Goal: Task Accomplishment & Management: Complete application form

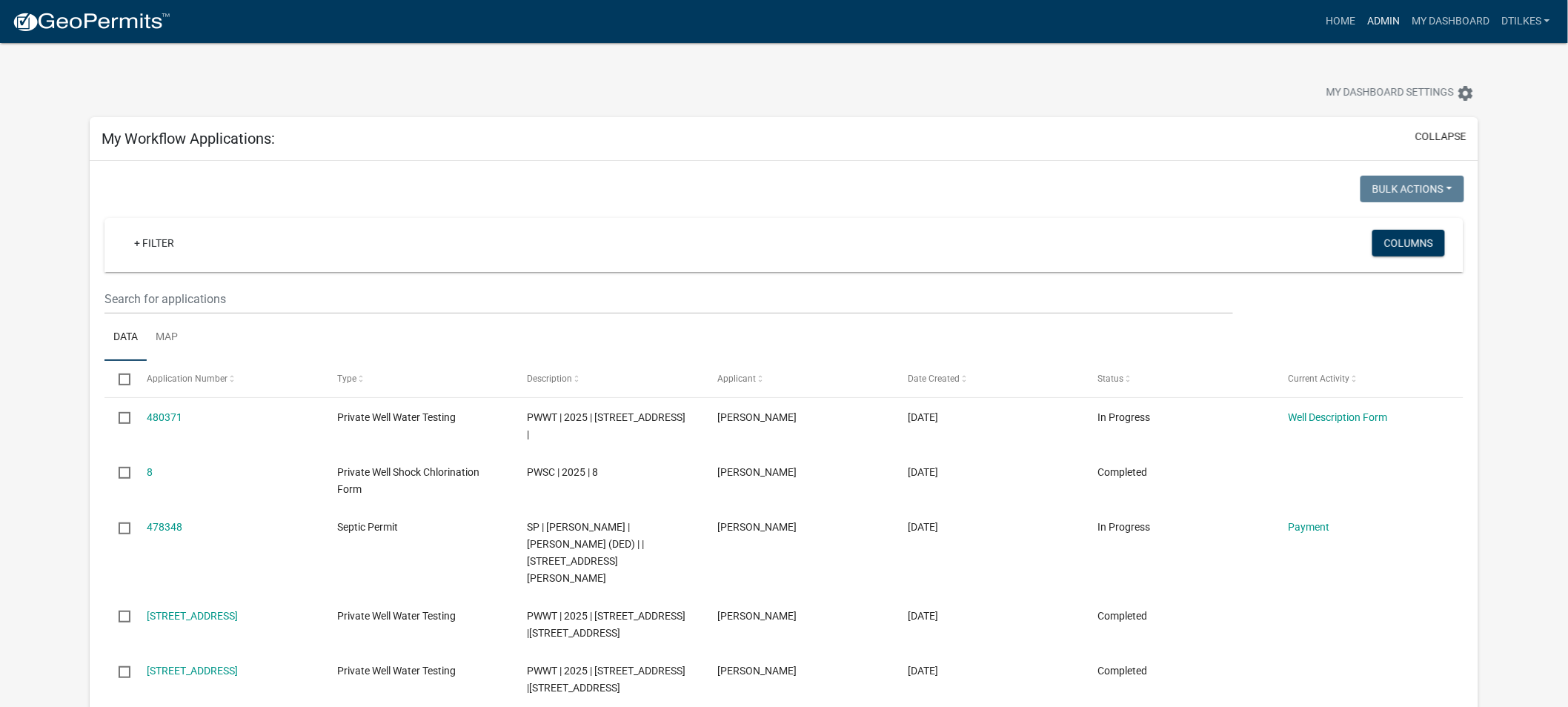
click at [1387, 20] on link "Admin" at bounding box center [1384, 21] width 44 height 28
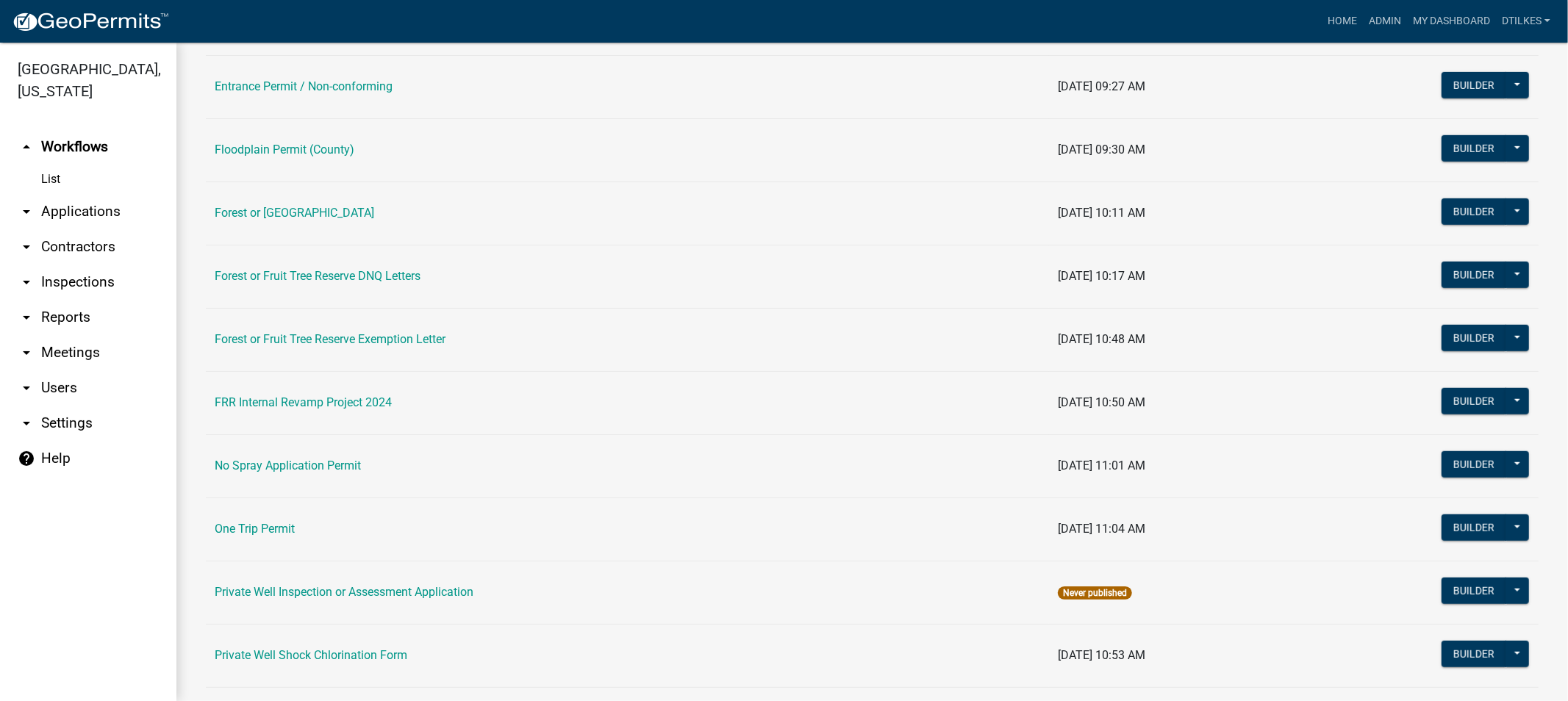
scroll to position [980, 0]
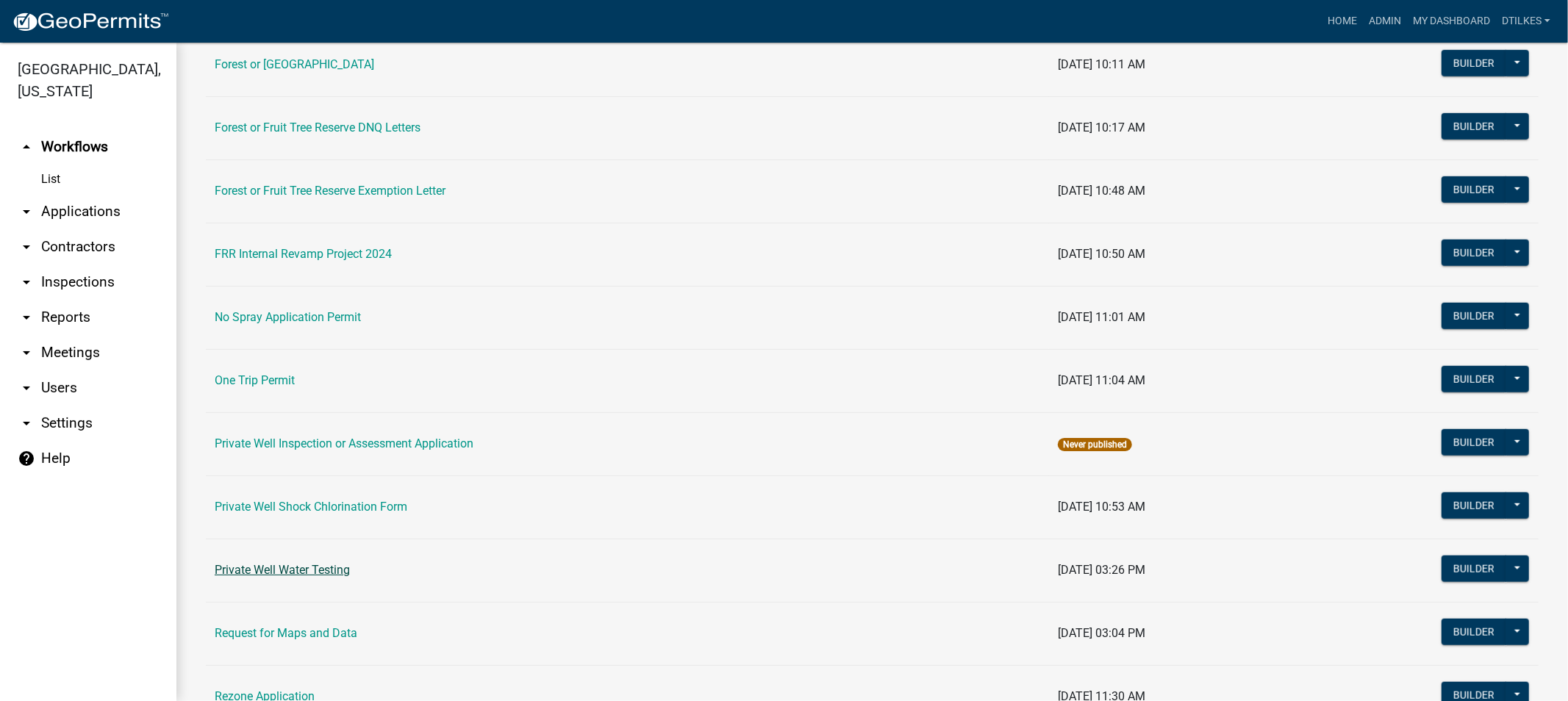
click at [288, 566] on link "Private Well Water Testing" at bounding box center [282, 570] width 135 height 14
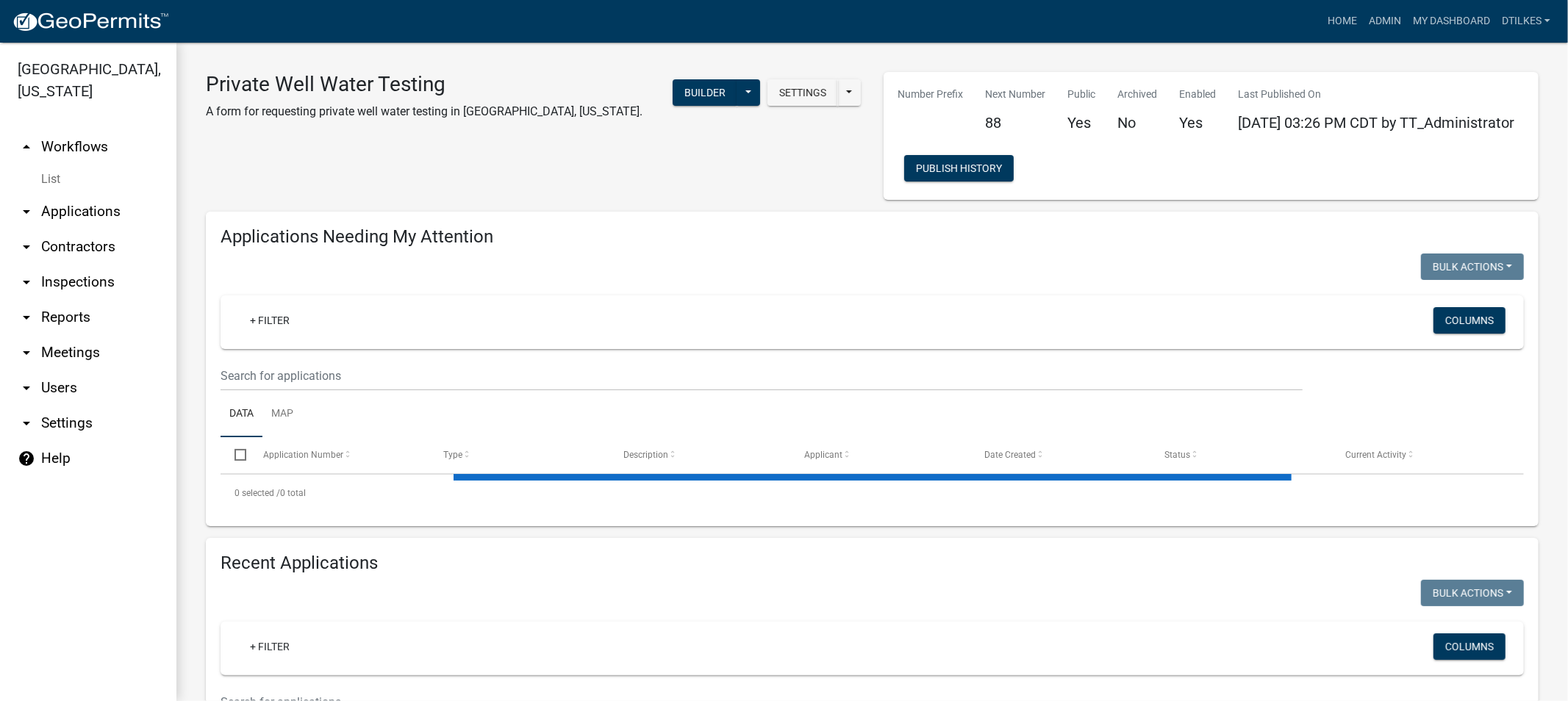
select select "2: 50"
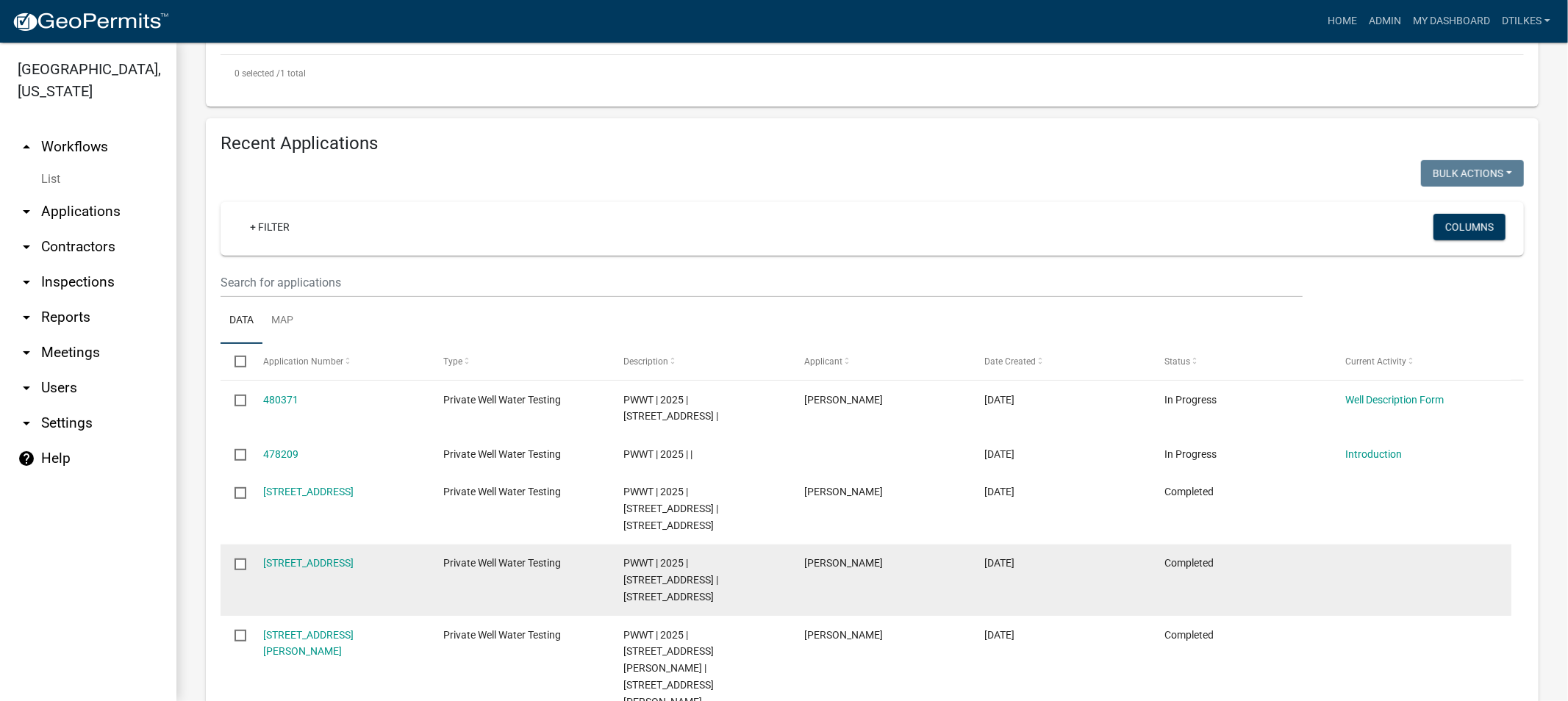
scroll to position [408, 0]
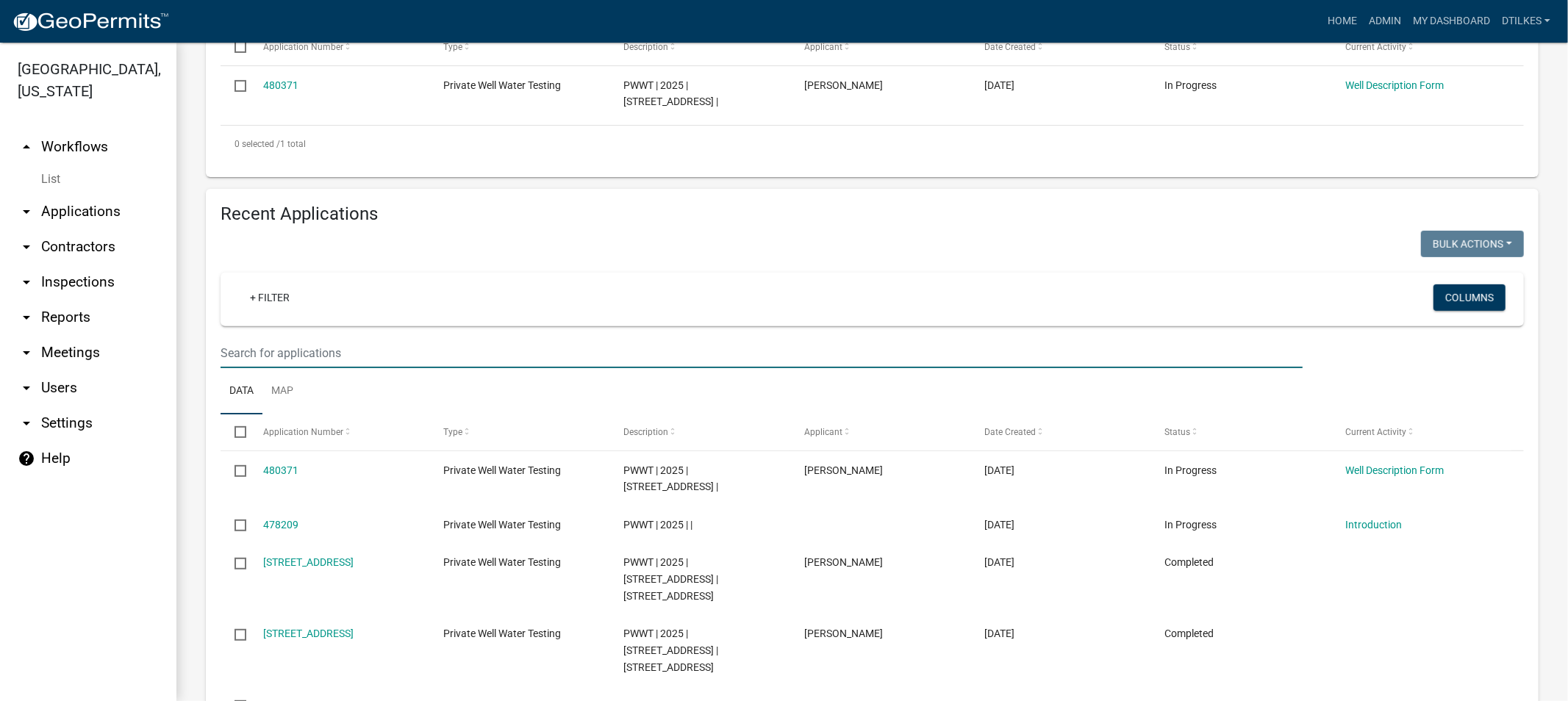
click at [265, 356] on input "text" at bounding box center [761, 353] width 1082 height 30
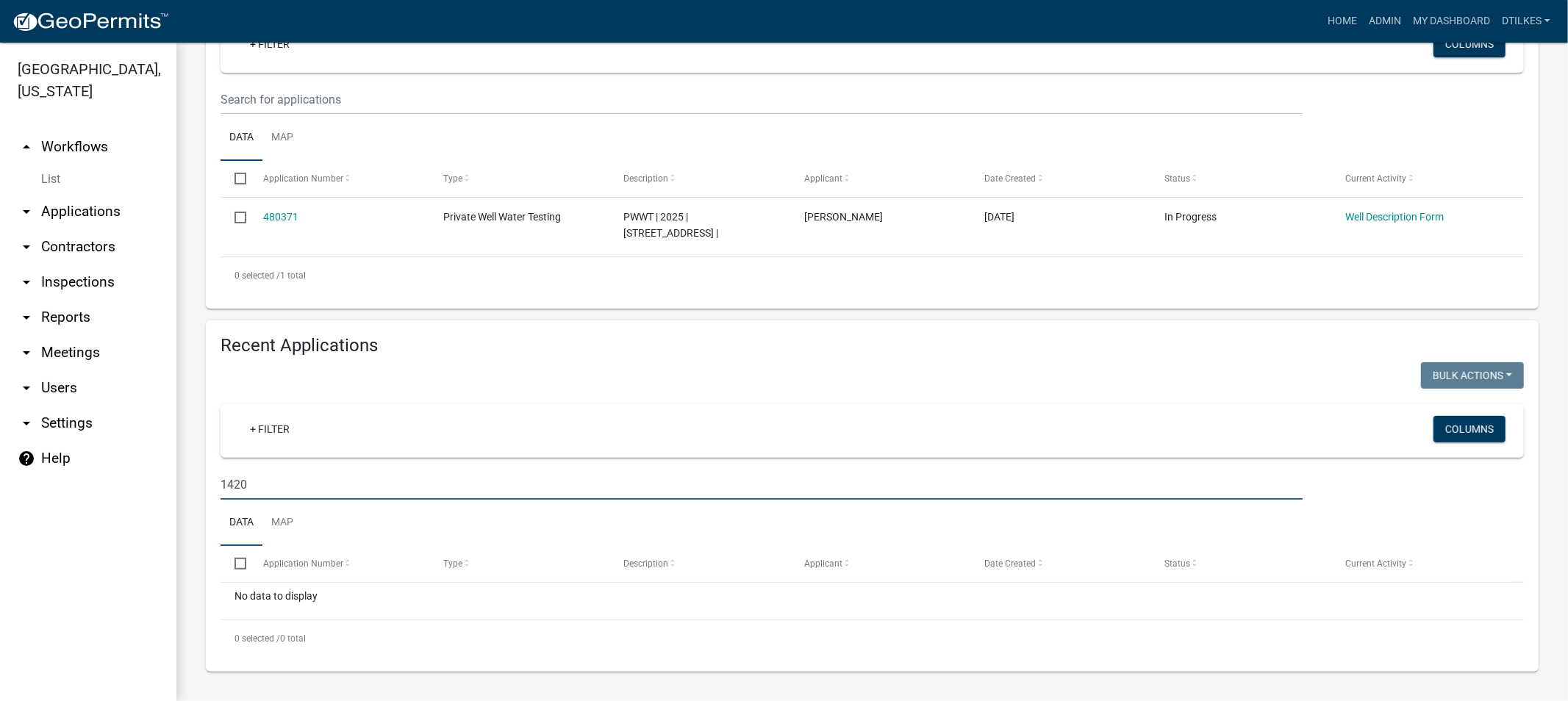
scroll to position [280, 0]
click at [255, 485] on input "1420" at bounding box center [761, 485] width 1082 height 30
type input "1"
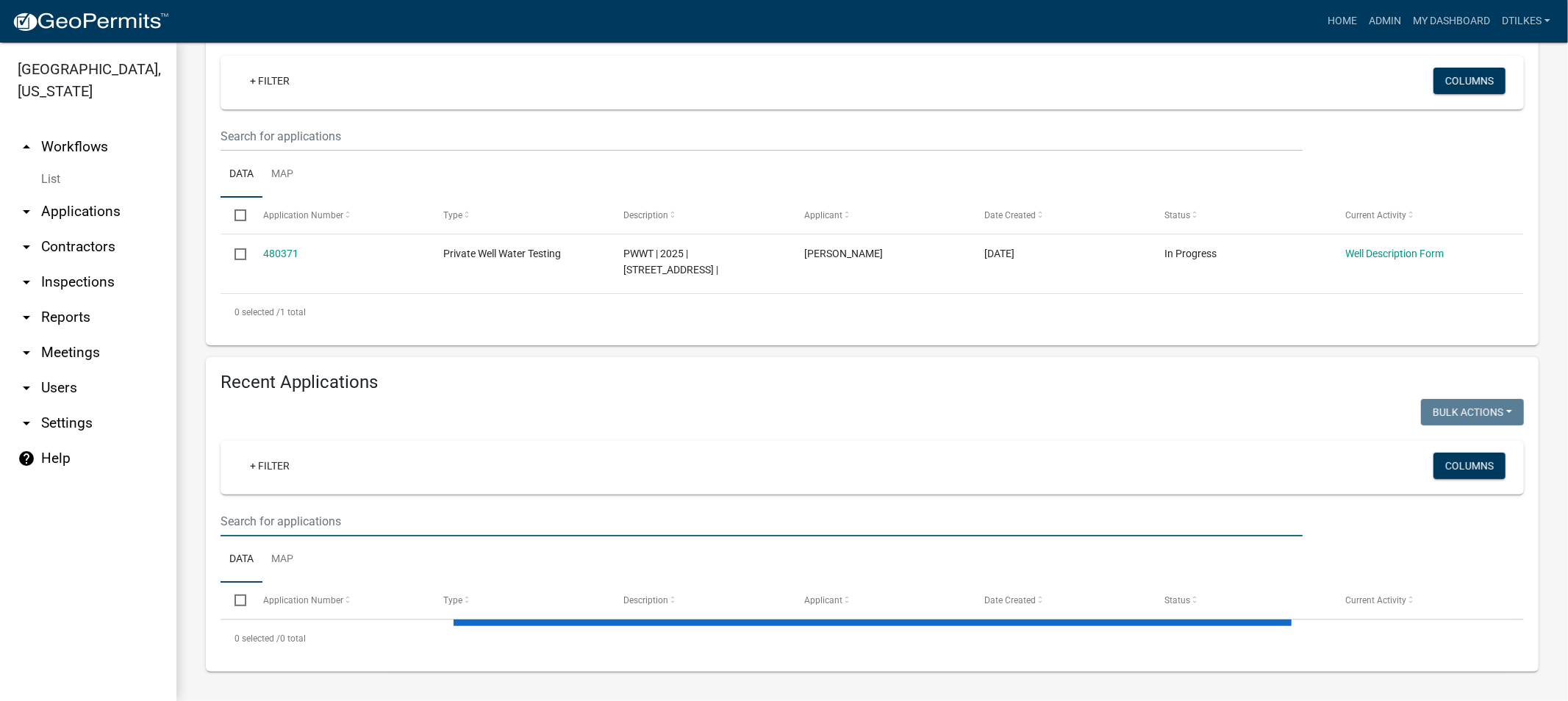
select select "2: 50"
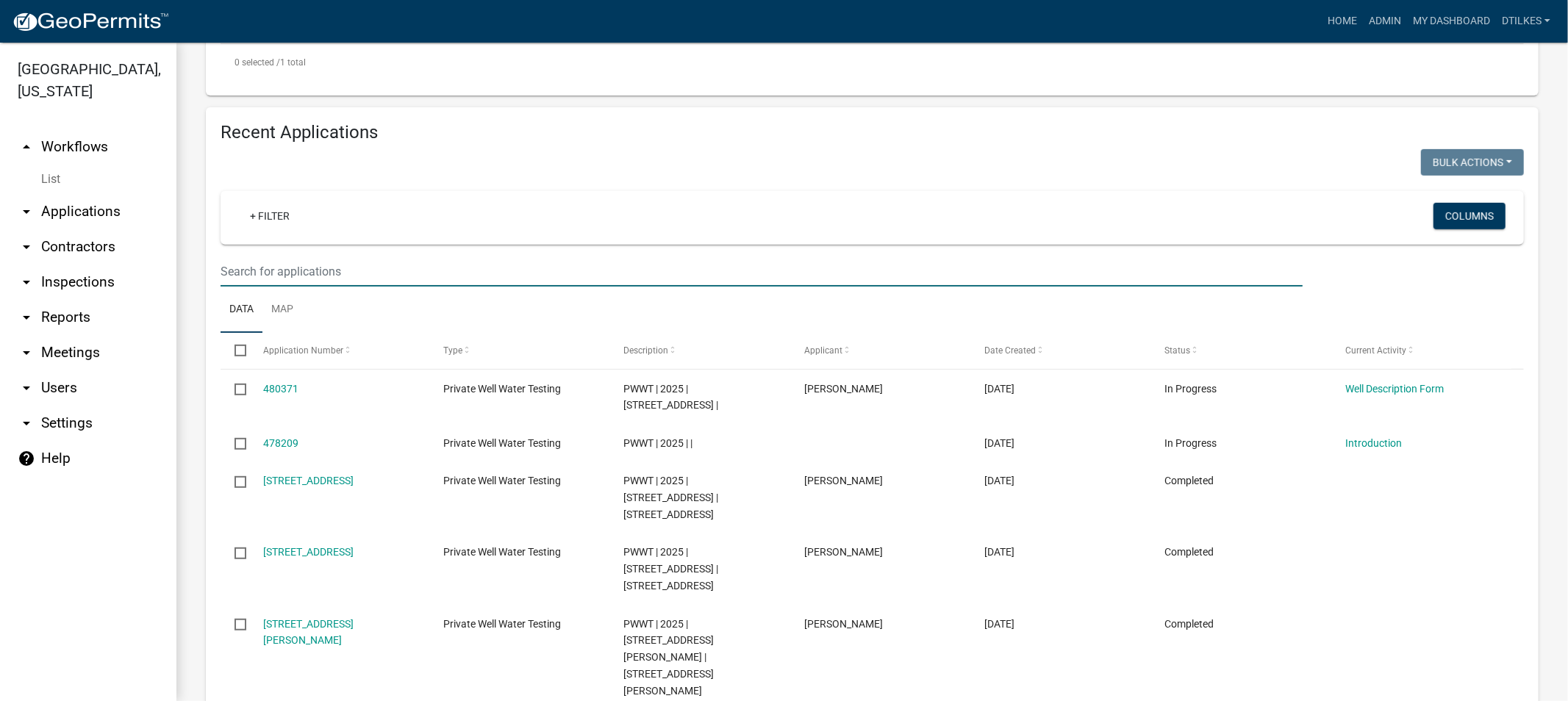
scroll to position [245, 0]
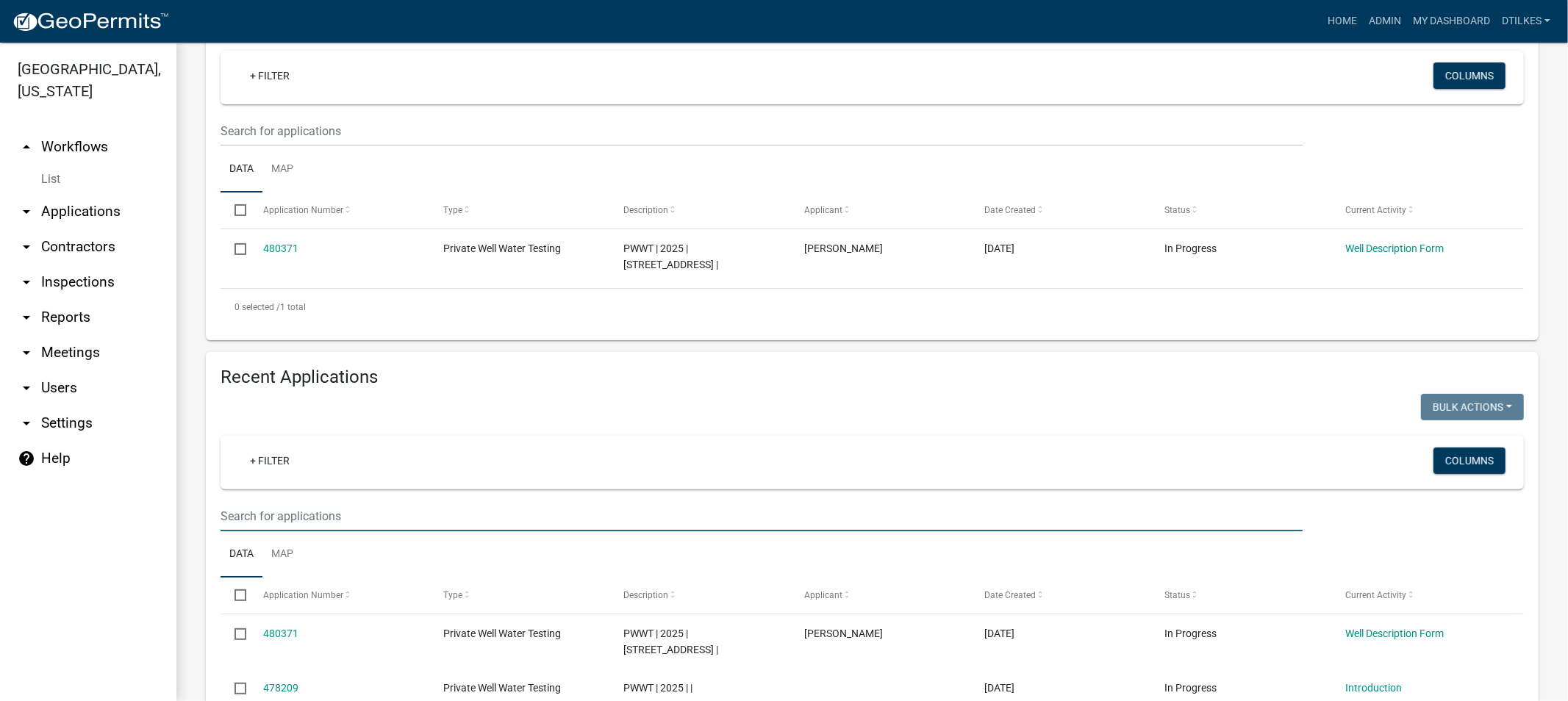
click at [292, 509] on input "text" at bounding box center [761, 516] width 1082 height 30
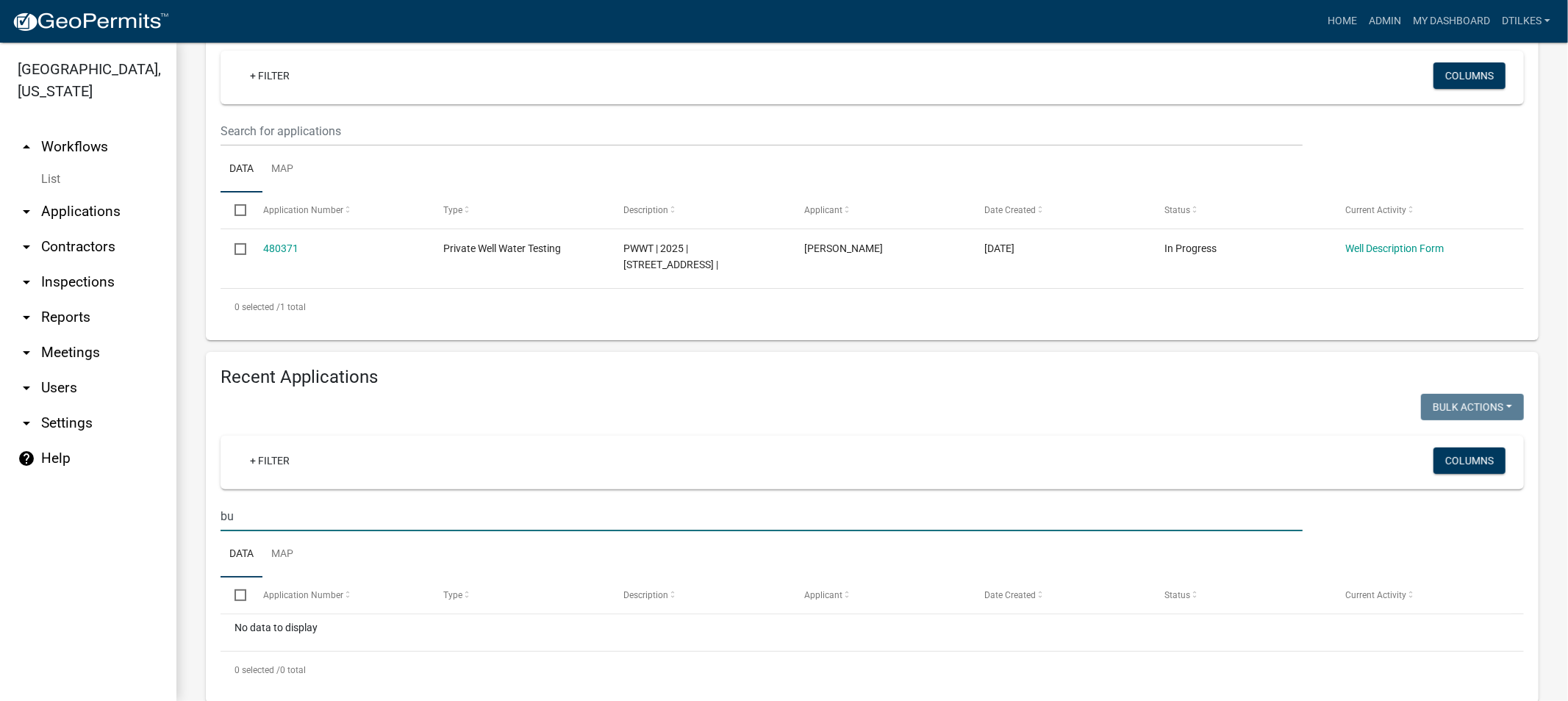
type input "b"
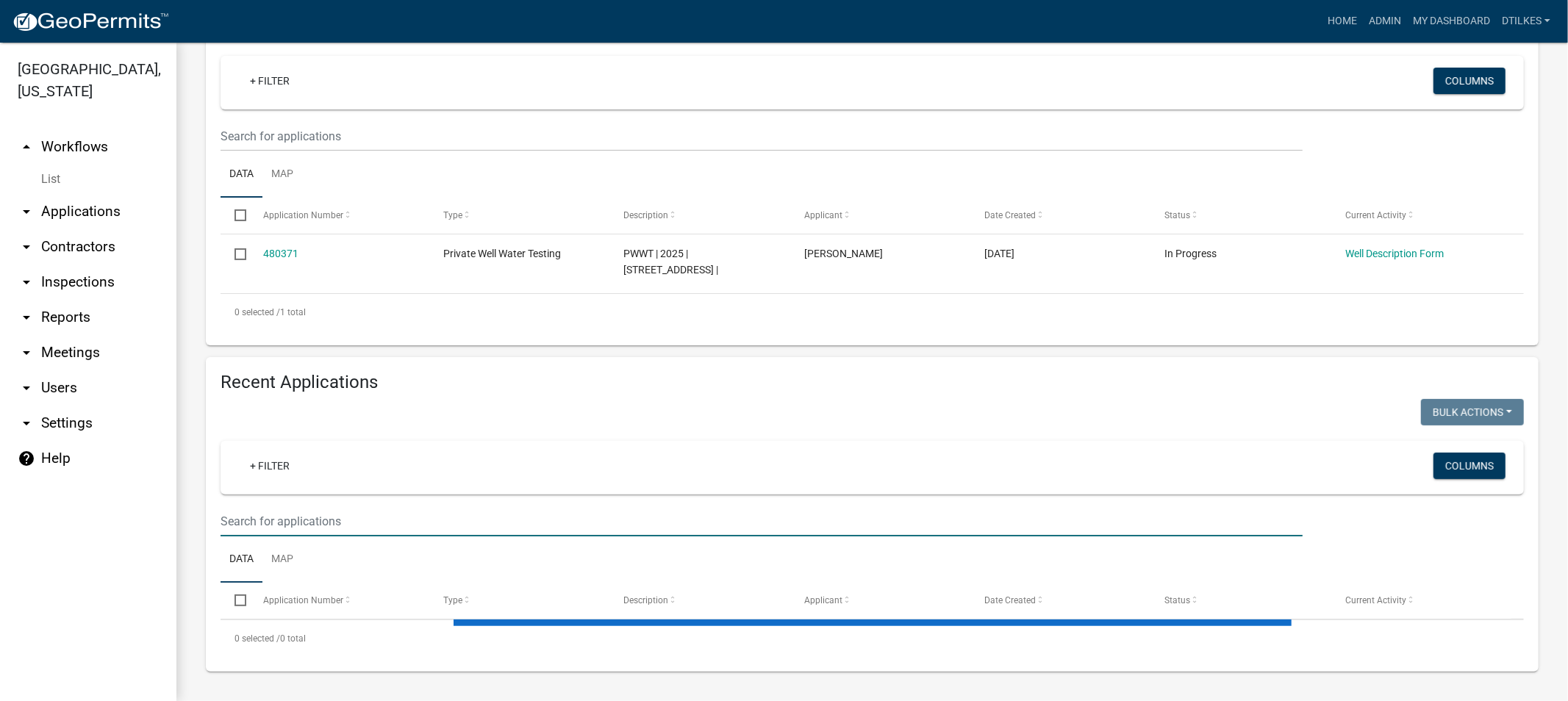
select select "2: 50"
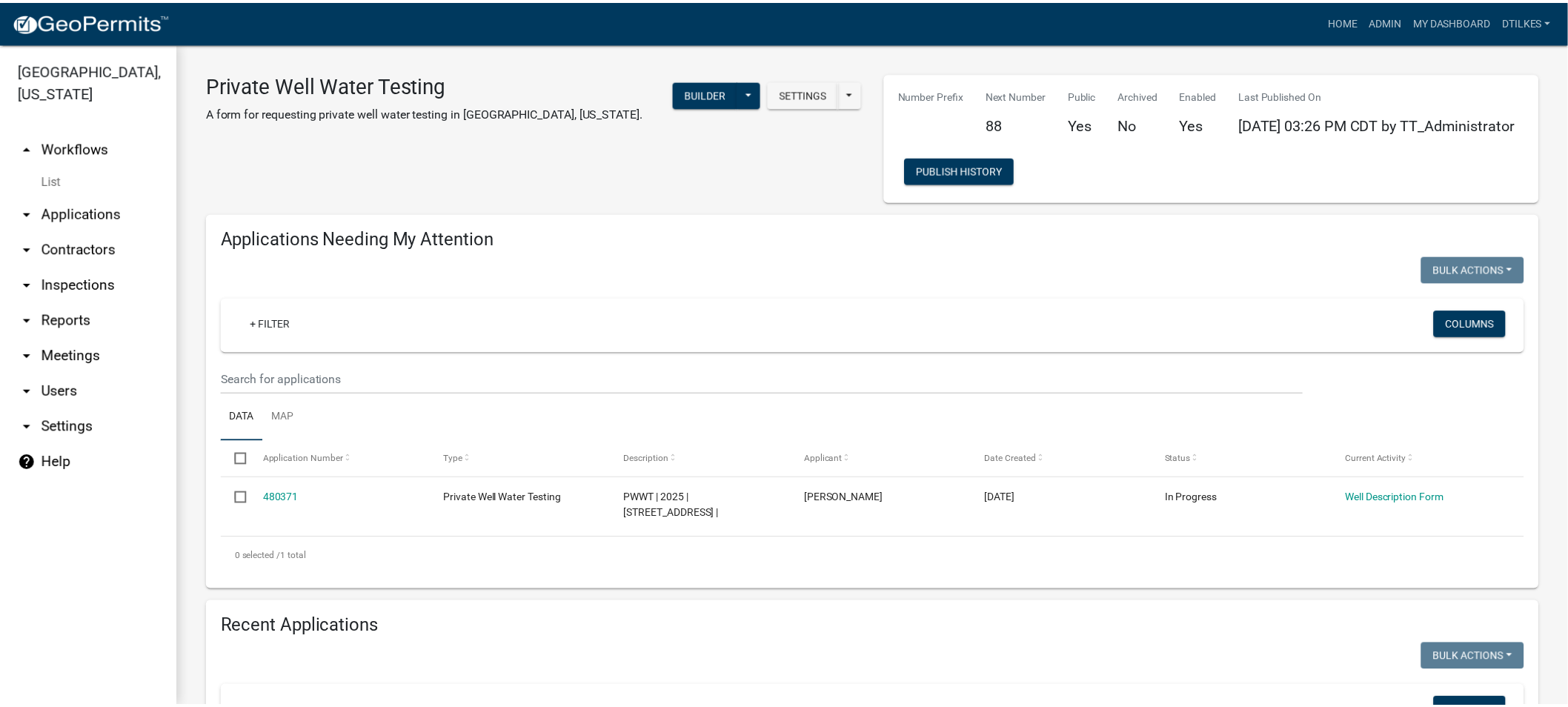
scroll to position [83, 0]
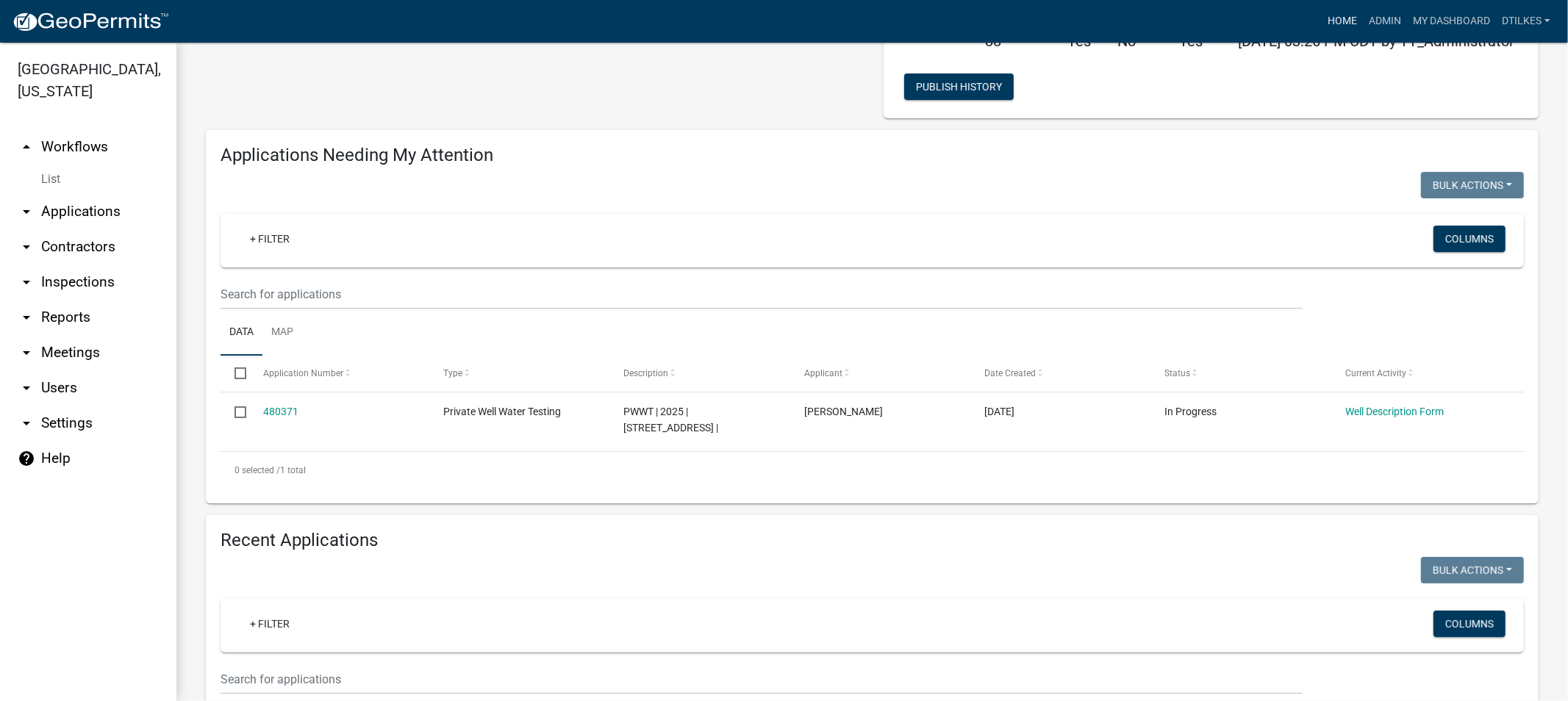
click at [1337, 17] on link "Home" at bounding box center [1342, 21] width 41 height 28
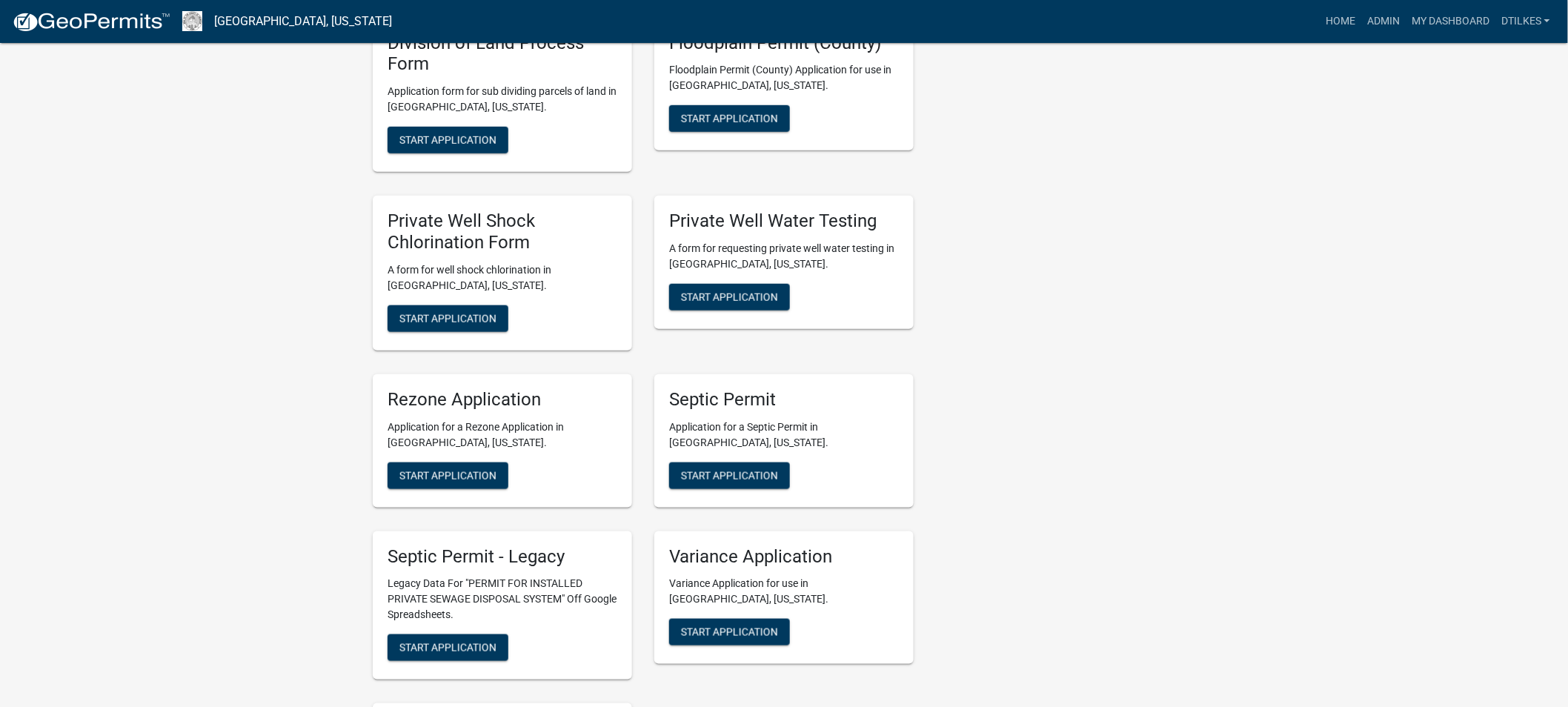
scroll to position [2800, 0]
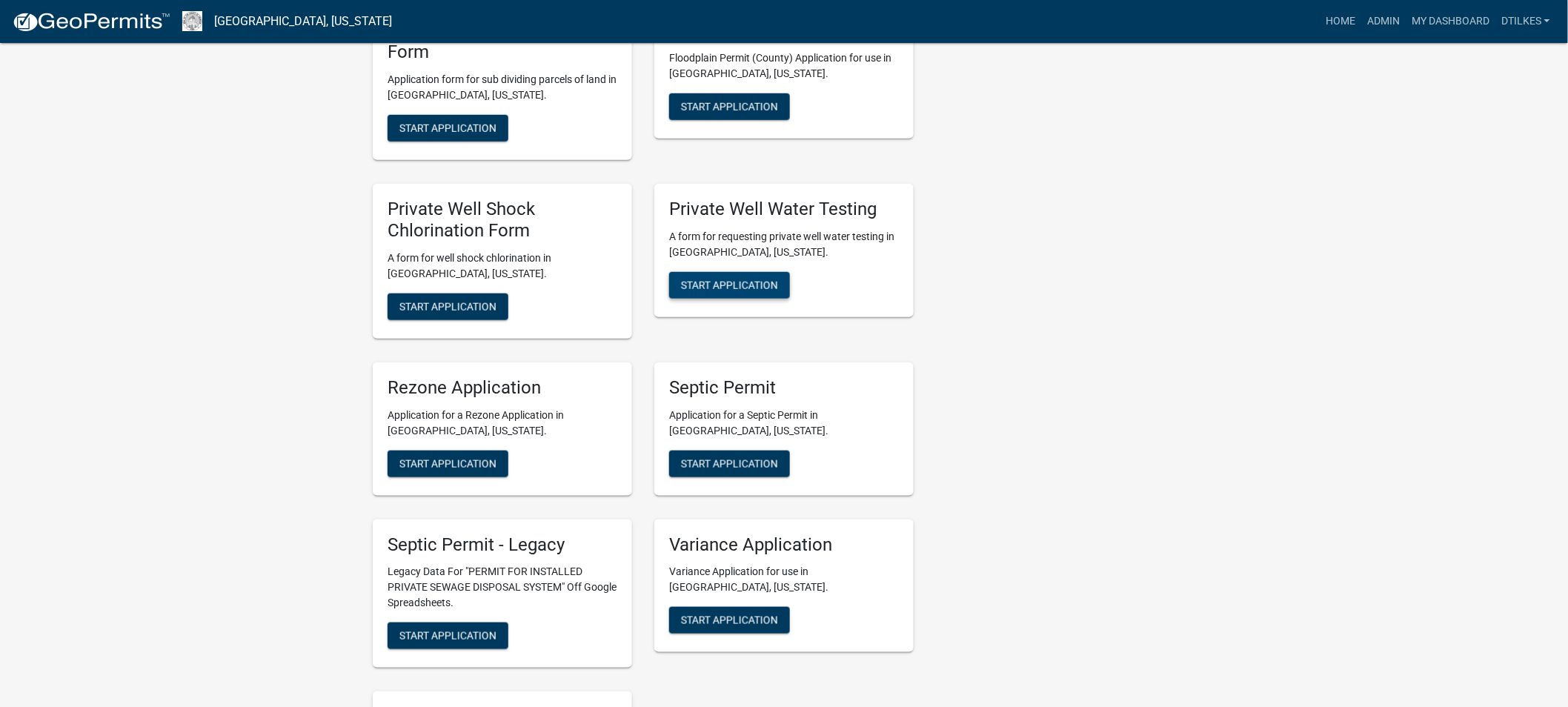
click at [739, 279] on span "Start Application" at bounding box center [730, 285] width 97 height 12
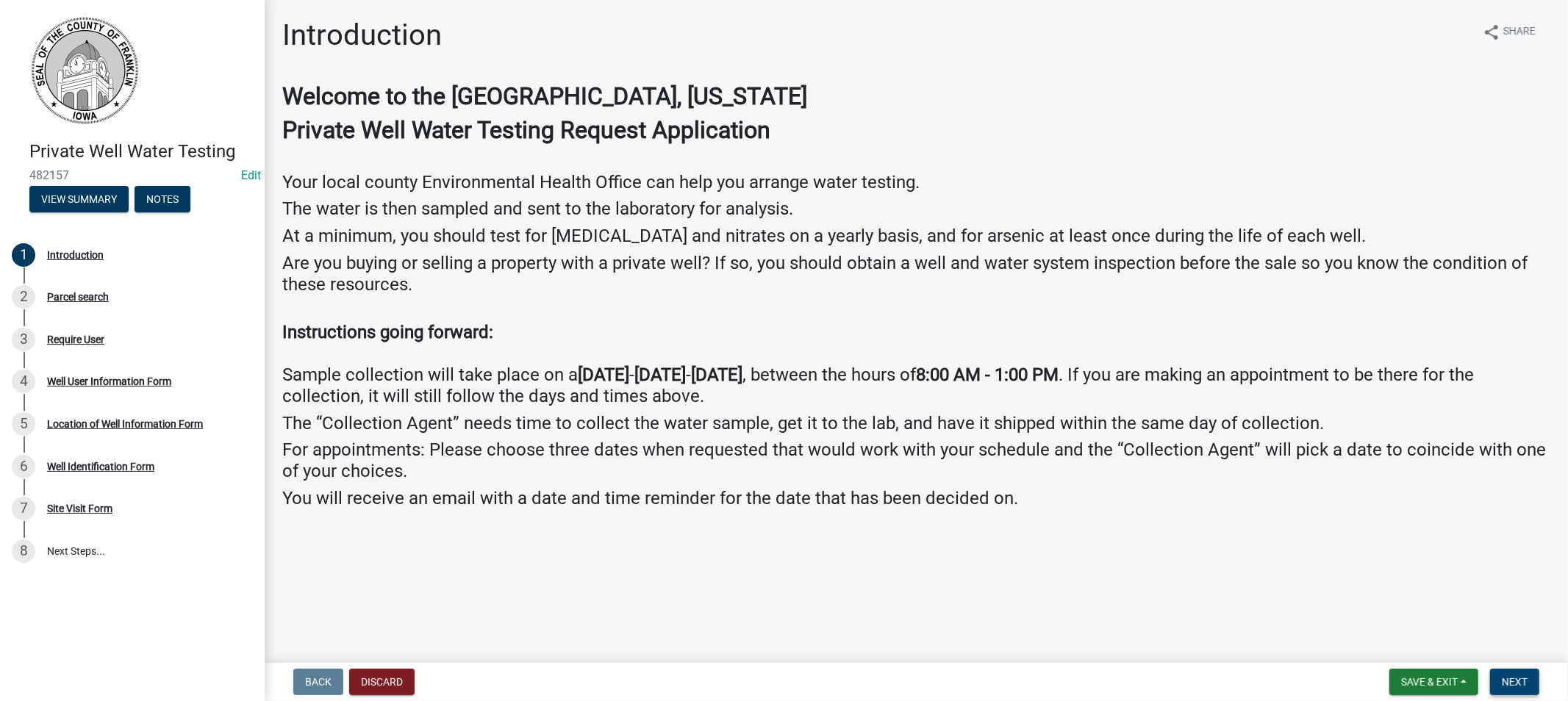
click at [1513, 677] on span "Next" at bounding box center [1515, 682] width 25 height 12
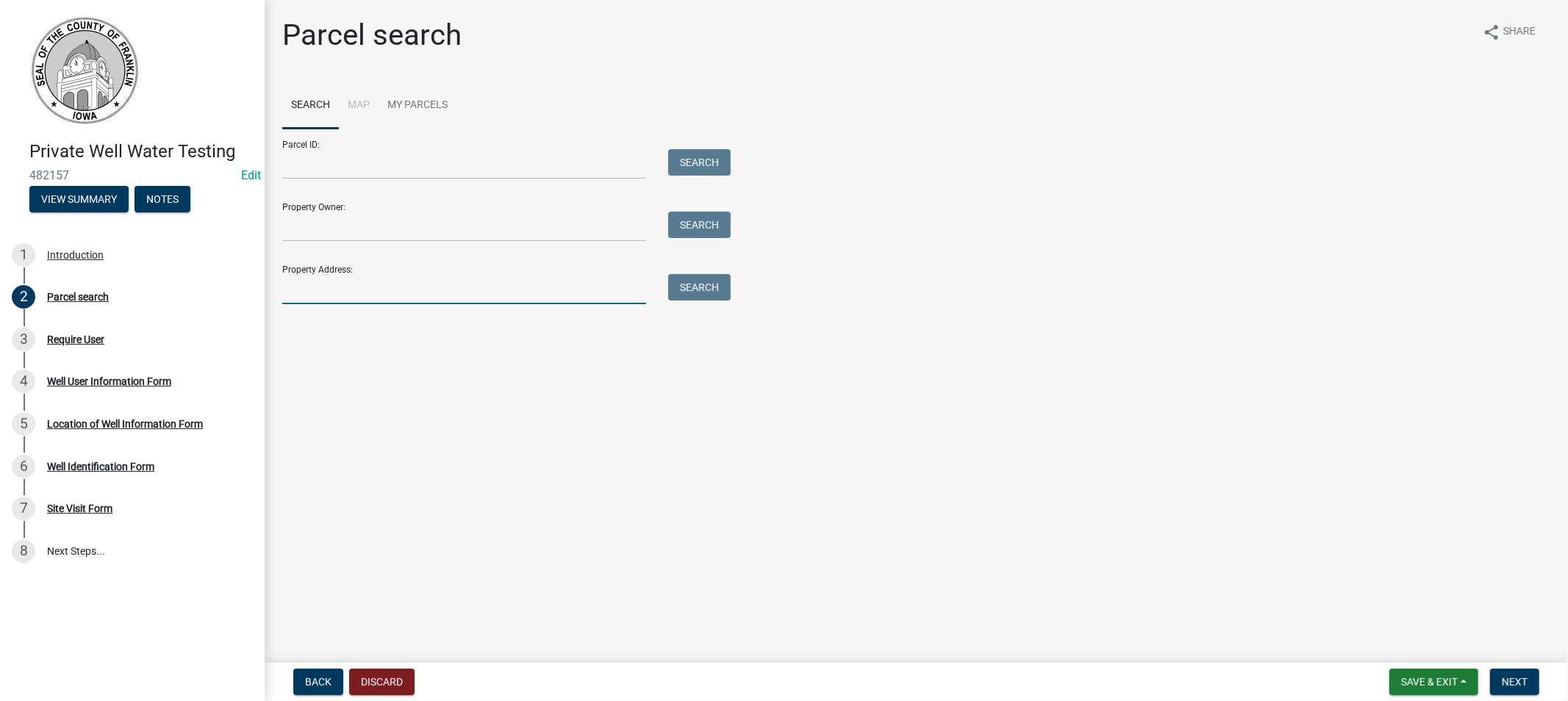
click at [353, 295] on input "Property Address:" at bounding box center [464, 290] width 364 height 30
type input "1420 lark"
click at [683, 284] on button "Search" at bounding box center [700, 287] width 63 height 26
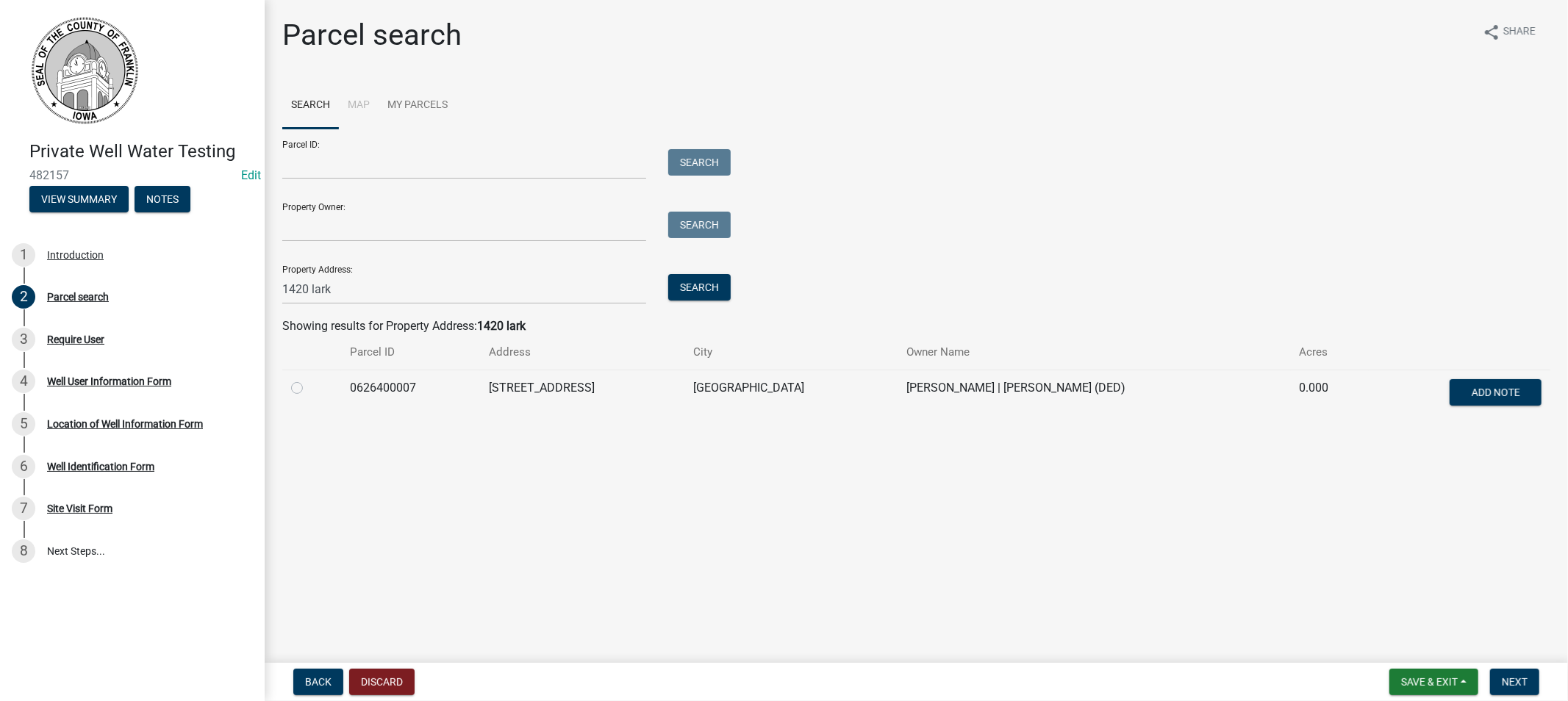
click at [308, 379] on label at bounding box center [308, 379] width 0 height 0
click at [308, 388] on input "radio" at bounding box center [313, 383] width 9 height 9
radio input "true"
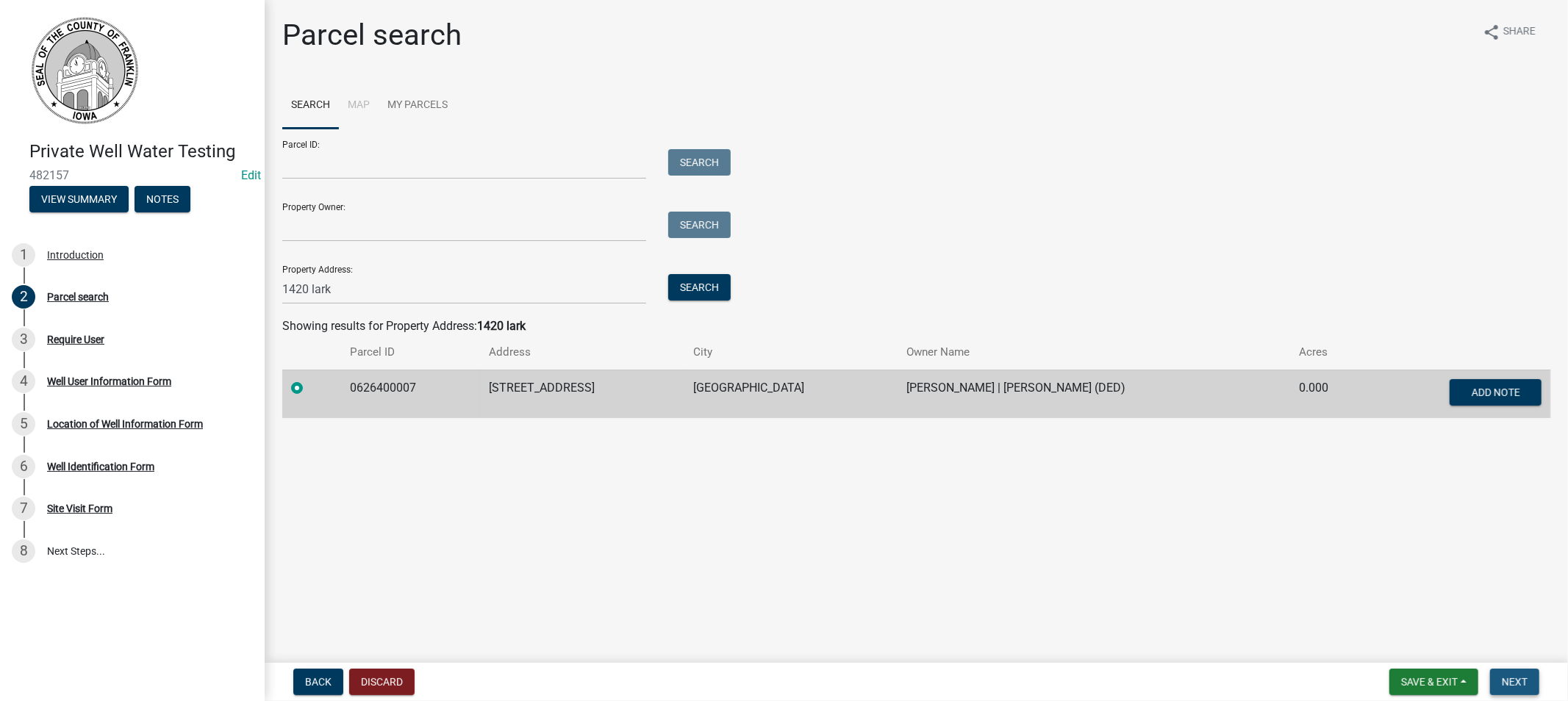
click at [1516, 682] on span "Next" at bounding box center [1515, 682] width 25 height 12
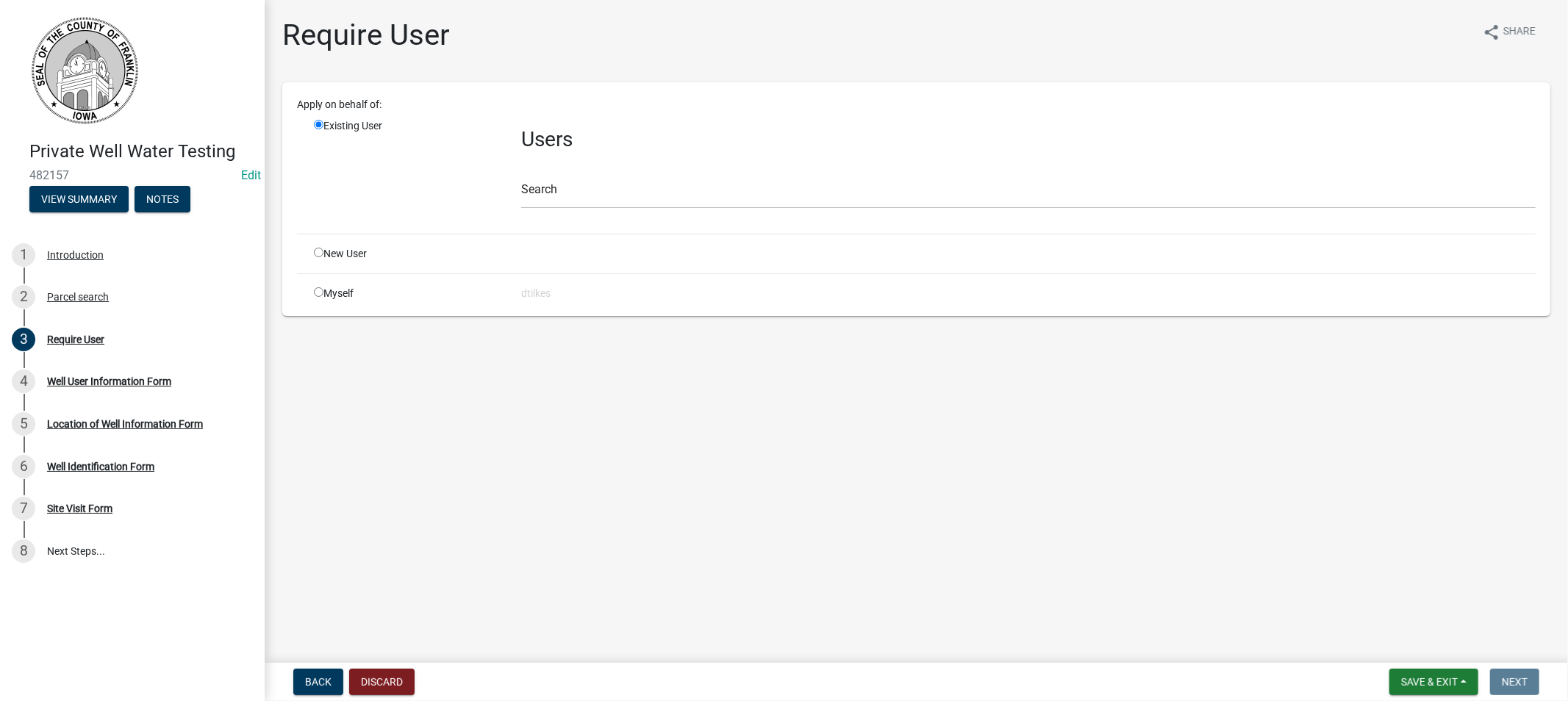
click at [318, 291] on input "radio" at bounding box center [318, 291] width 9 height 9
radio input "true"
radio input "false"
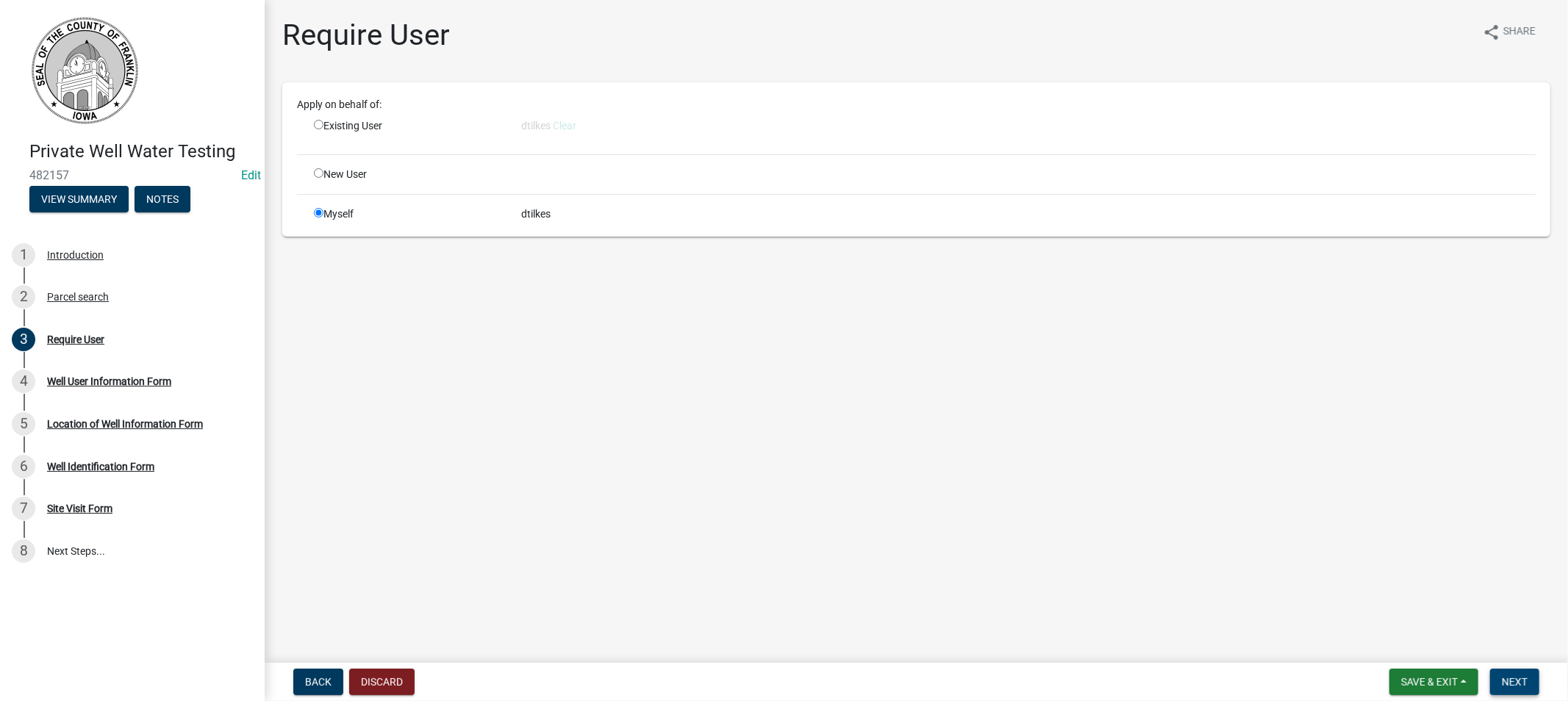
click at [1505, 687] on span "Next" at bounding box center [1515, 682] width 25 height 12
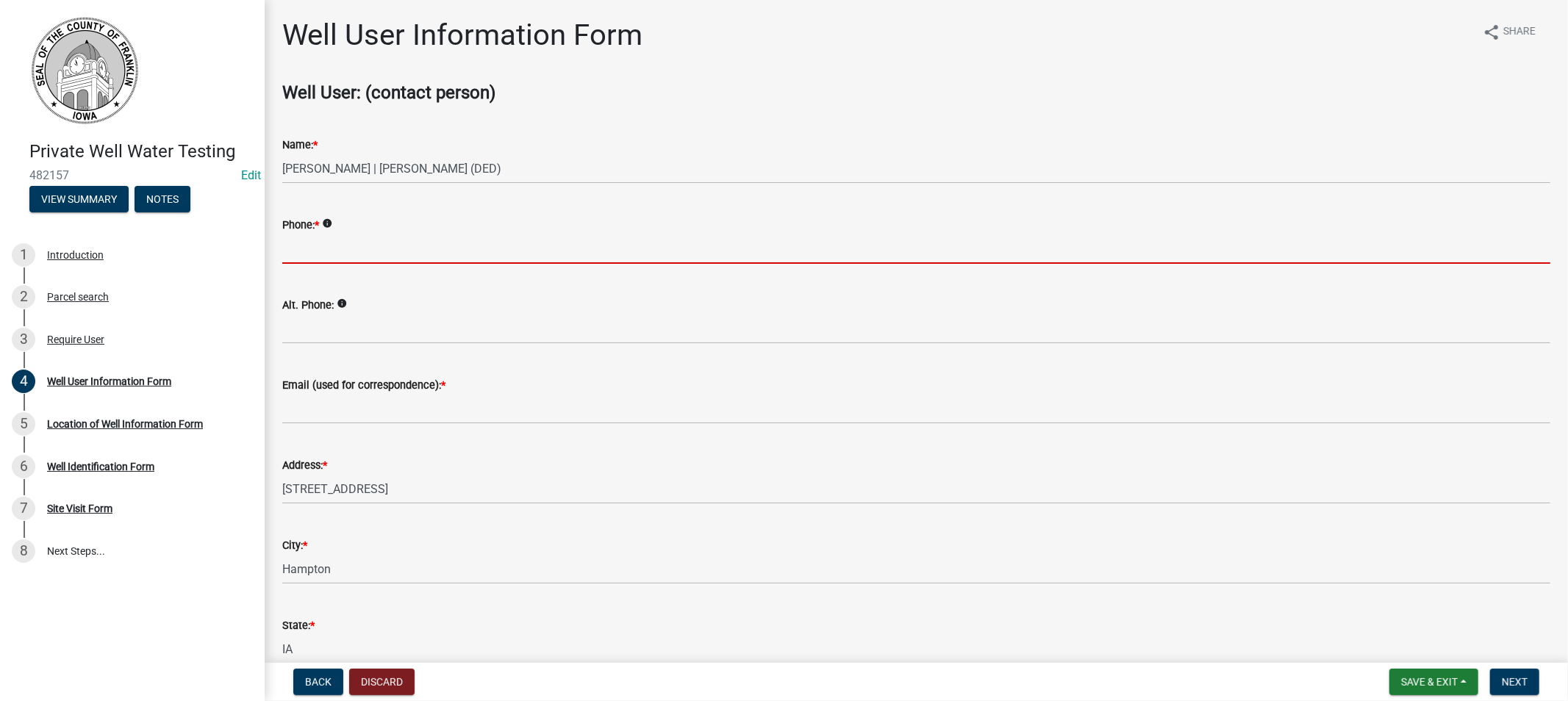
click at [326, 253] on input "Phone: *" at bounding box center [916, 249] width 1268 height 30
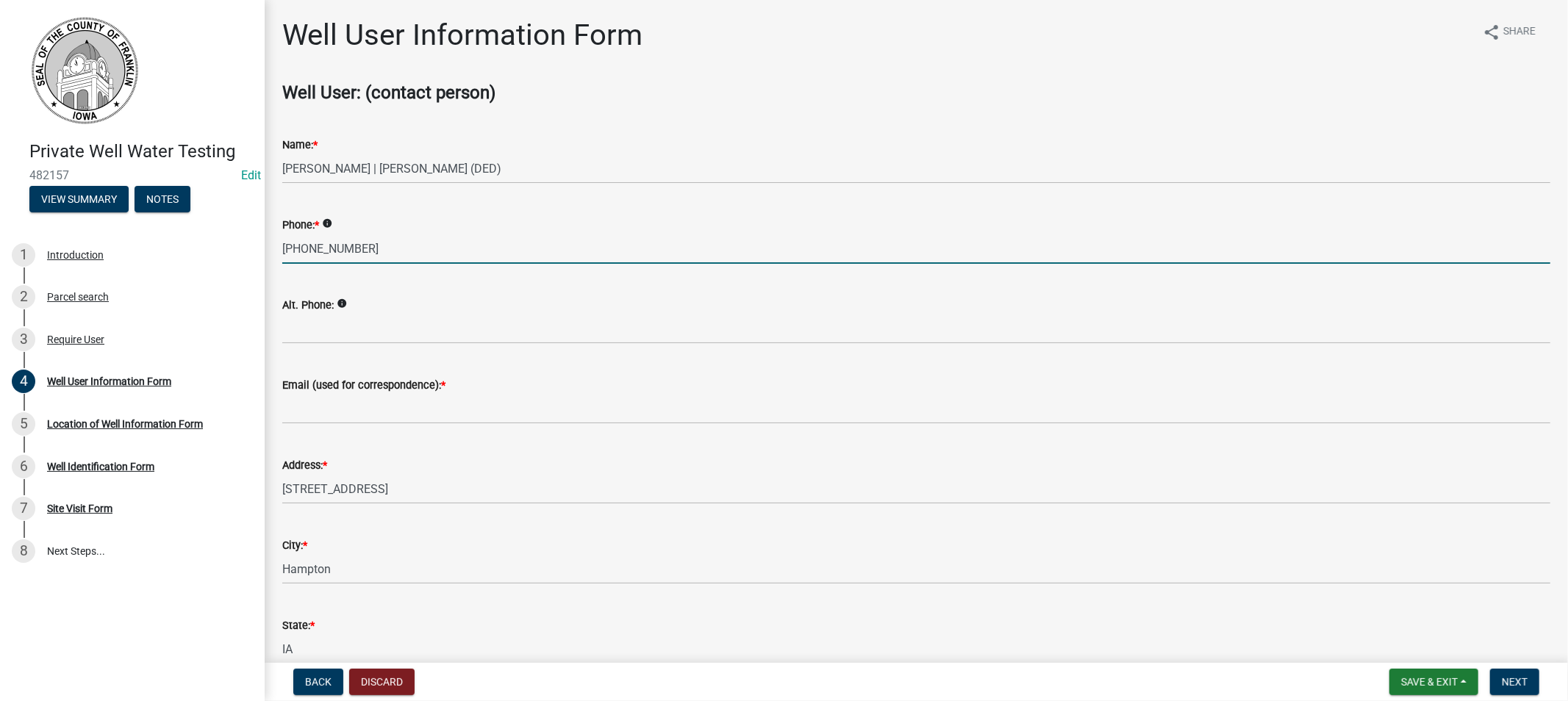
type input "[PHONE_NUMBER]"
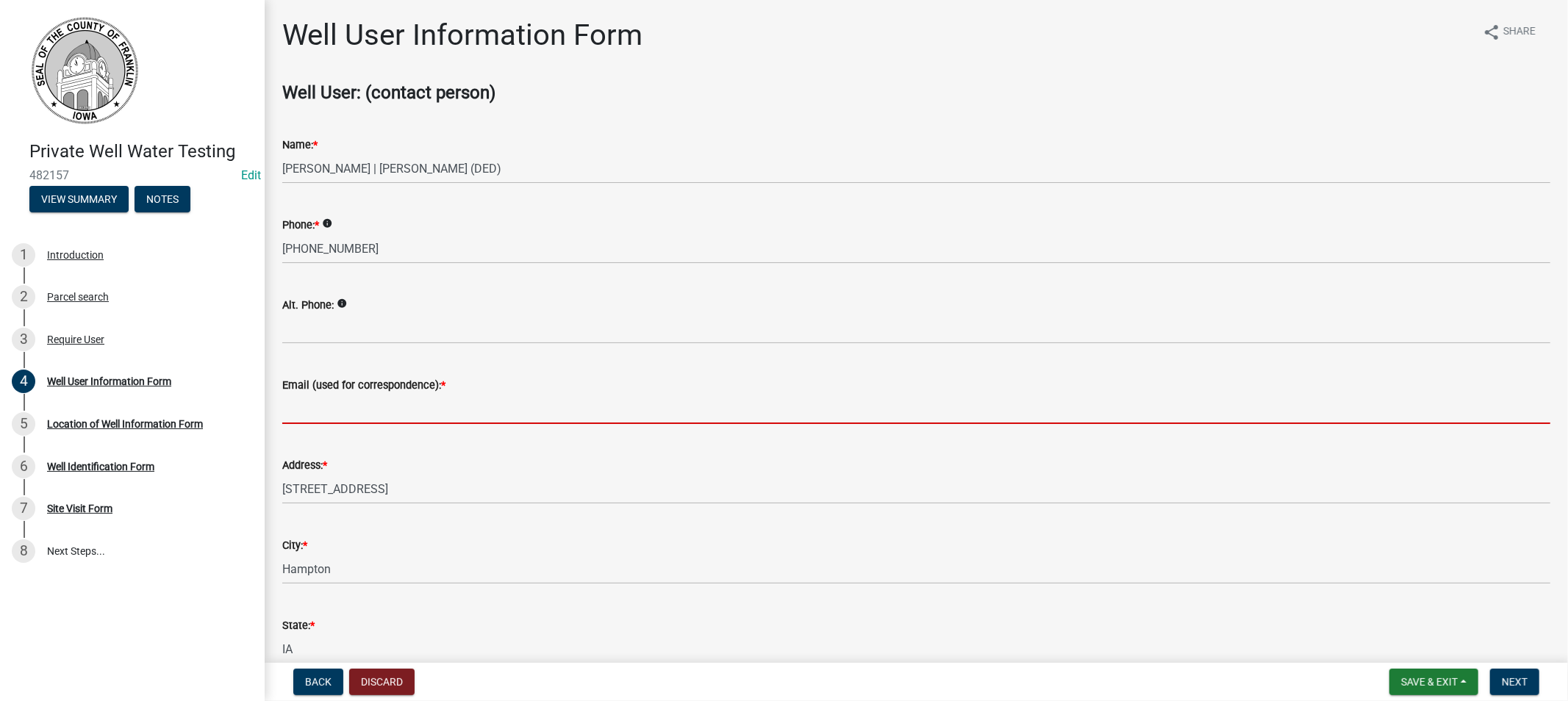
click at [318, 414] on input "Email (used for correspondence): *" at bounding box center [916, 409] width 1268 height 30
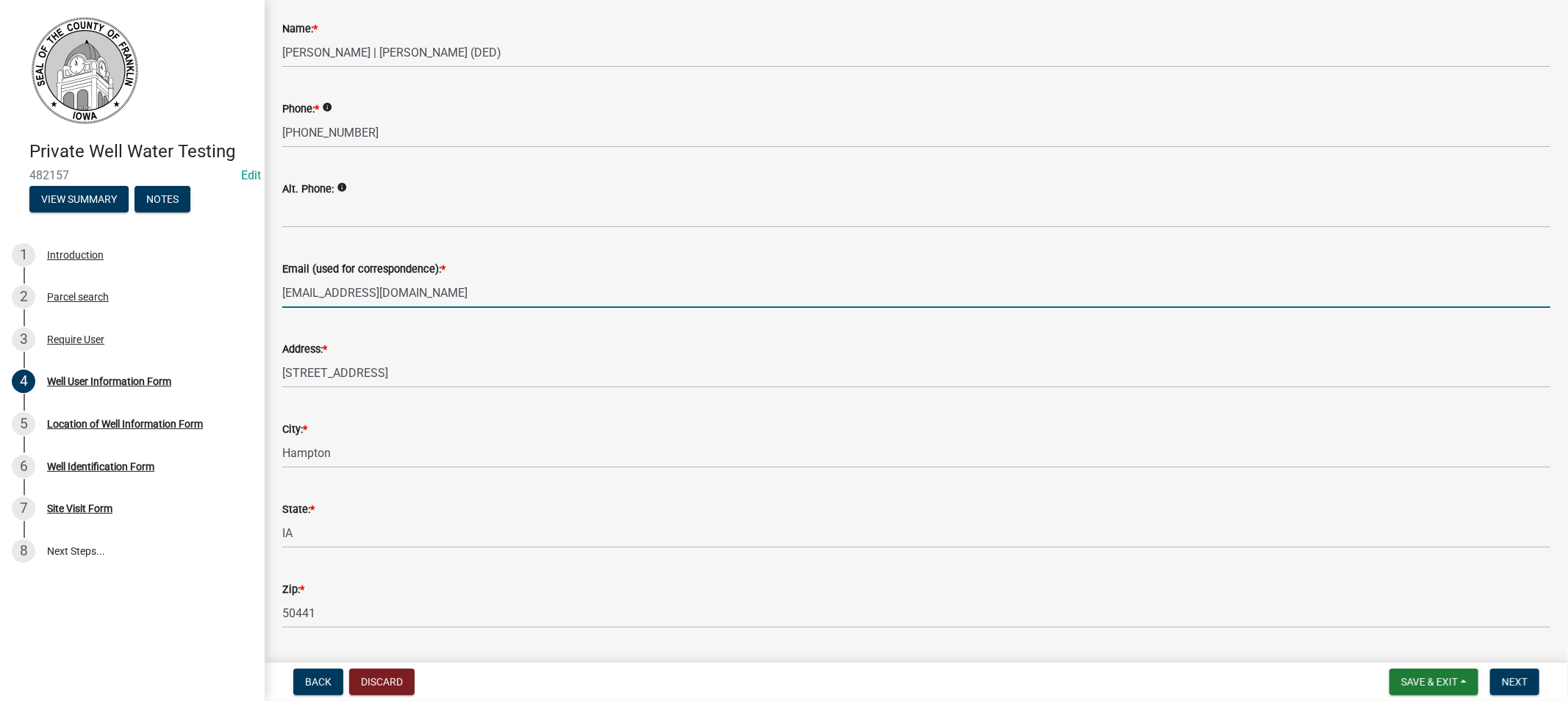
scroll to position [155, 0]
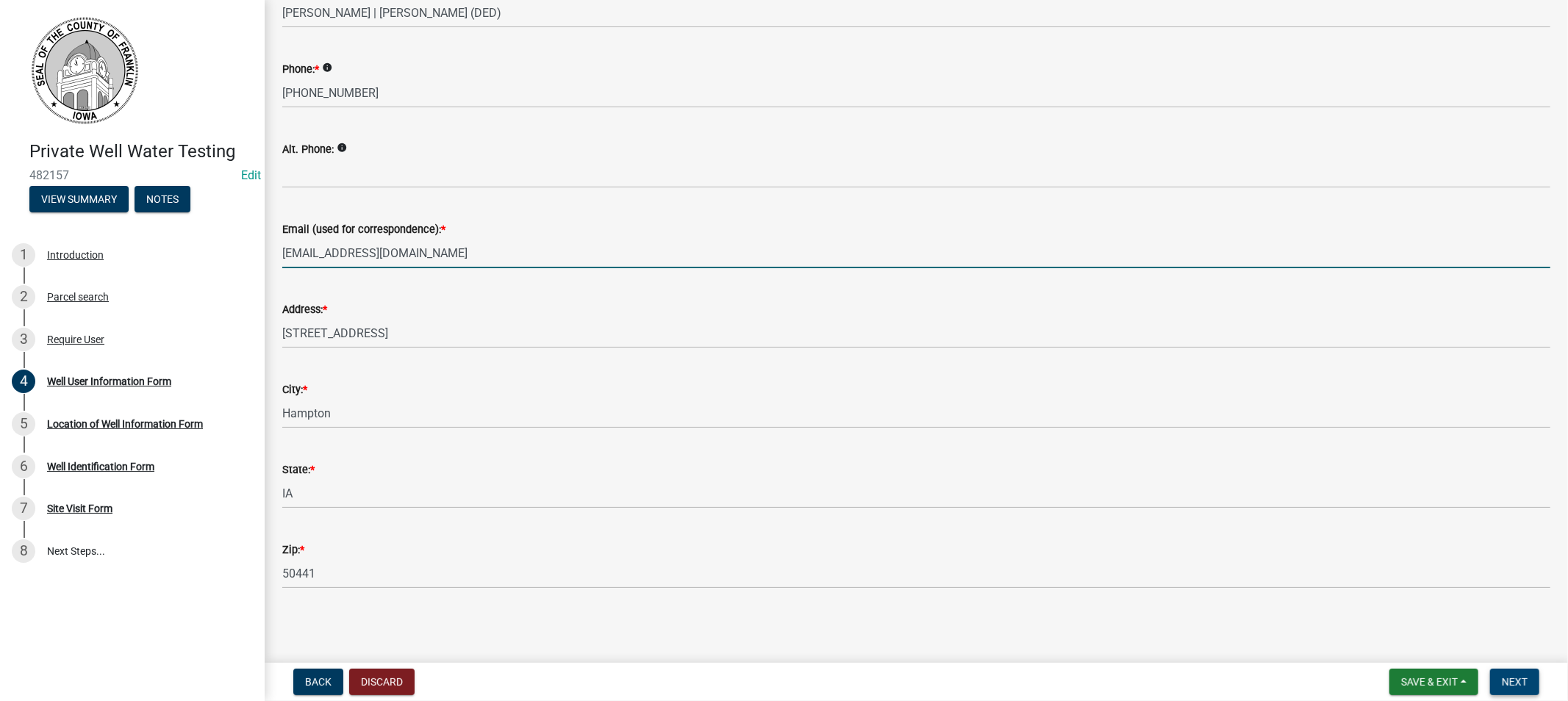
type input "[EMAIL_ADDRESS][DOMAIN_NAME]"
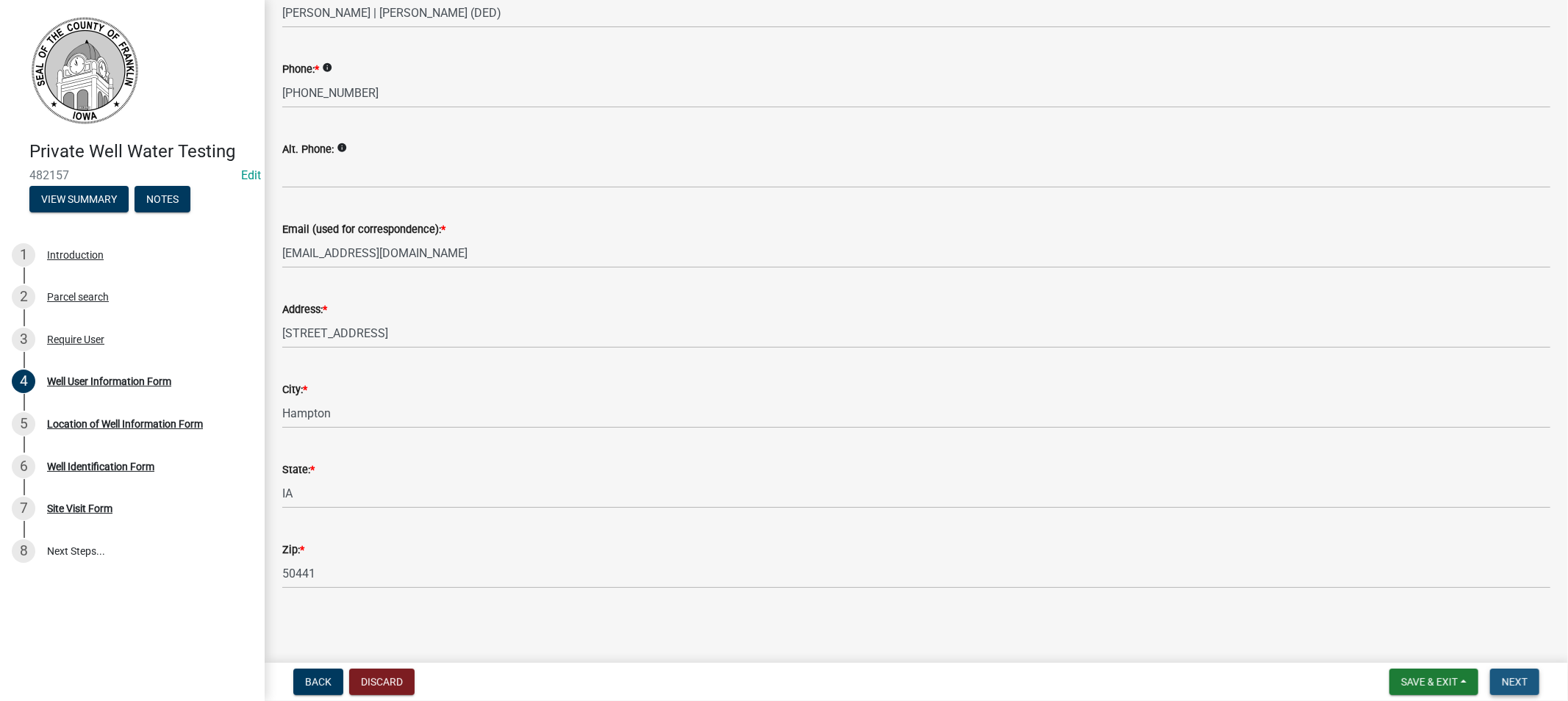
click at [1522, 677] on span "Next" at bounding box center [1515, 682] width 25 height 12
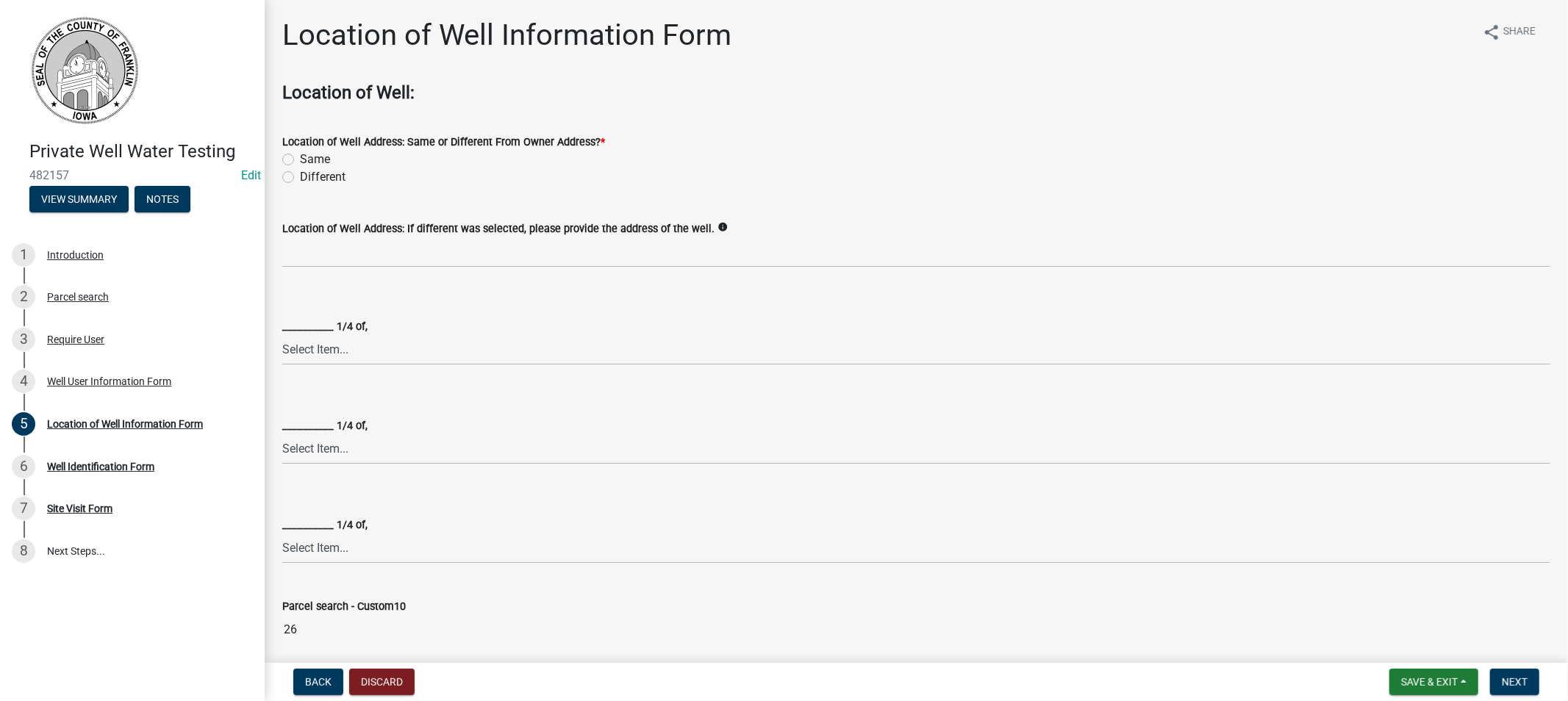
click at [300, 158] on label "Same" at bounding box center [315, 159] width 30 height 18
click at [300, 158] on input "Same" at bounding box center [304, 155] width 9 height 9
radio input "true"
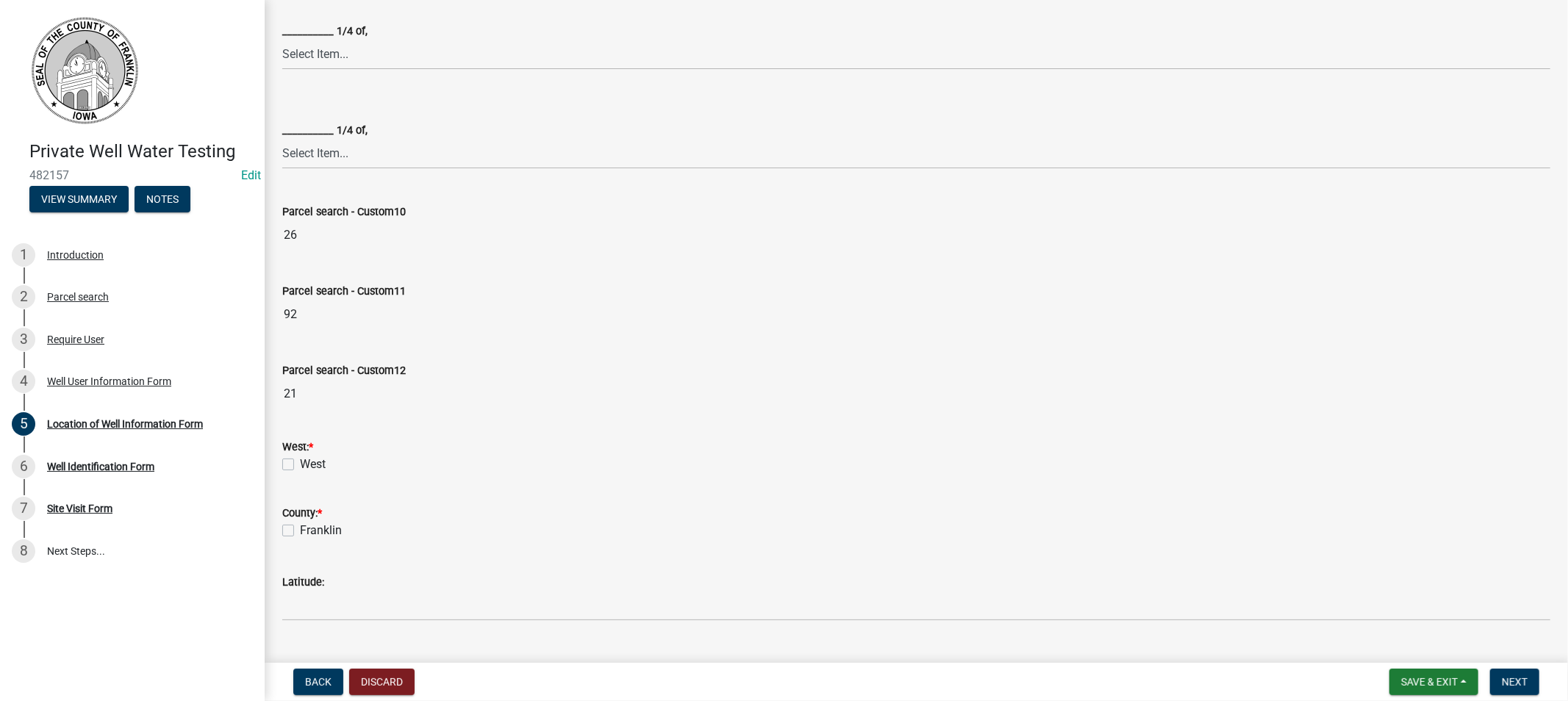
scroll to position [490, 0]
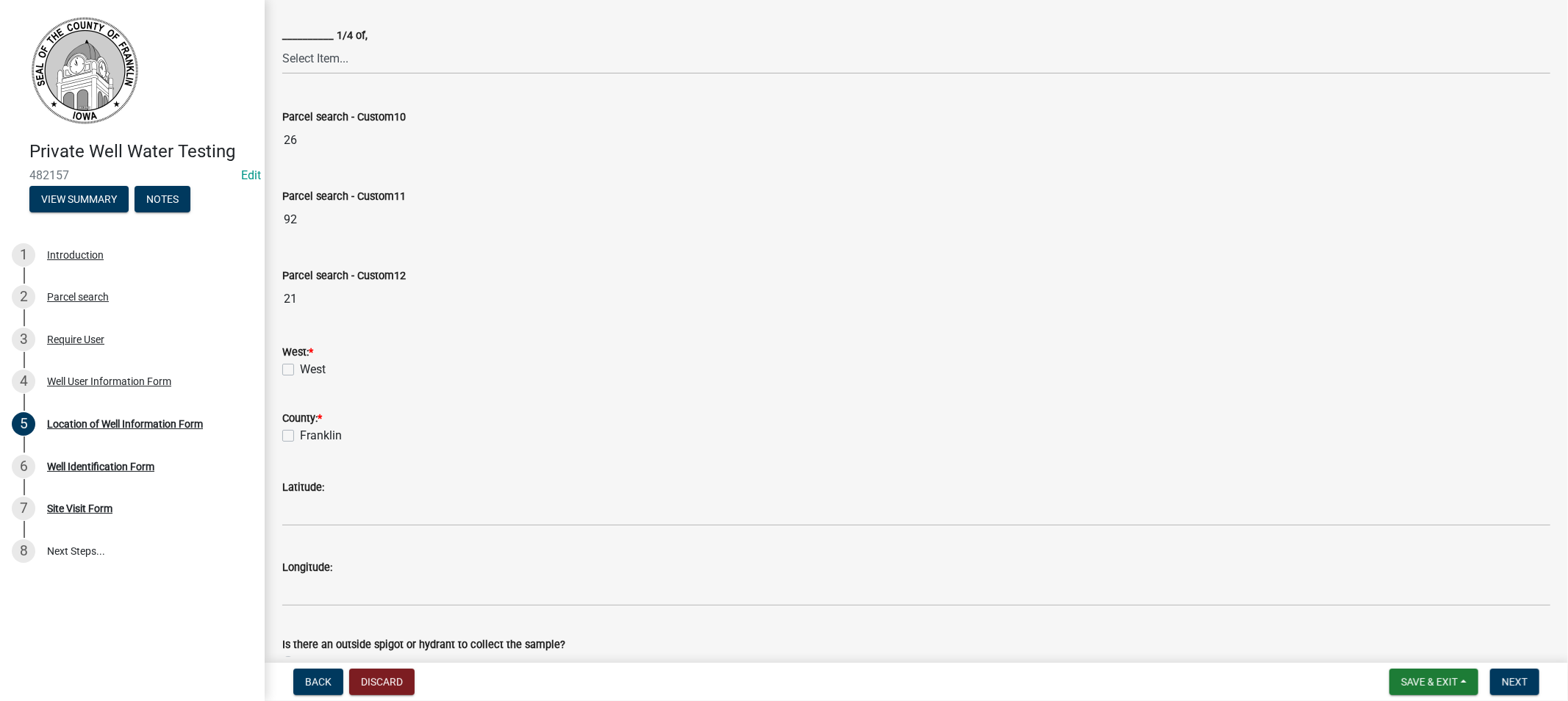
click at [300, 368] on label "West" at bounding box center [313, 369] width 25 height 18
click at [300, 368] on input "West" at bounding box center [304, 365] width 9 height 9
checkbox input "true"
click at [300, 441] on label "Franklin" at bounding box center [321, 436] width 42 height 18
click at [300, 437] on input "Franklin" at bounding box center [304, 432] width 9 height 9
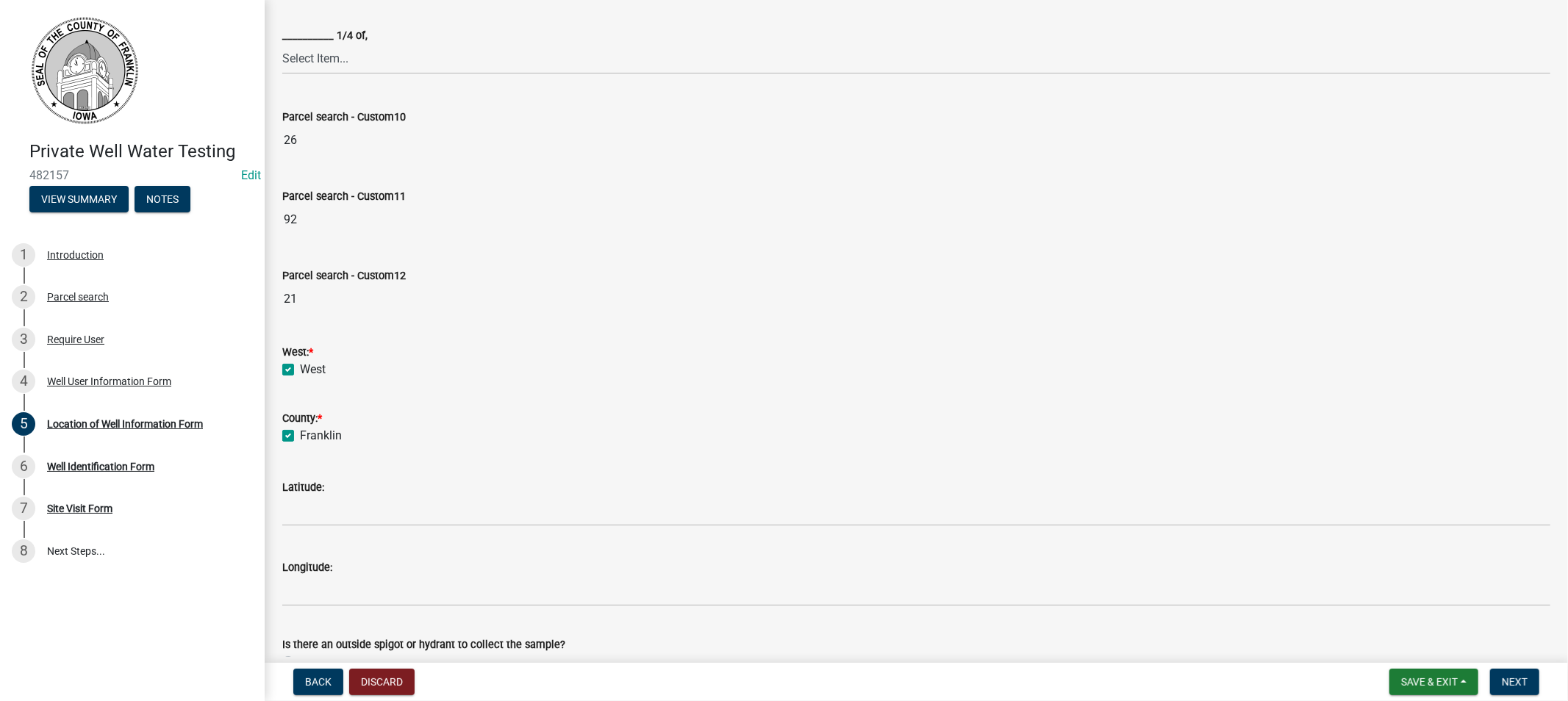
checkbox input "true"
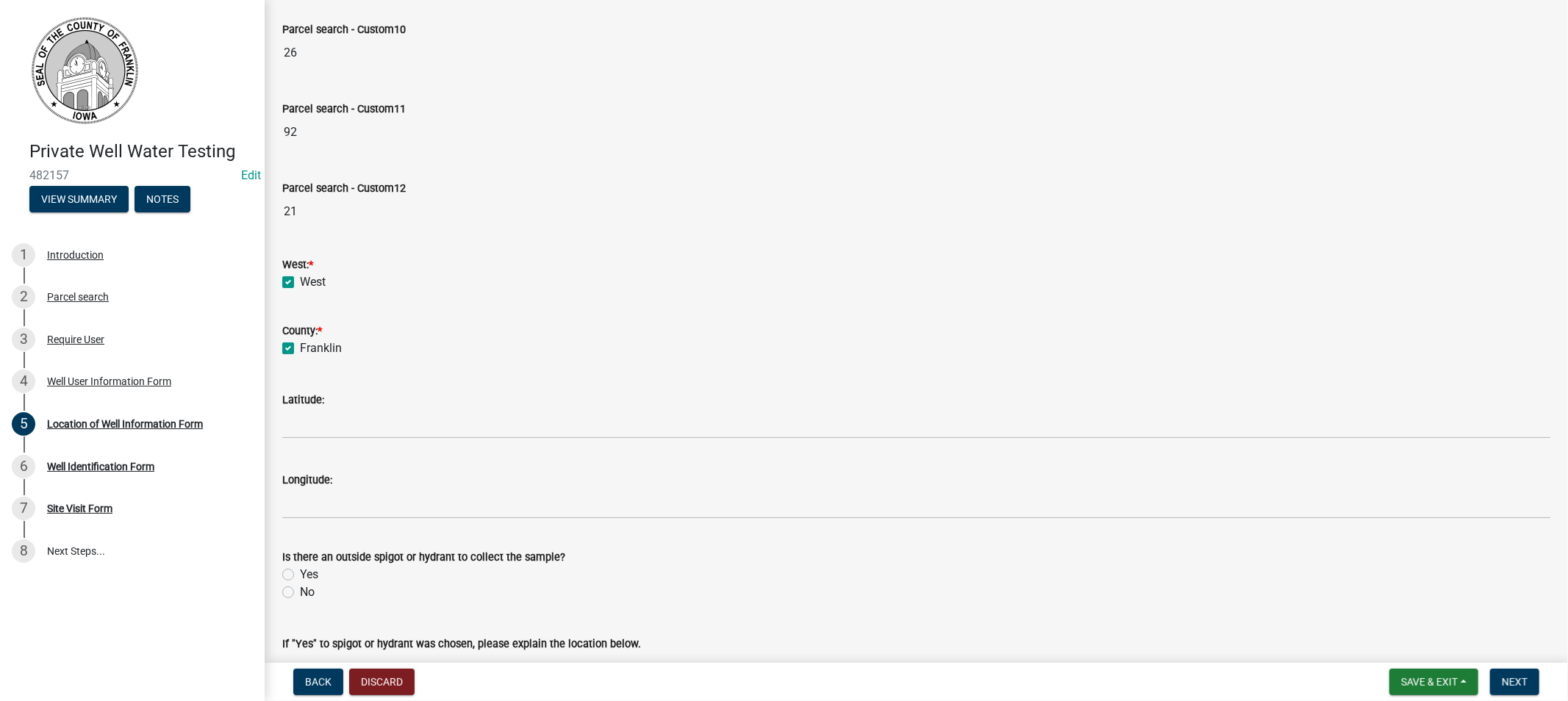
scroll to position [710, 0]
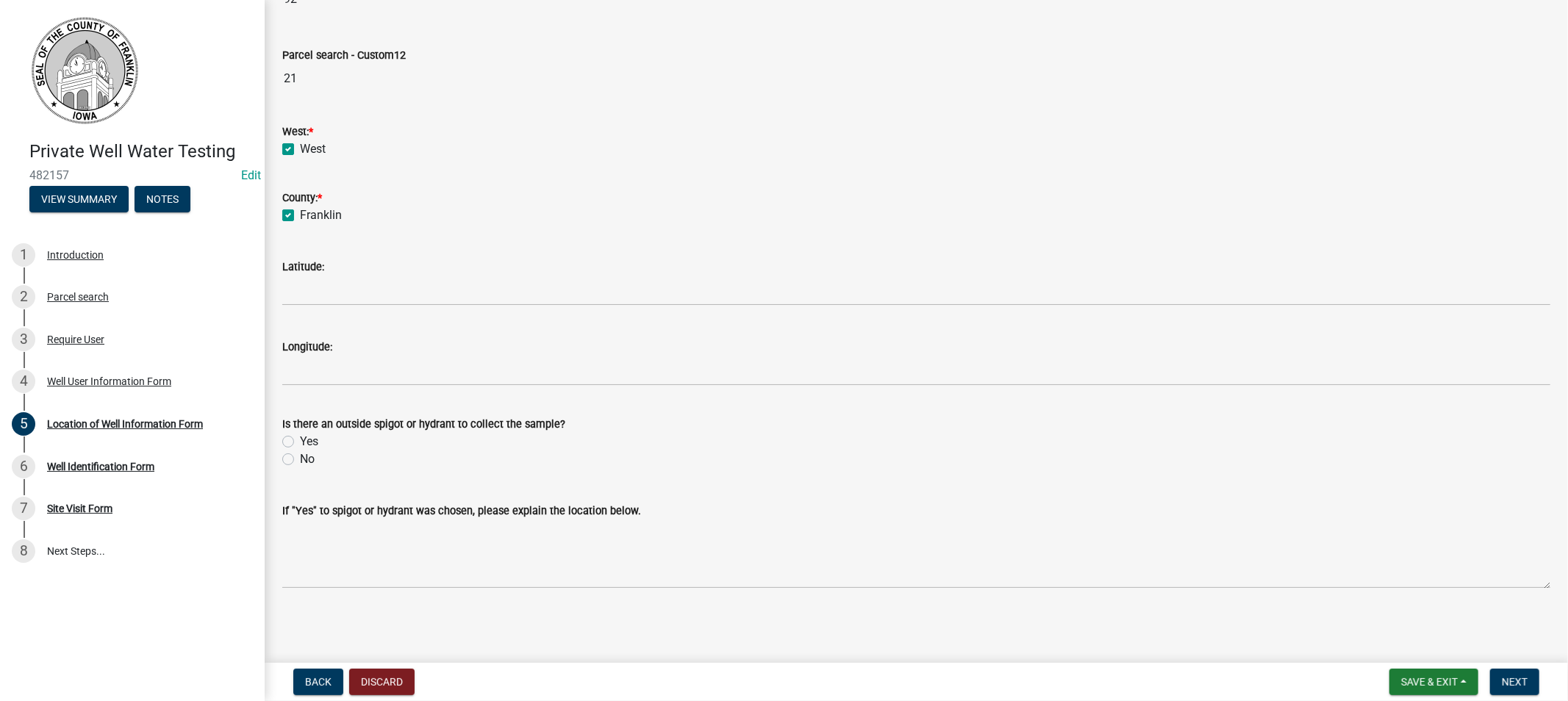
drag, startPoint x: 288, startPoint y: 442, endPoint x: 309, endPoint y: 443, distance: 21.0
click at [300, 442] on label "Yes" at bounding box center [309, 442] width 19 height 18
click at [300, 442] on input "Yes" at bounding box center [304, 437] width 9 height 9
radio input "true"
click at [1522, 677] on span "Next" at bounding box center [1515, 682] width 25 height 12
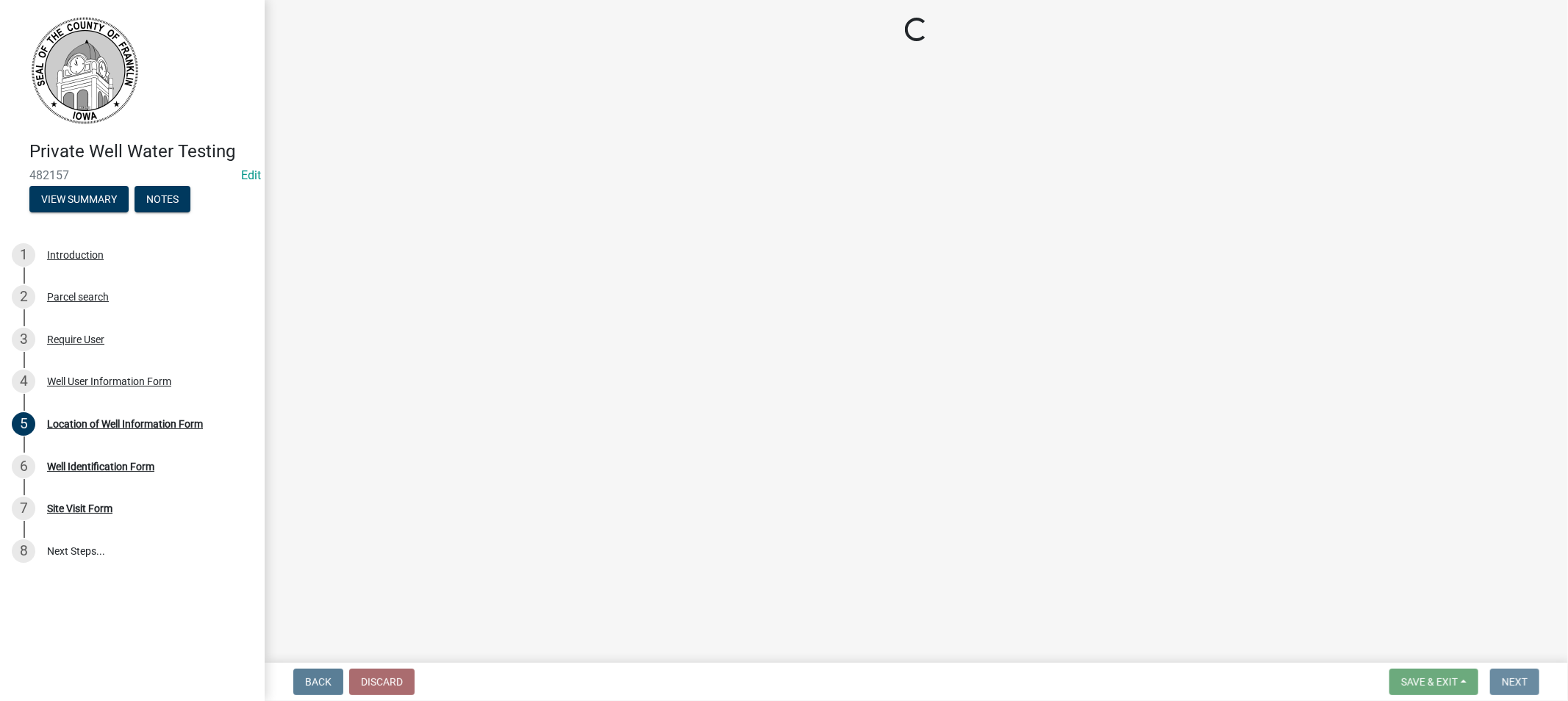
scroll to position [0, 0]
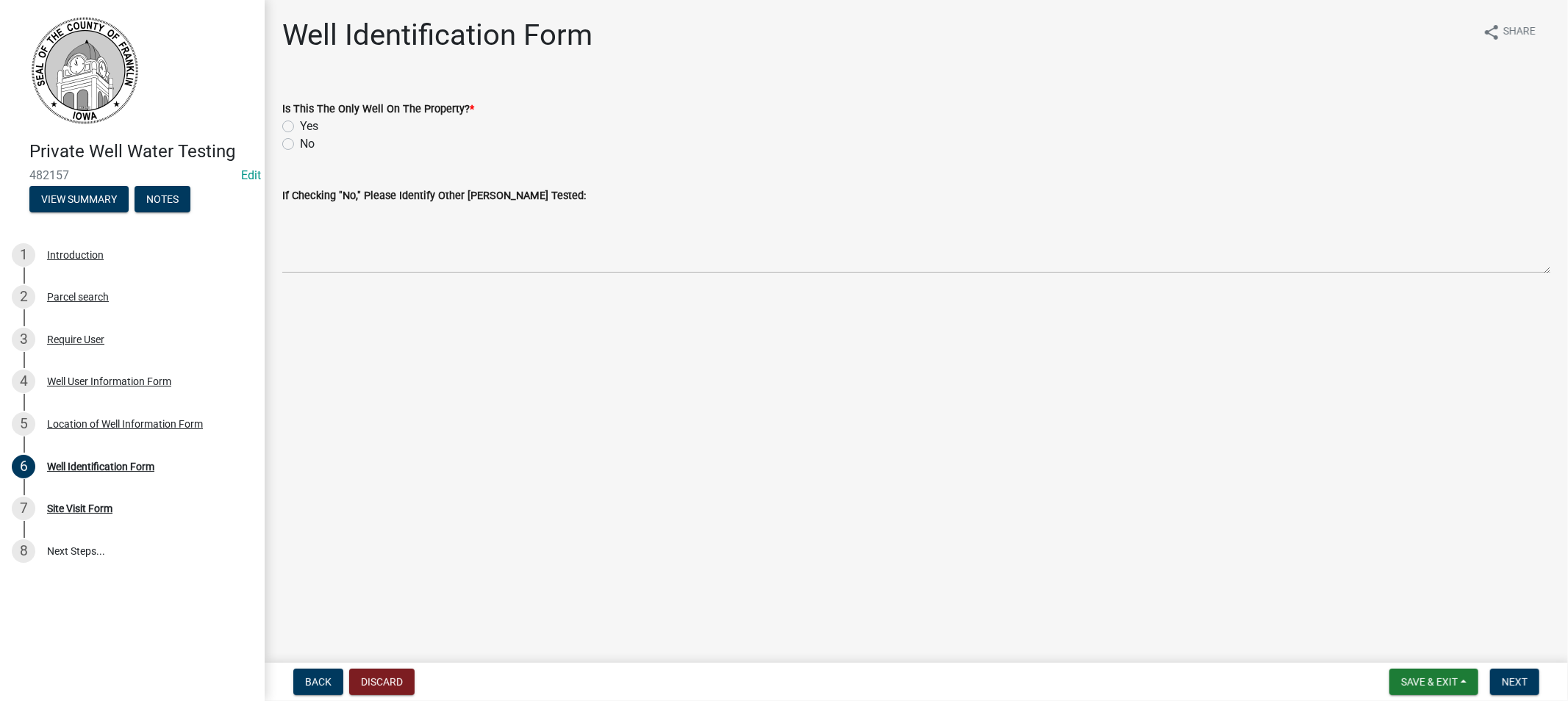
click at [300, 122] on label "Yes" at bounding box center [309, 126] width 19 height 18
click at [300, 122] on input "Yes" at bounding box center [304, 122] width 9 height 9
radio input "true"
click at [1515, 677] on span "Next" at bounding box center [1515, 682] width 25 height 12
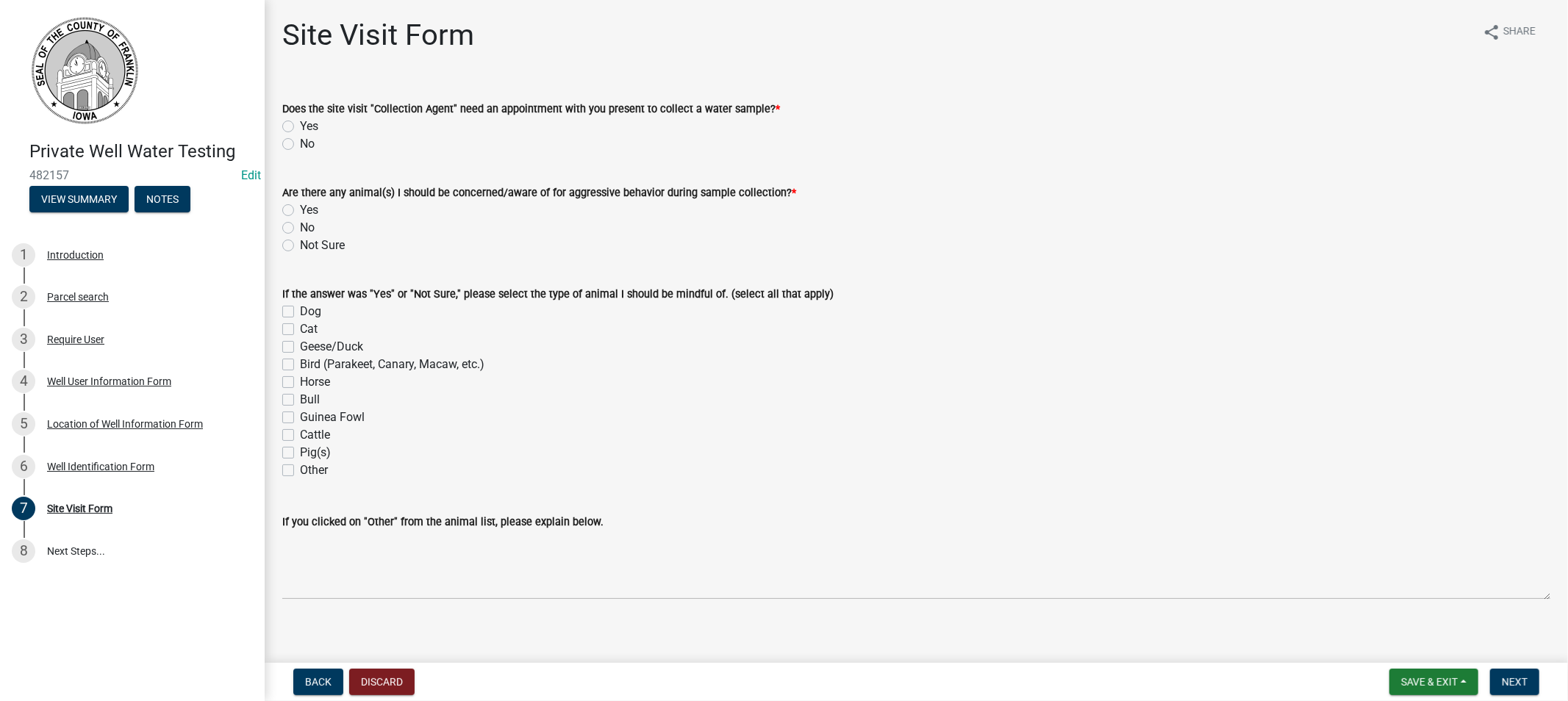
click at [300, 145] on label "No" at bounding box center [307, 144] width 14 height 18
click at [300, 144] on input "No" at bounding box center [304, 139] width 9 height 9
radio input "true"
click at [300, 232] on label "No" at bounding box center [307, 227] width 14 height 18
click at [300, 229] on input "No" at bounding box center [304, 223] width 9 height 9
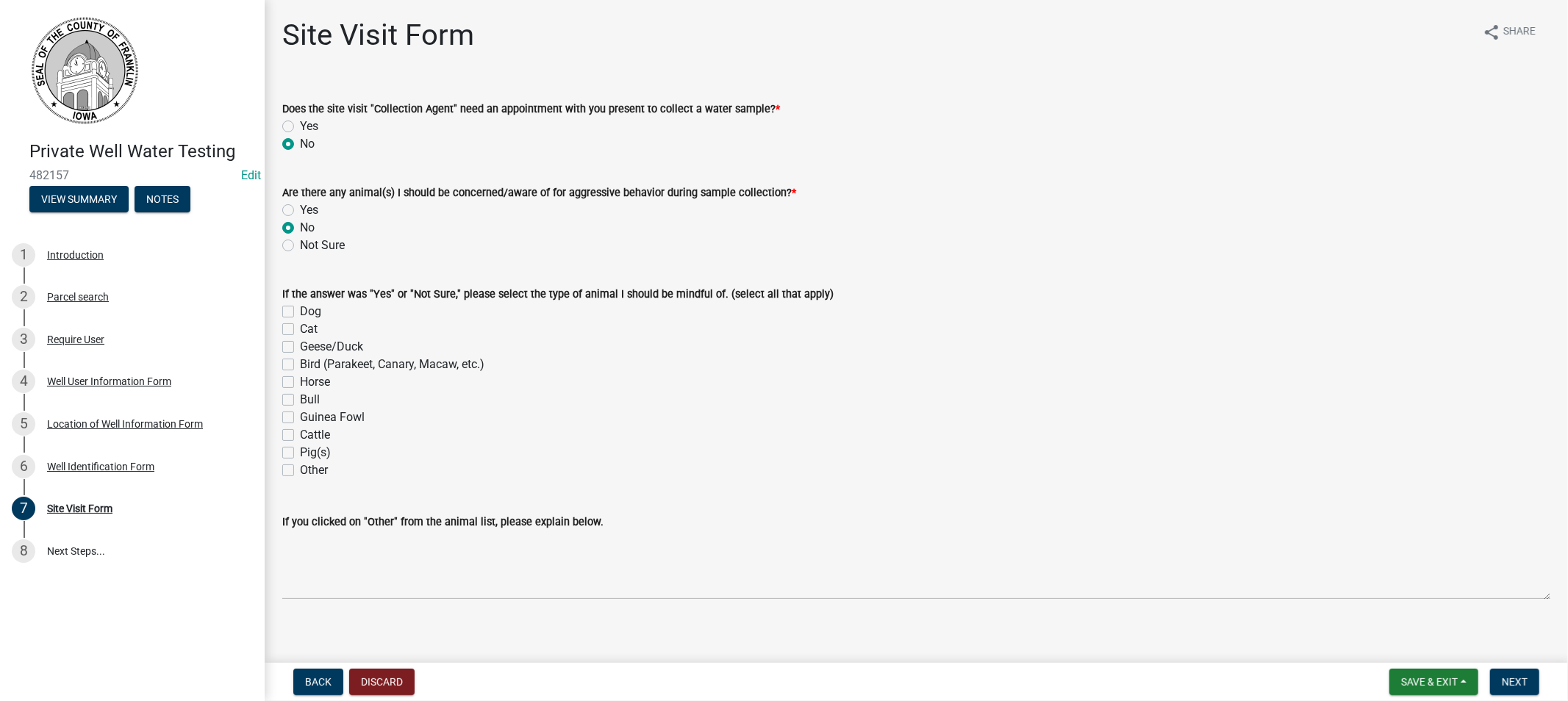
radio input "true"
click at [1502, 677] on span "Next" at bounding box center [1515, 682] width 25 height 12
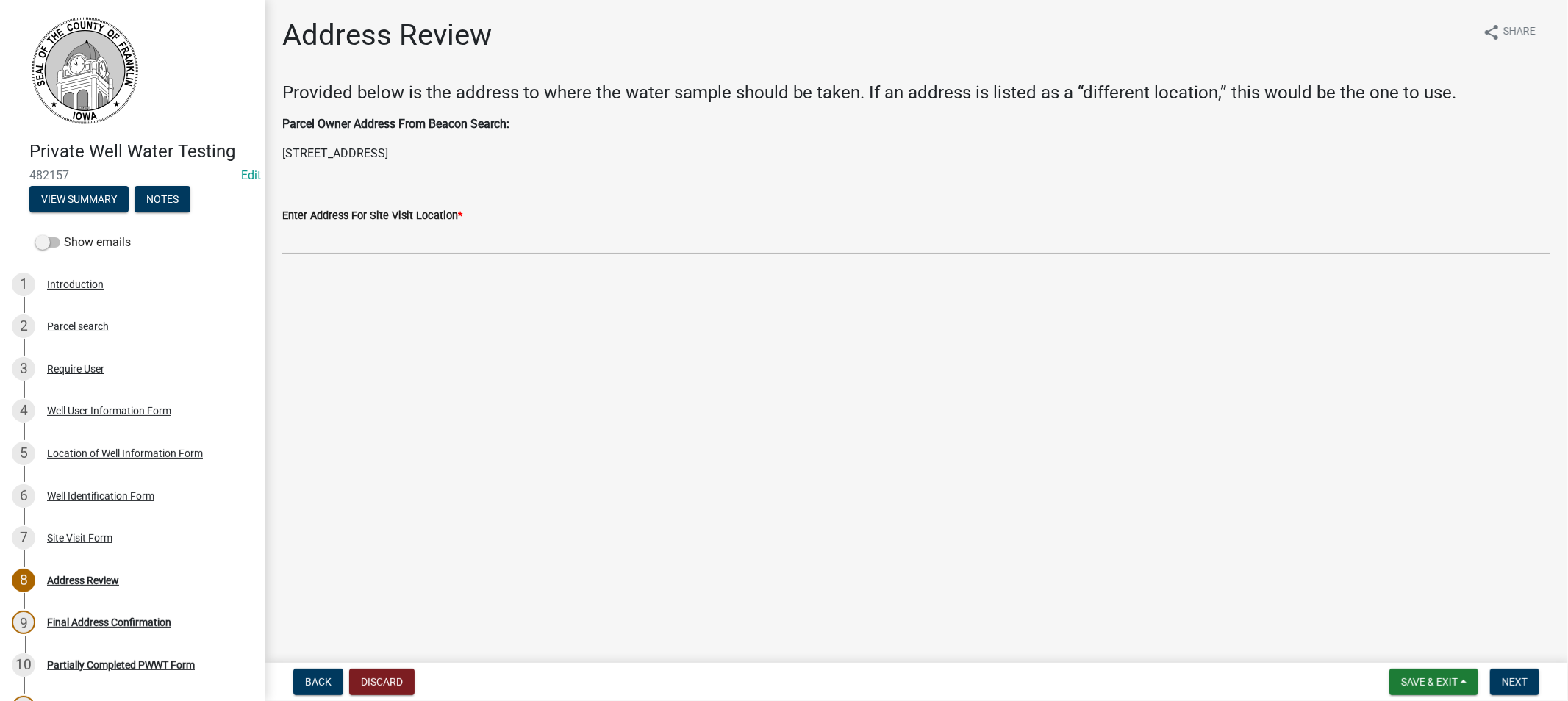
drag, startPoint x: 476, startPoint y: 155, endPoint x: 274, endPoint y: 167, distance: 202.4
click at [274, 167] on div "Address Review share Share Provided below is the address to where the water sam…" at bounding box center [916, 149] width 1290 height 262
copy p "[STREET_ADDRESS]"
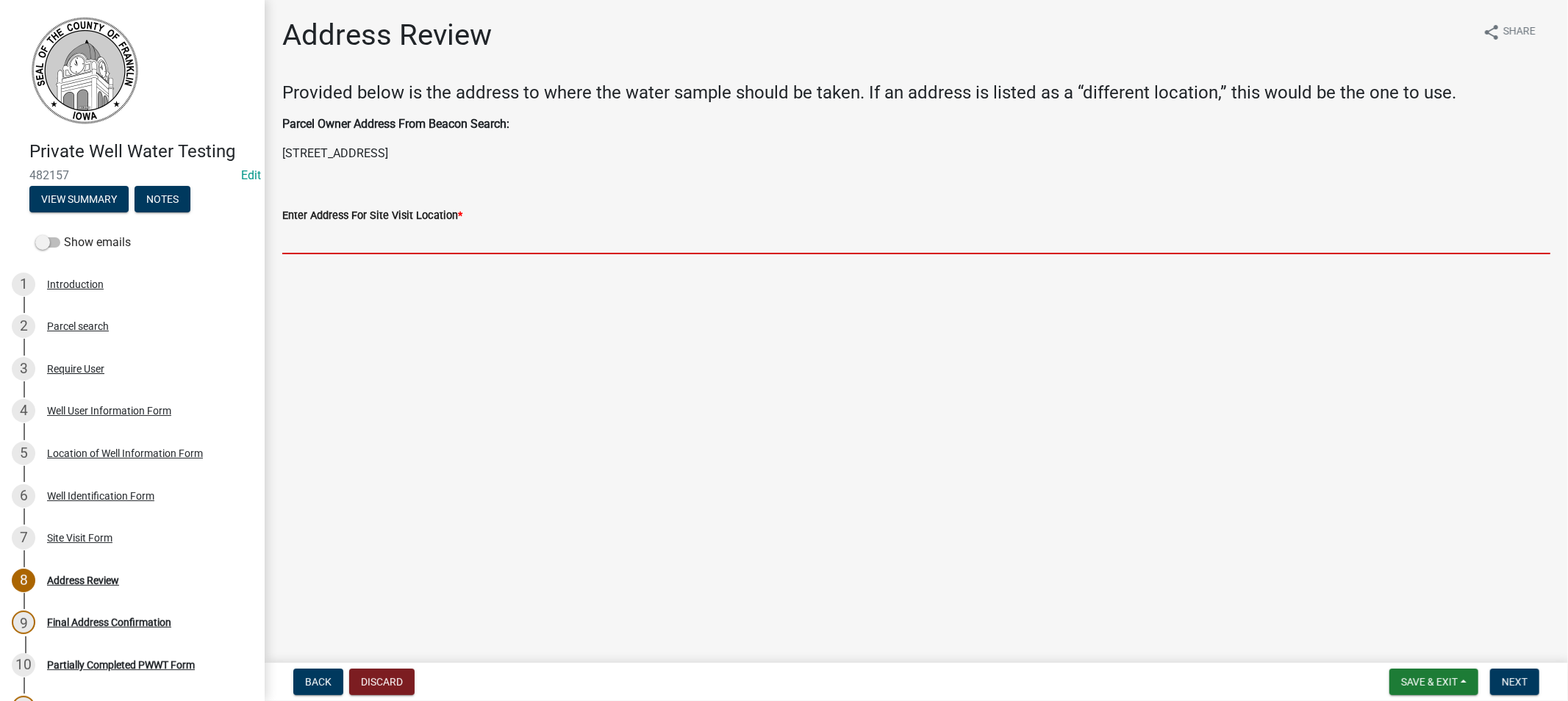
click at [353, 234] on input "Enter Address For Site Visit Location *" at bounding box center [916, 239] width 1268 height 30
paste input "[STREET_ADDRESS]"
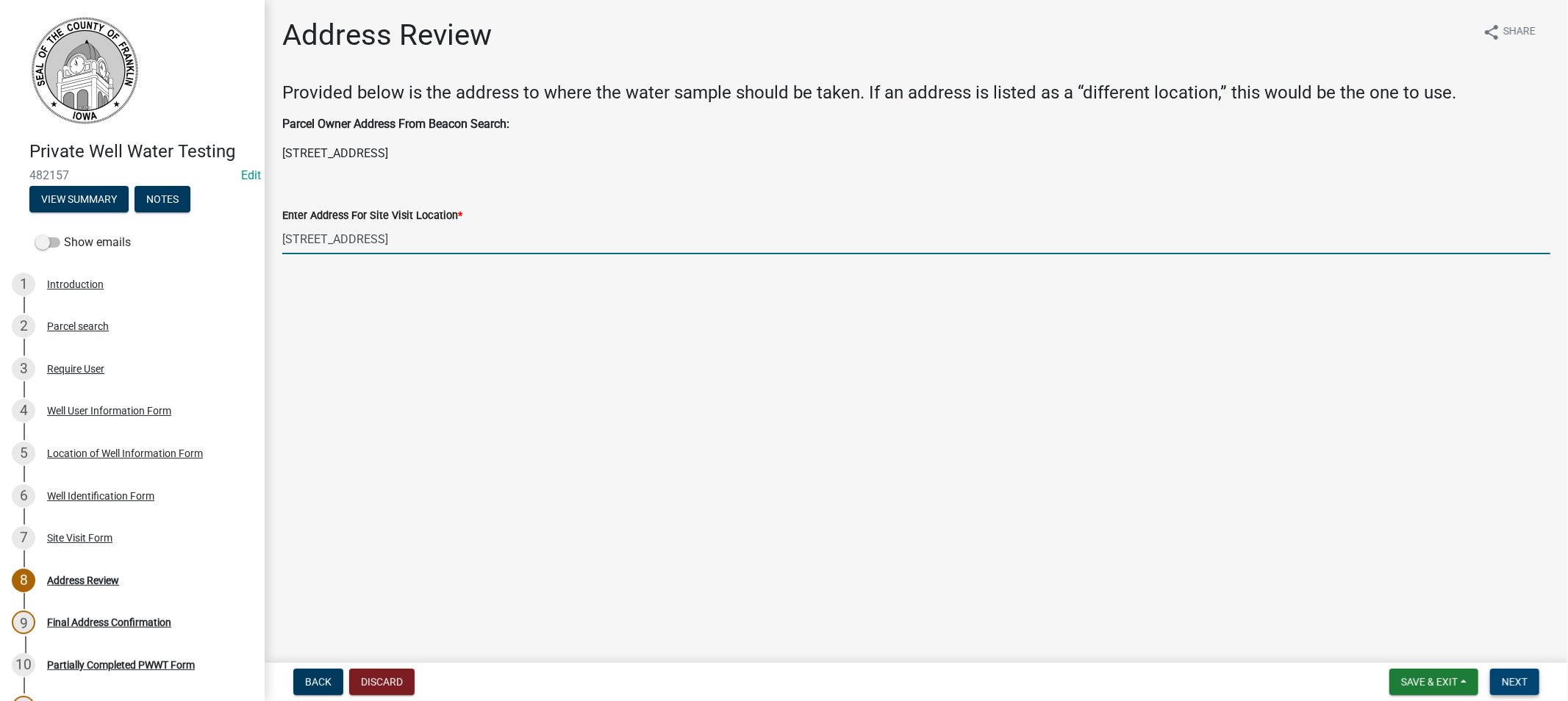
type input "[STREET_ADDRESS]"
click at [1511, 677] on span "Next" at bounding box center [1515, 682] width 25 height 12
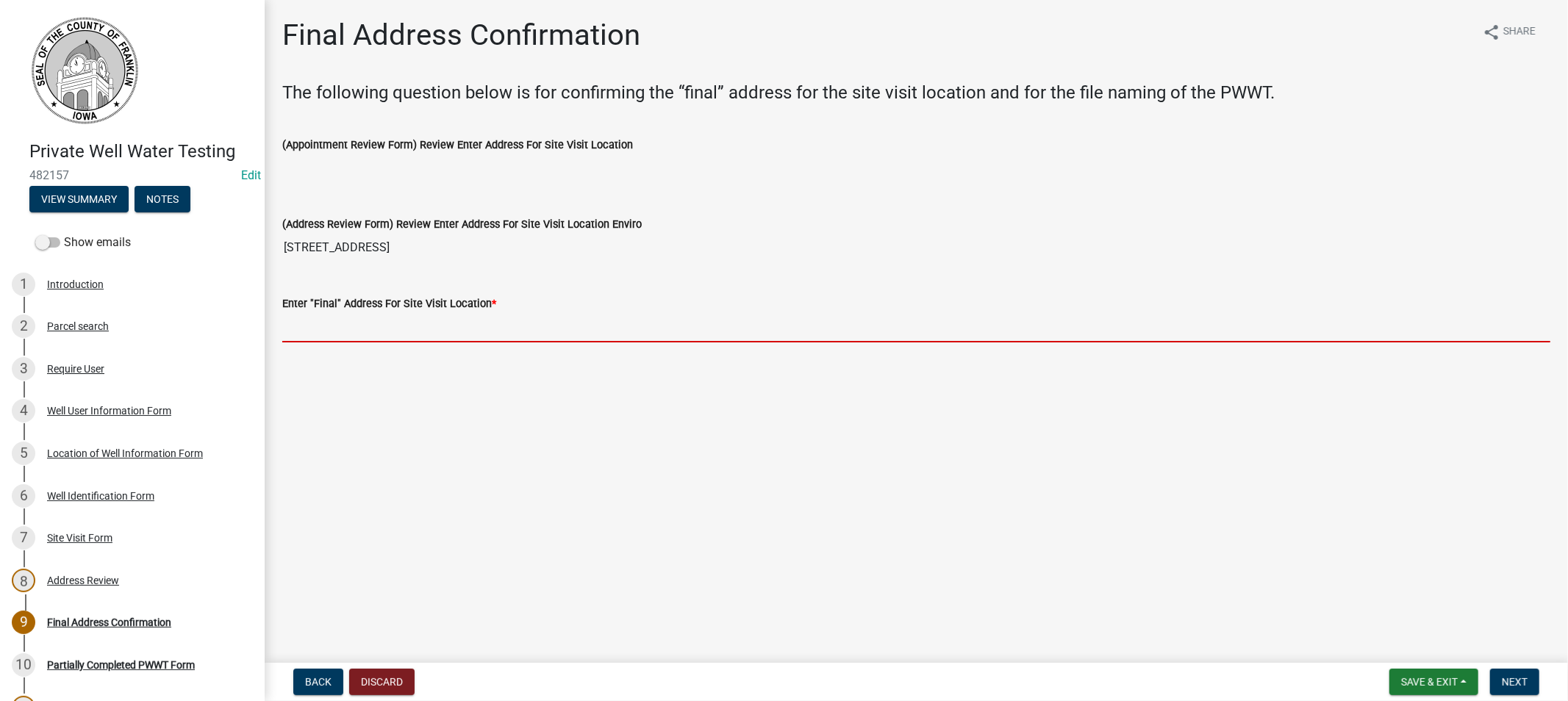
click at [420, 320] on input "Enter "Final" Address For Site Visit Location *" at bounding box center [916, 328] width 1268 height 30
paste input "[STREET_ADDRESS]"
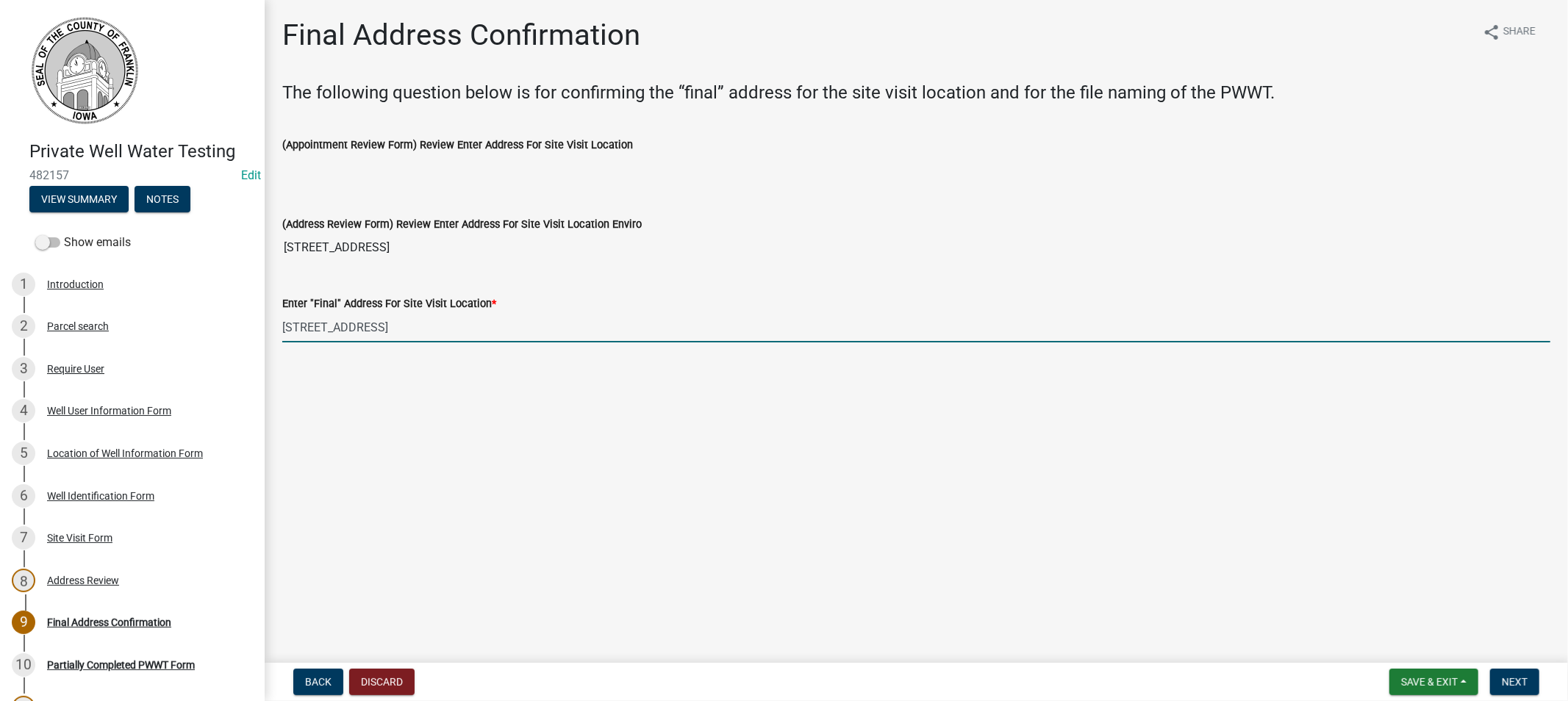
type input "[STREET_ADDRESS]"
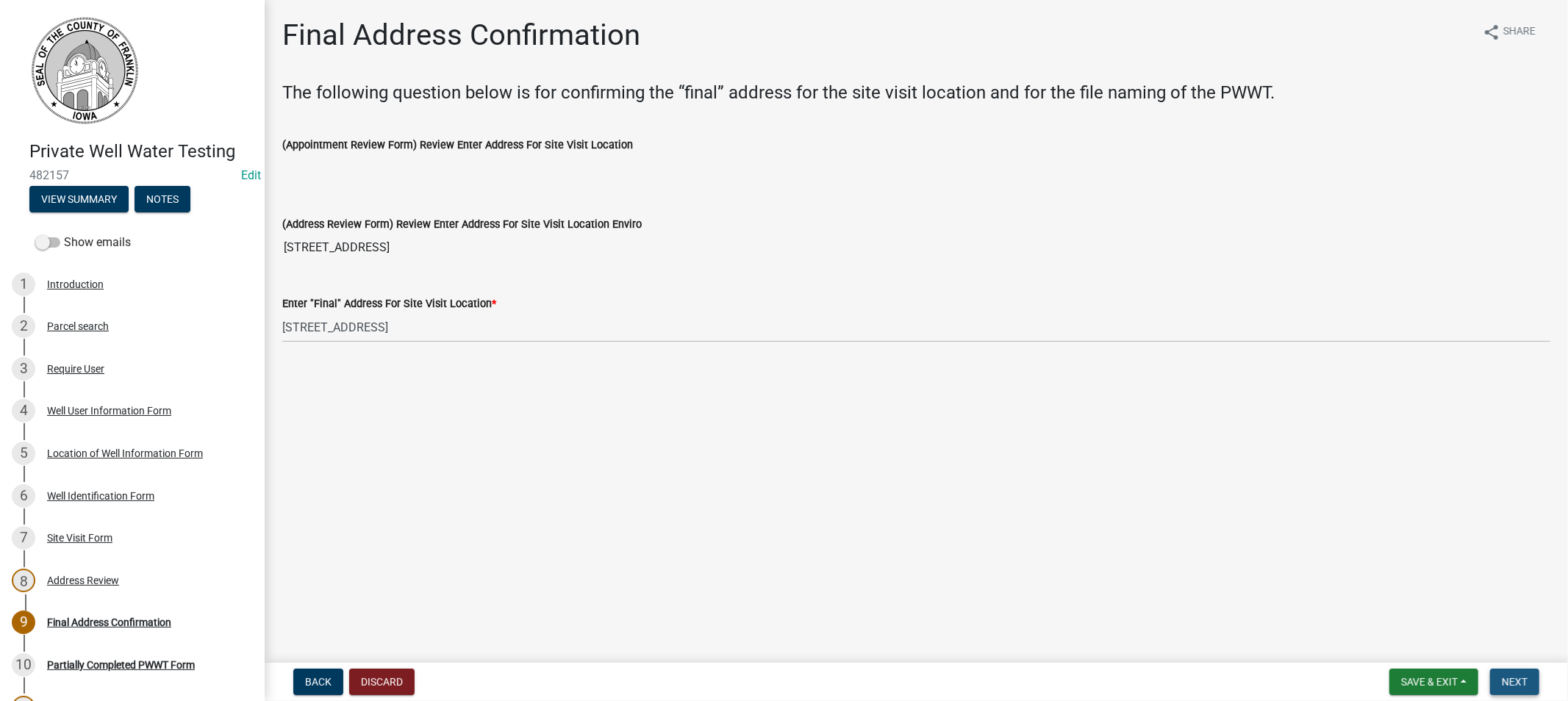
click at [1516, 682] on span "Next" at bounding box center [1515, 682] width 25 height 12
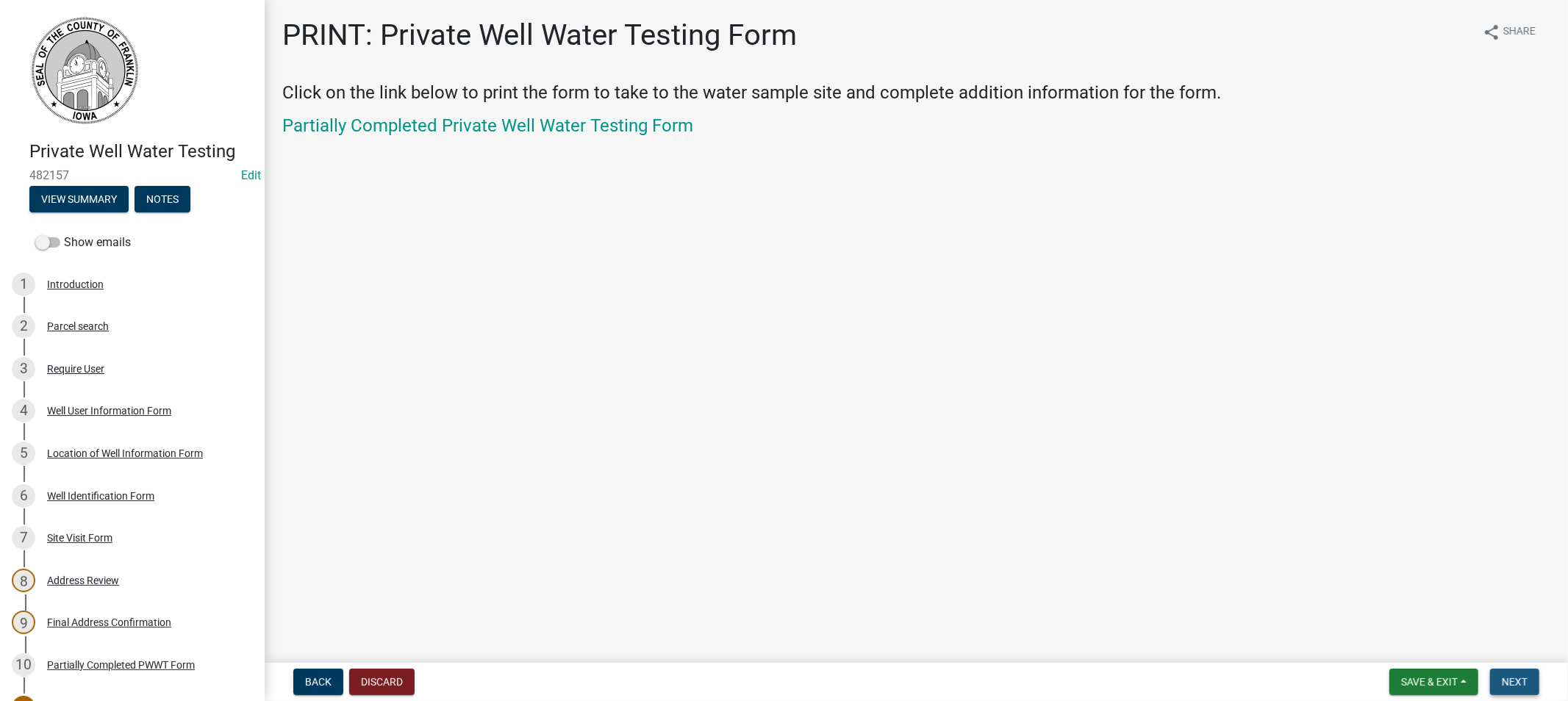
click at [1510, 677] on span "Next" at bounding box center [1515, 682] width 25 height 12
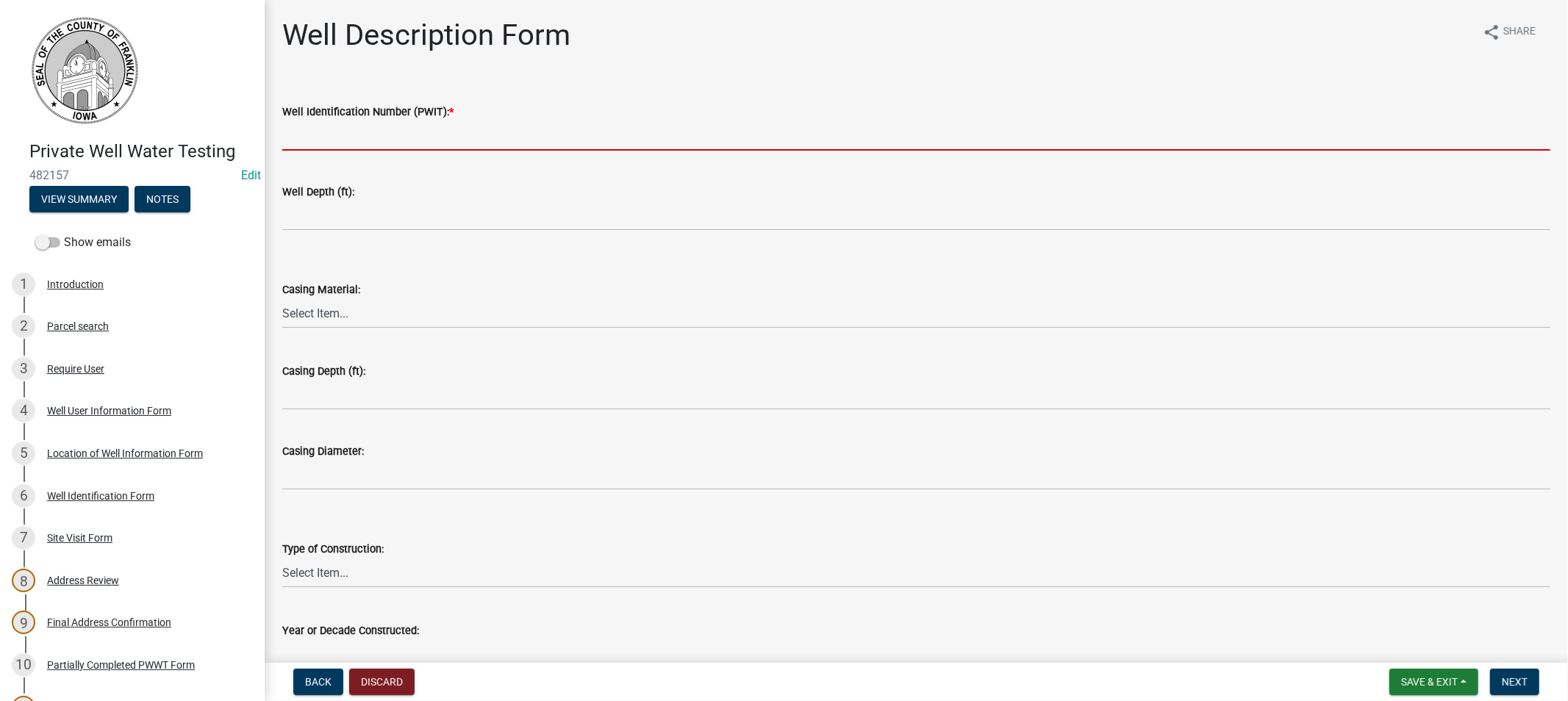
click at [313, 138] on input "Well Identification Number (PWIT): *" at bounding box center [916, 136] width 1268 height 30
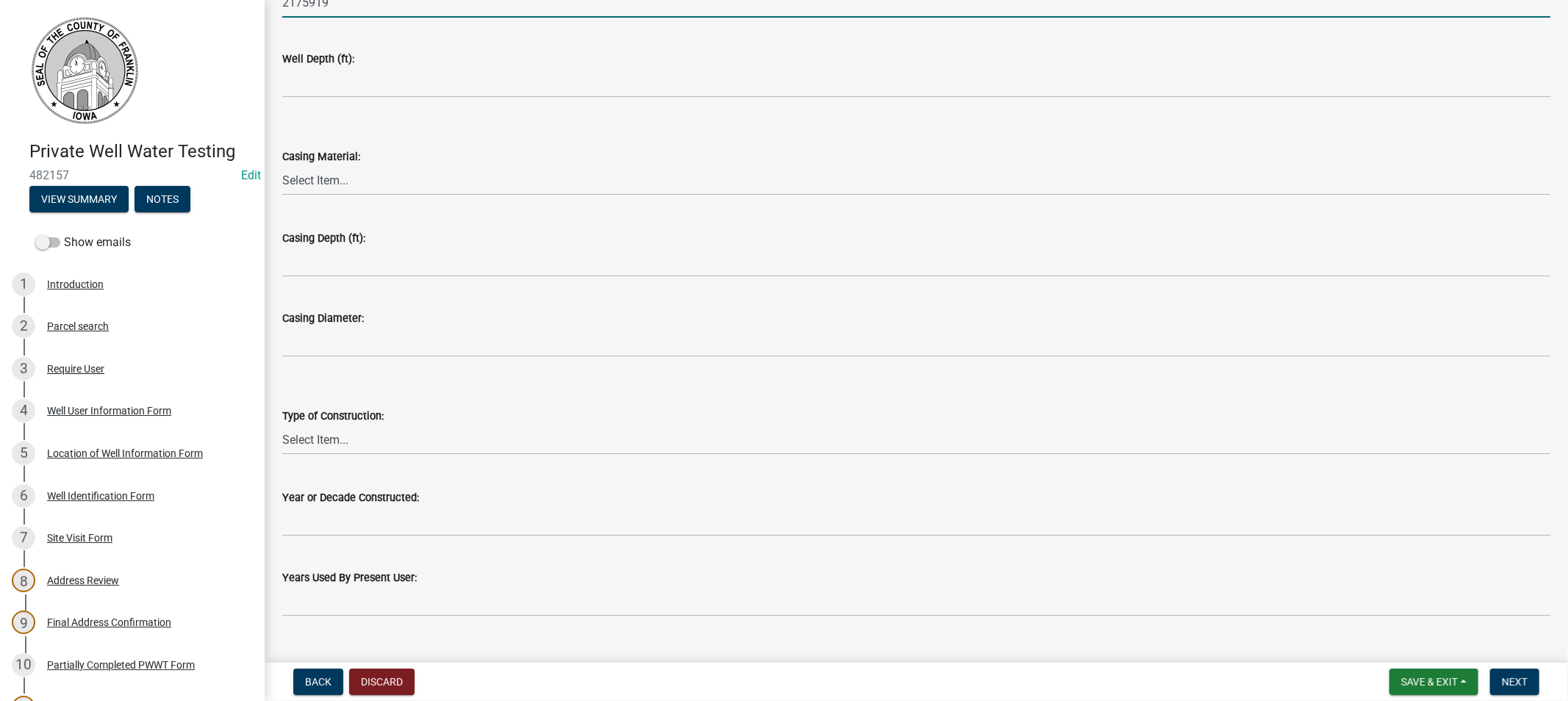
scroll to position [160, 0]
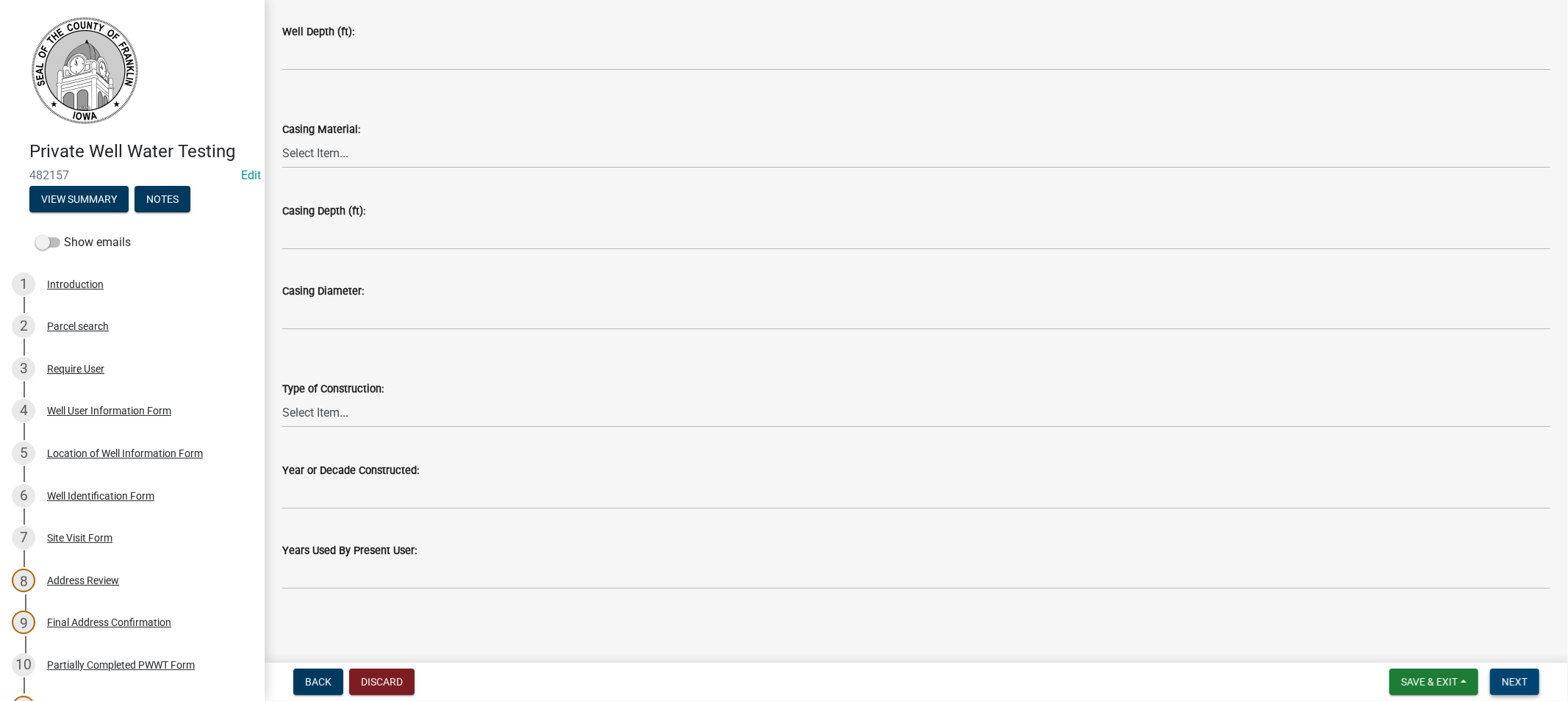
type input "2175919"
click at [1510, 679] on span "Next" at bounding box center [1515, 682] width 25 height 12
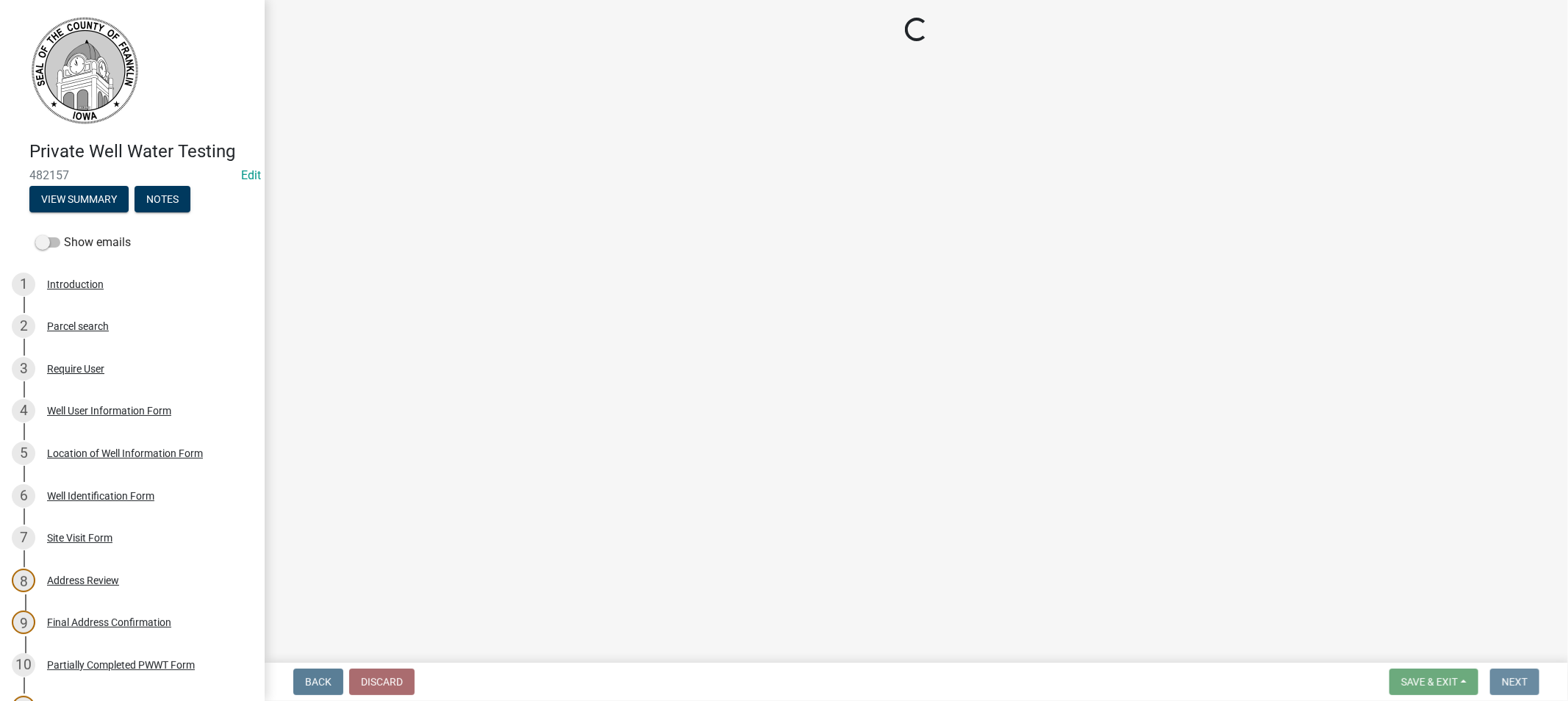
scroll to position [0, 0]
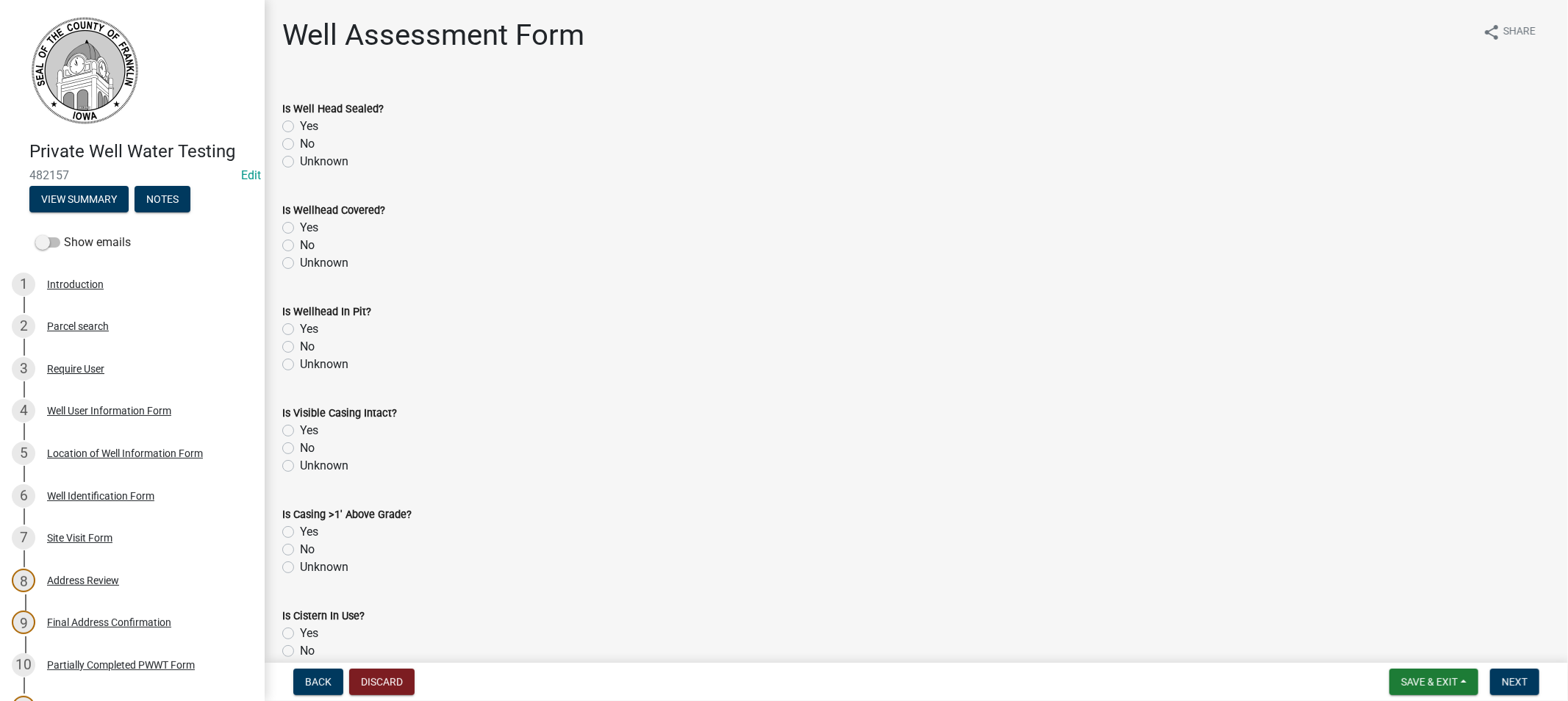
click at [300, 126] on label "Yes" at bounding box center [309, 126] width 19 height 18
click at [300, 126] on input "Yes" at bounding box center [304, 122] width 9 height 9
radio input "true"
click at [300, 226] on label "Yes" at bounding box center [309, 227] width 19 height 18
click at [300, 226] on input "Yes" at bounding box center [304, 223] width 9 height 9
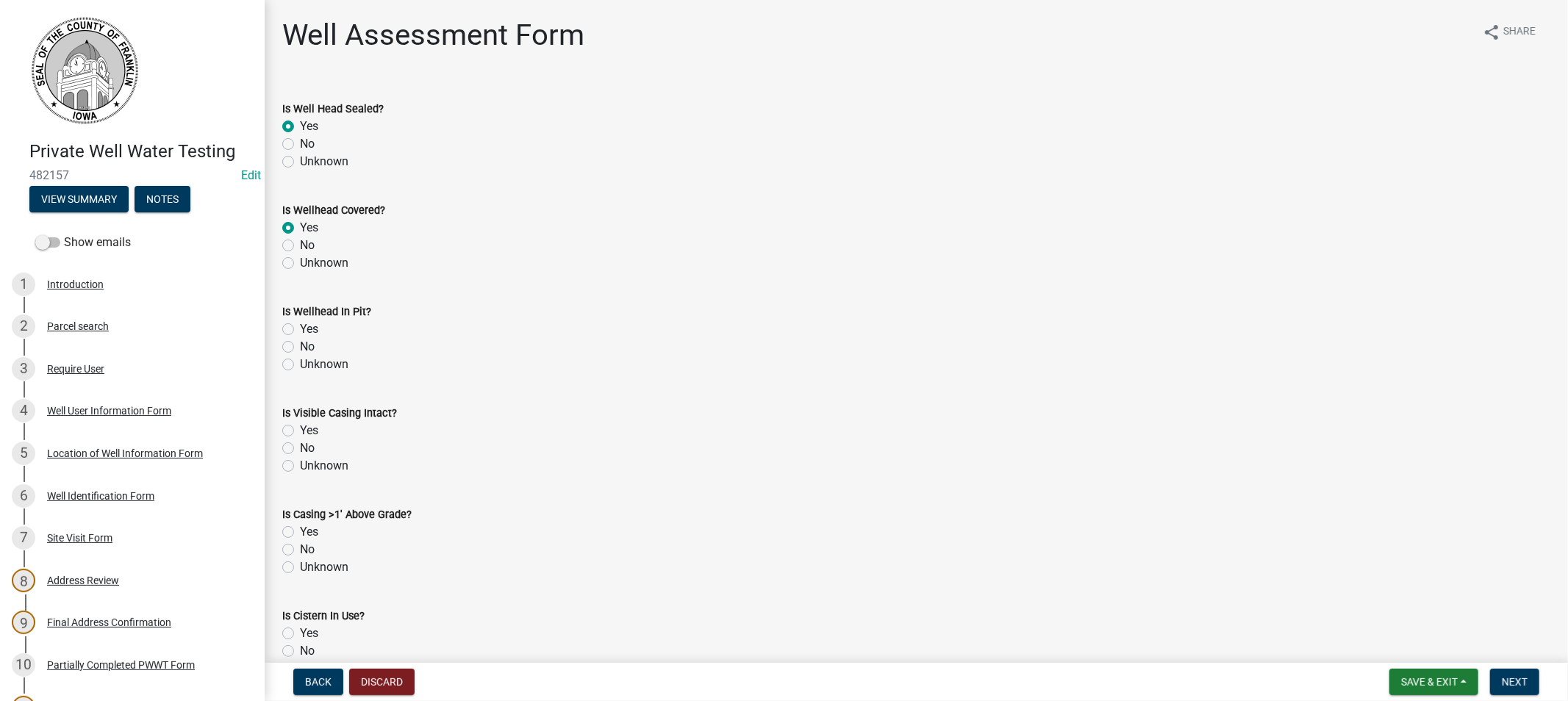
radio input "true"
click at [300, 346] on label "No" at bounding box center [307, 346] width 14 height 18
click at [300, 346] on input "No" at bounding box center [304, 342] width 9 height 9
radio input "true"
click at [300, 427] on label "Yes" at bounding box center [309, 431] width 19 height 18
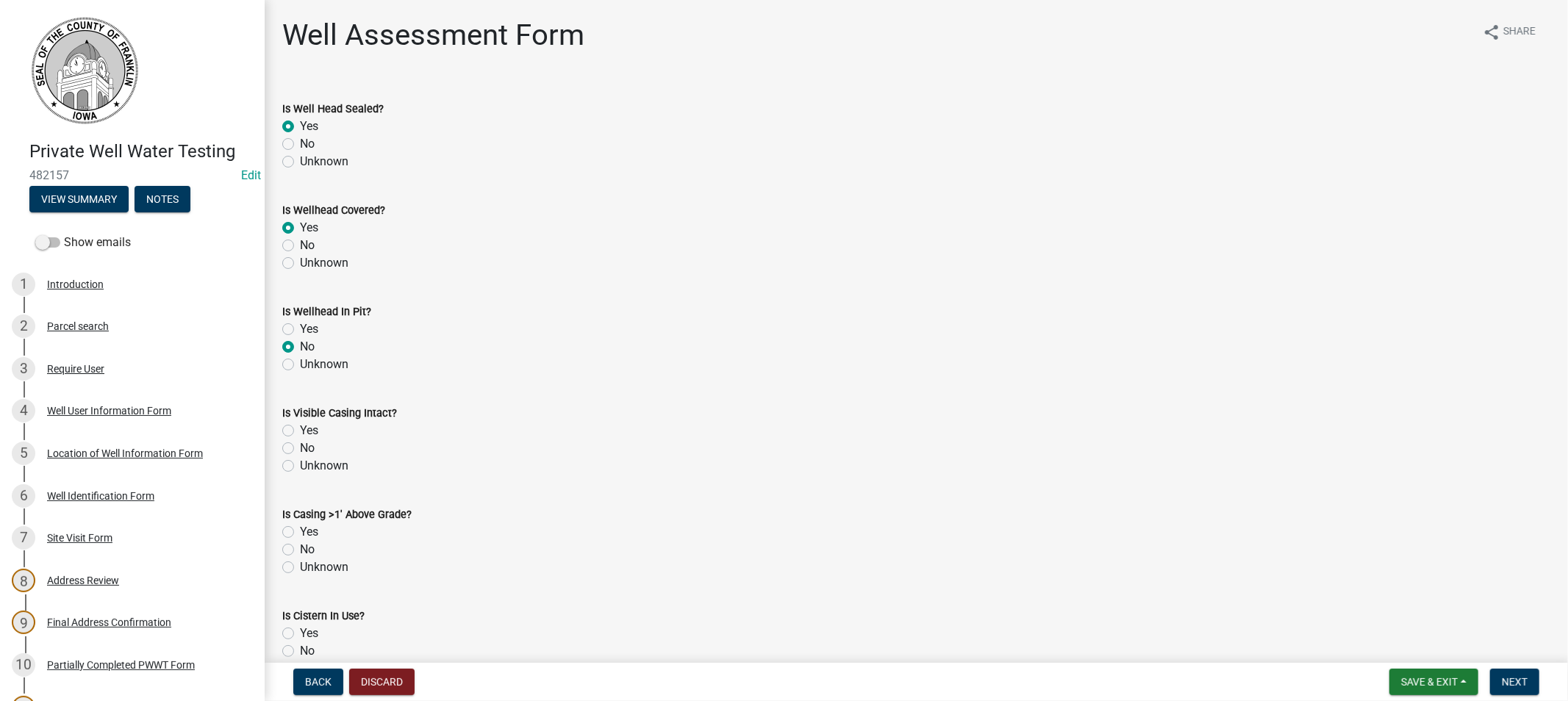
click at [300, 427] on input "Yes" at bounding box center [304, 427] width 9 height 9
radio input "true"
click at [300, 531] on label "Yes" at bounding box center [309, 532] width 19 height 18
click at [300, 531] on input "Yes" at bounding box center [304, 528] width 9 height 9
radio input "true"
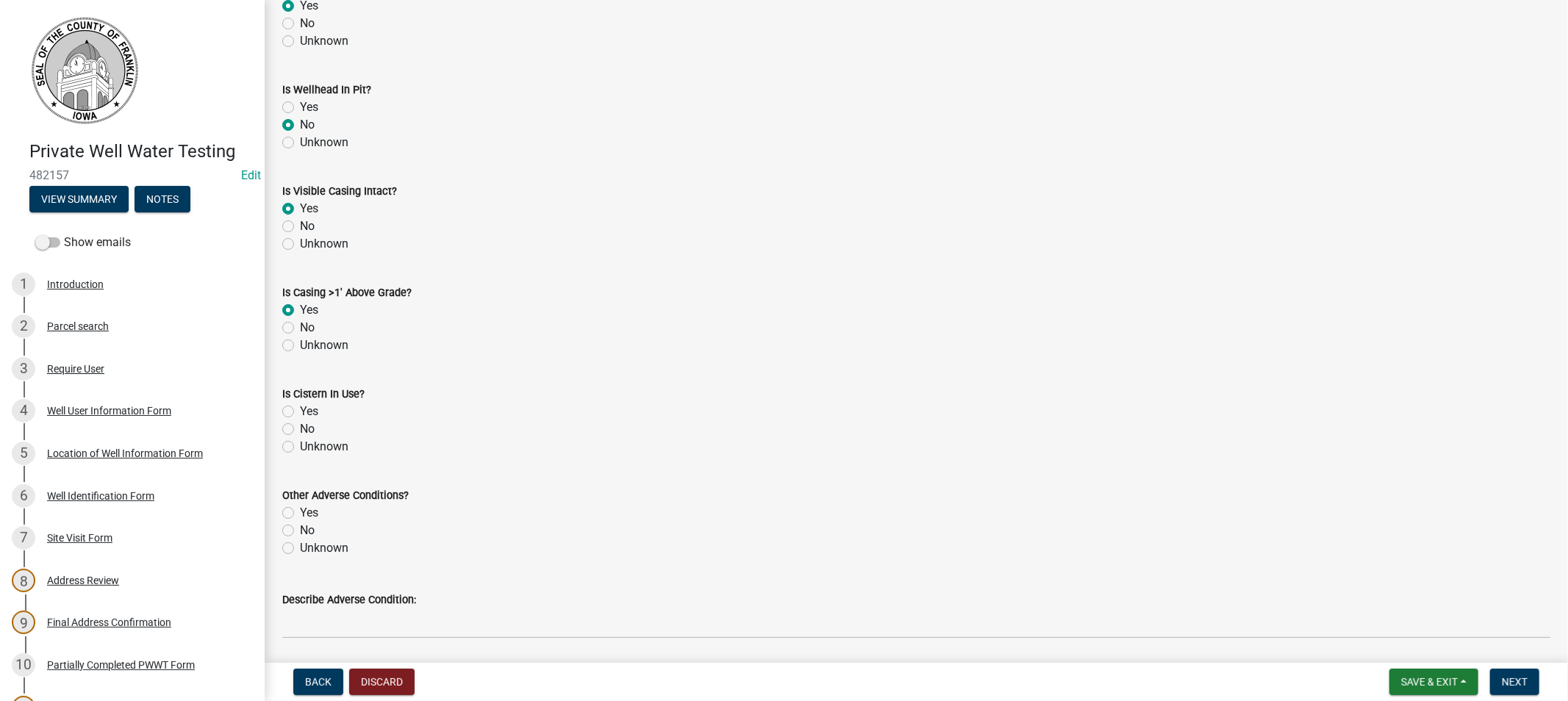
scroll to position [245, 0]
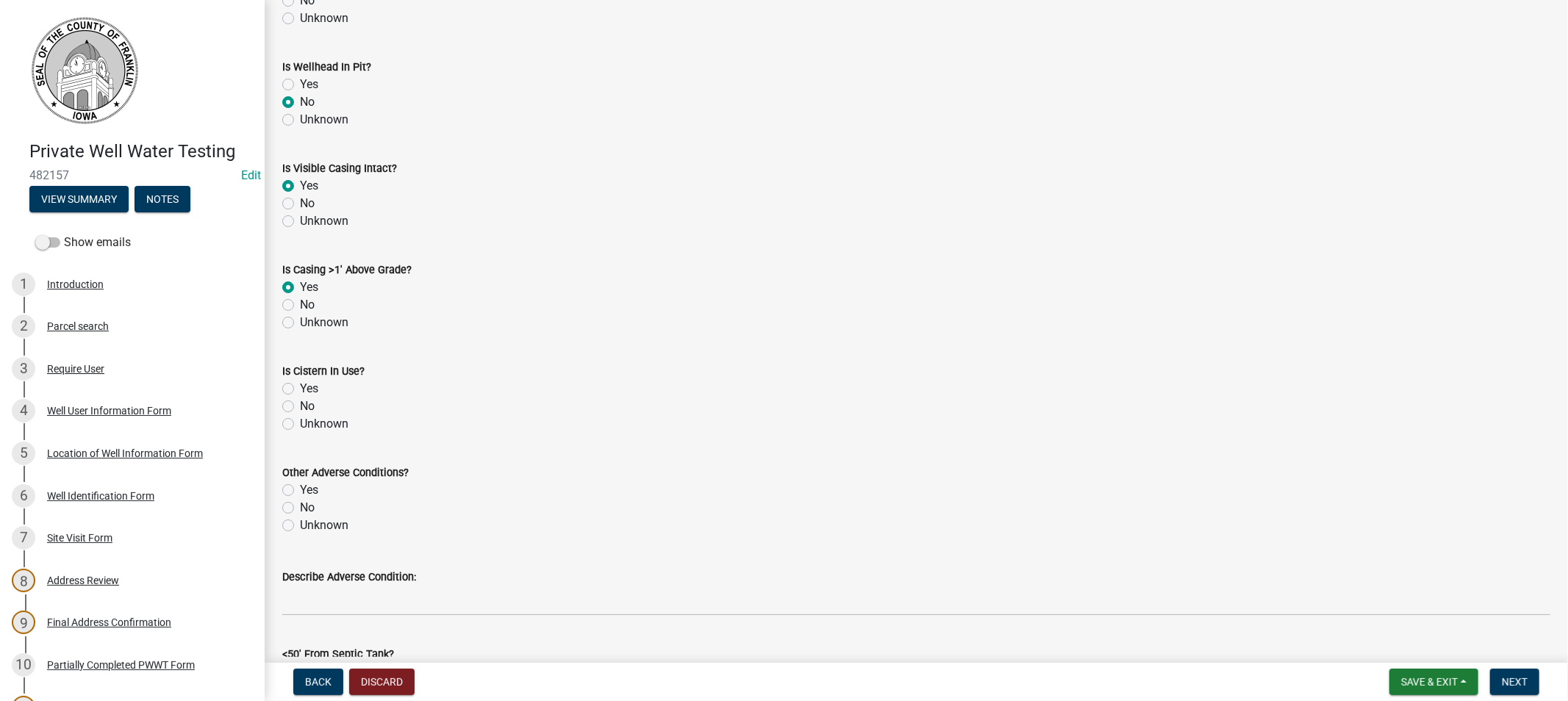
click at [300, 410] on label "No" at bounding box center [307, 406] width 14 height 18
click at [300, 407] on input "No" at bounding box center [304, 402] width 9 height 9
radio input "true"
click at [300, 524] on label "Unknown" at bounding box center [324, 525] width 48 height 18
click at [300, 524] on input "Unknown" at bounding box center [304, 521] width 9 height 9
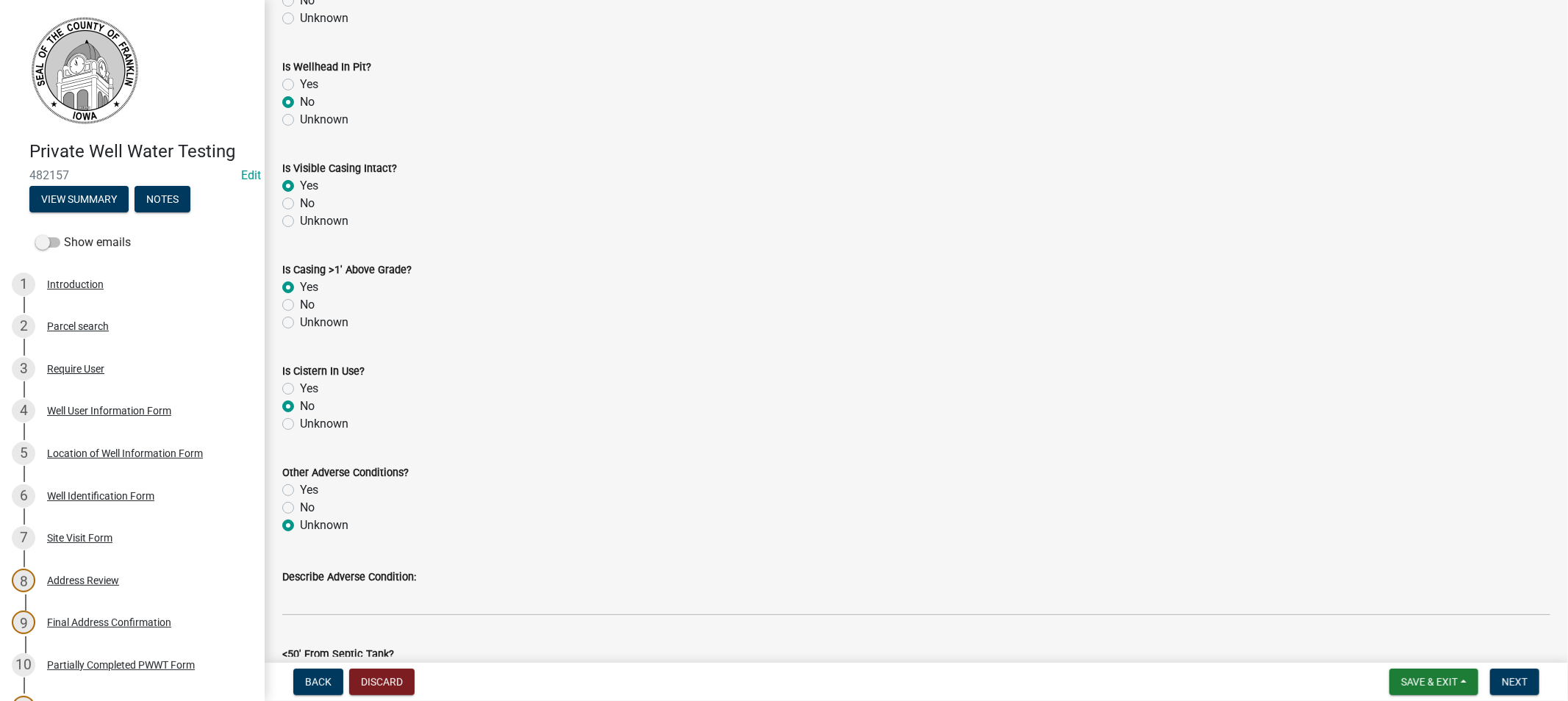
radio input "true"
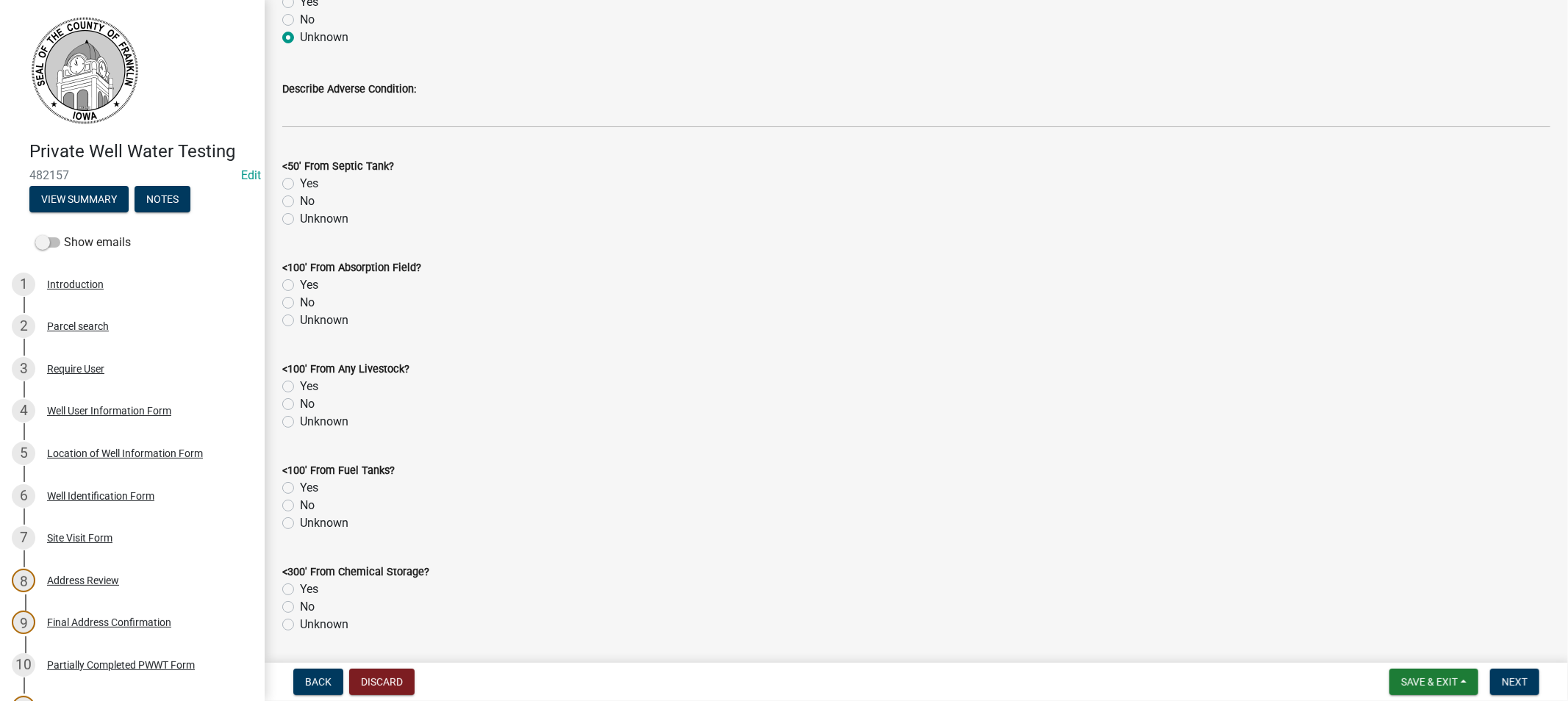
scroll to position [735, 0]
click at [300, 198] on label "No" at bounding box center [307, 198] width 14 height 18
click at [300, 198] on input "No" at bounding box center [304, 194] width 9 height 9
radio input "true"
click at [300, 299] on label "No" at bounding box center [307, 300] width 14 height 18
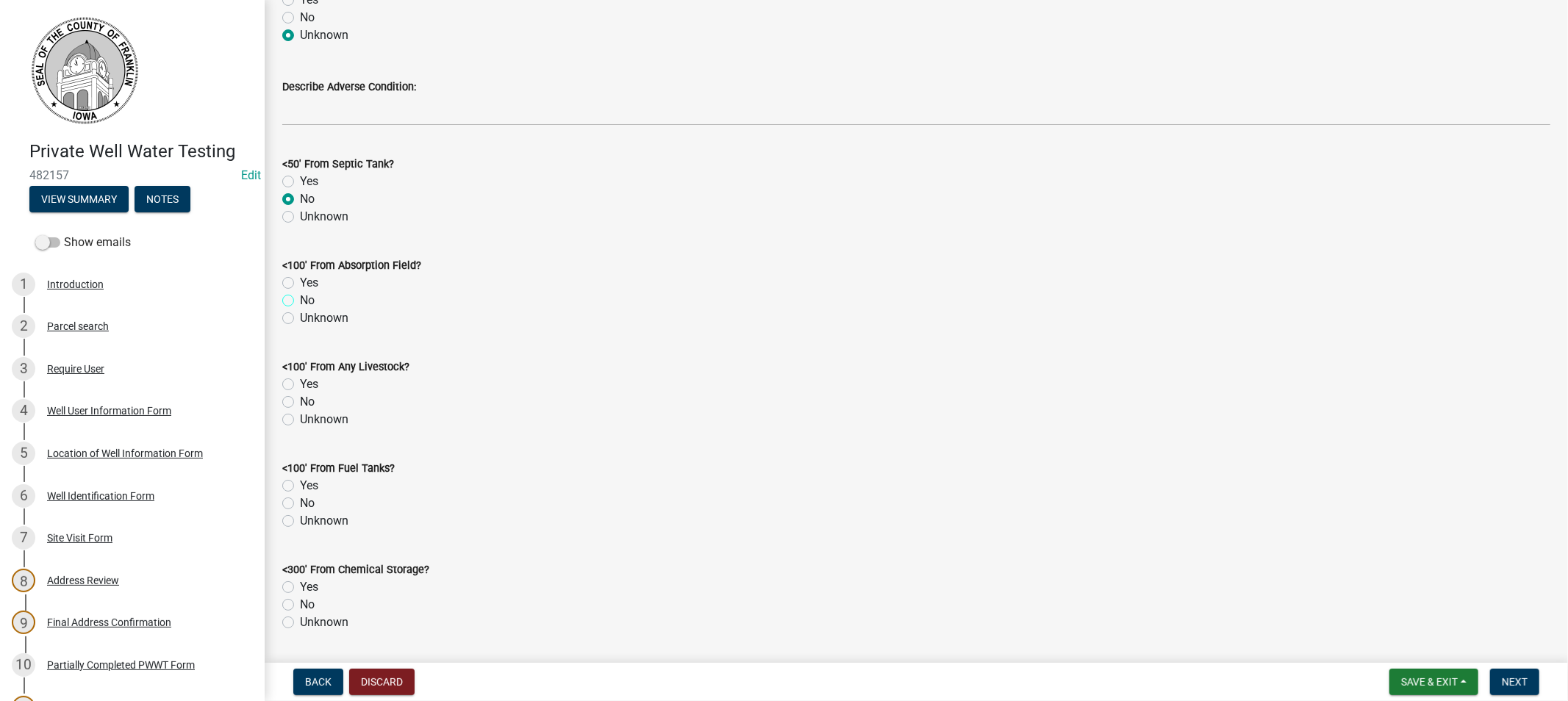
click at [300, 299] on input "No" at bounding box center [304, 296] width 9 height 9
radio input "true"
click at [300, 403] on label "No" at bounding box center [307, 402] width 14 height 18
click at [300, 403] on input "No" at bounding box center [304, 398] width 9 height 9
radio input "true"
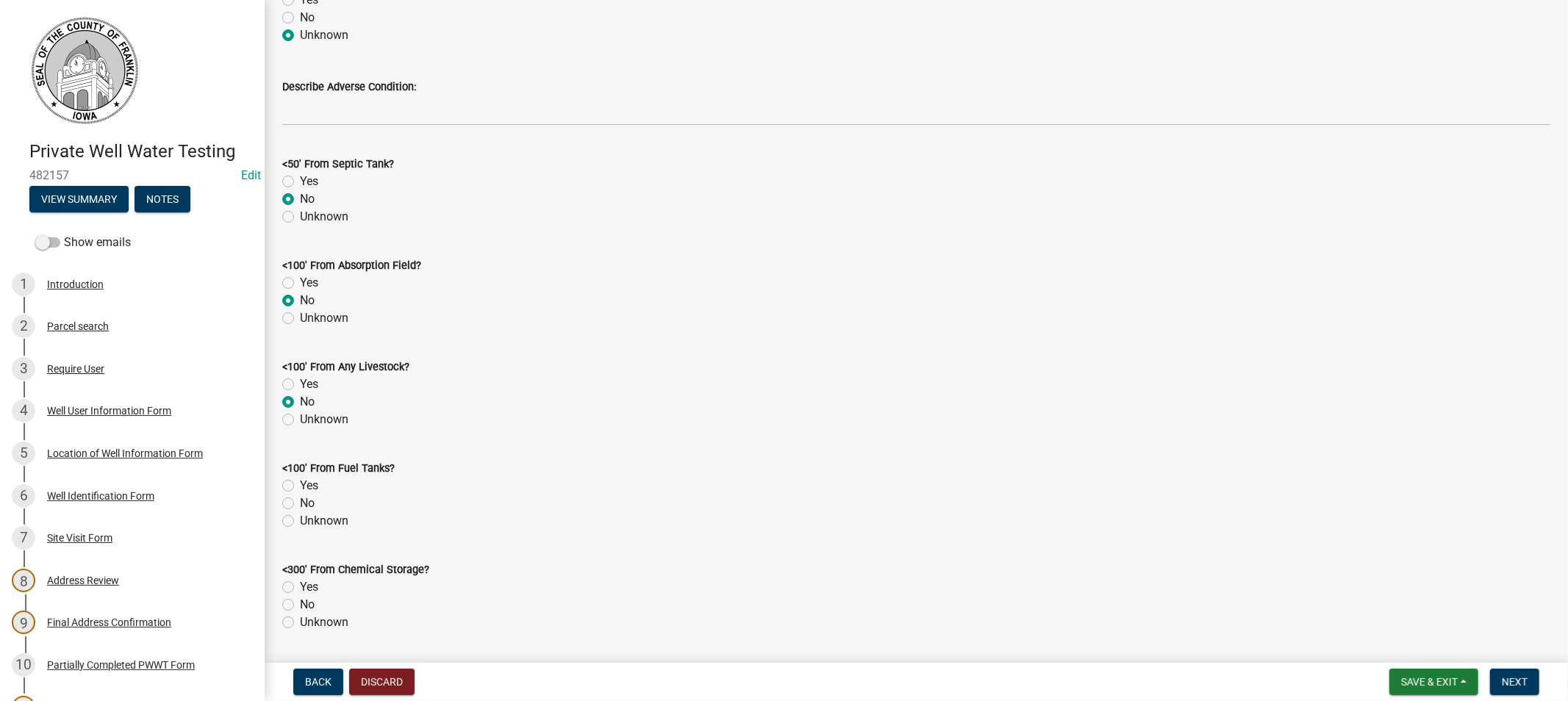
click at [300, 503] on label "No" at bounding box center [307, 503] width 14 height 18
click at [300, 503] on input "No" at bounding box center [304, 499] width 9 height 9
radio input "true"
click at [300, 622] on label "Unknown" at bounding box center [324, 622] width 48 height 18
click at [300, 622] on input "Unknown" at bounding box center [304, 618] width 9 height 9
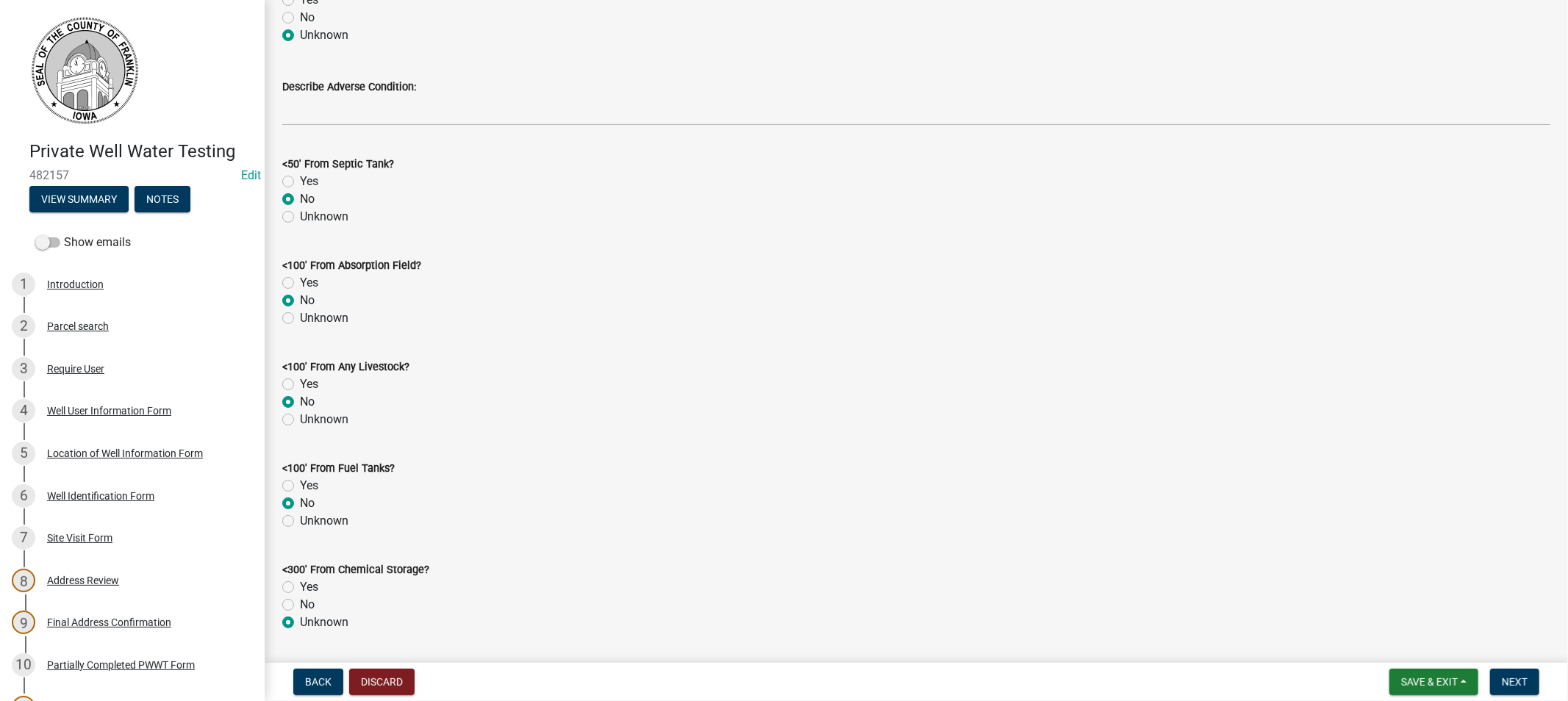
radio input "true"
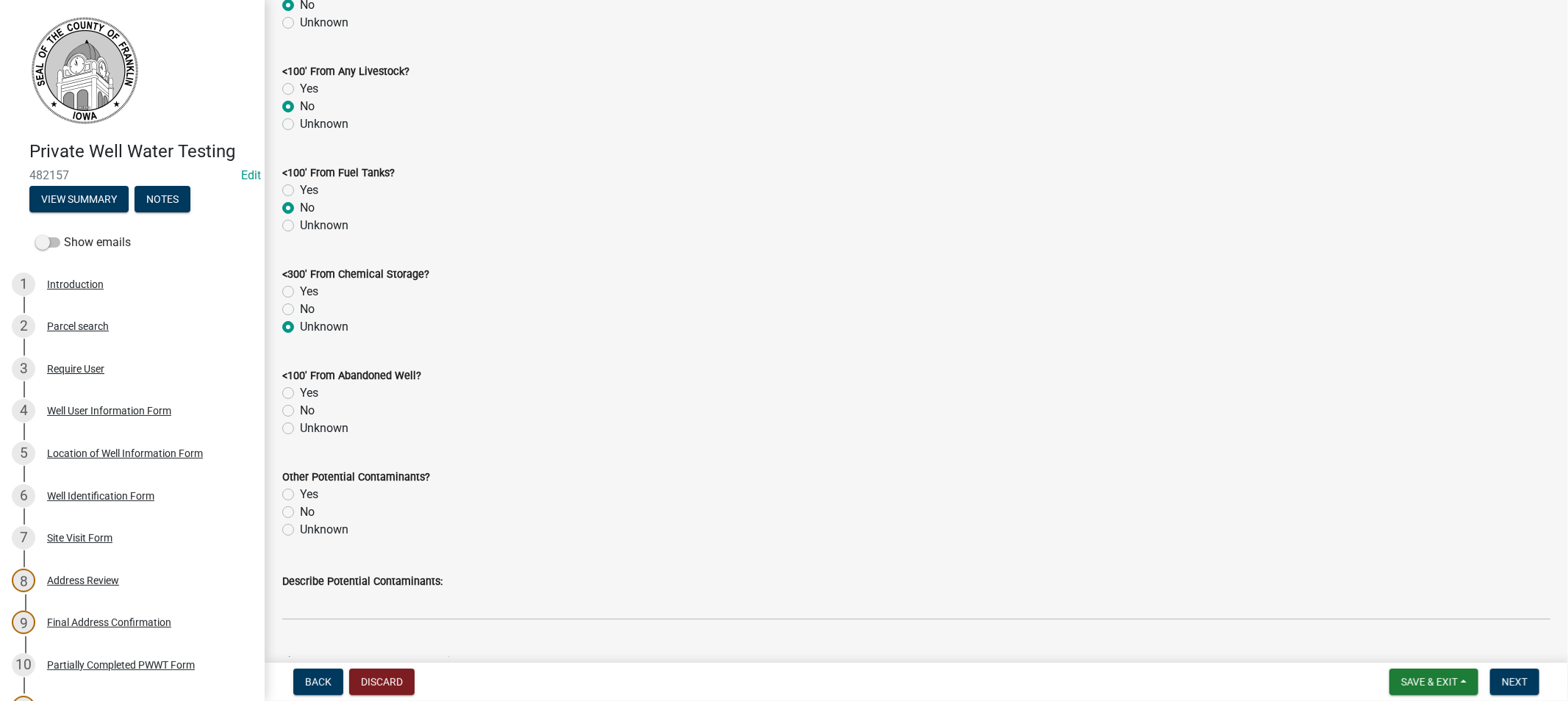
scroll to position [1062, 0]
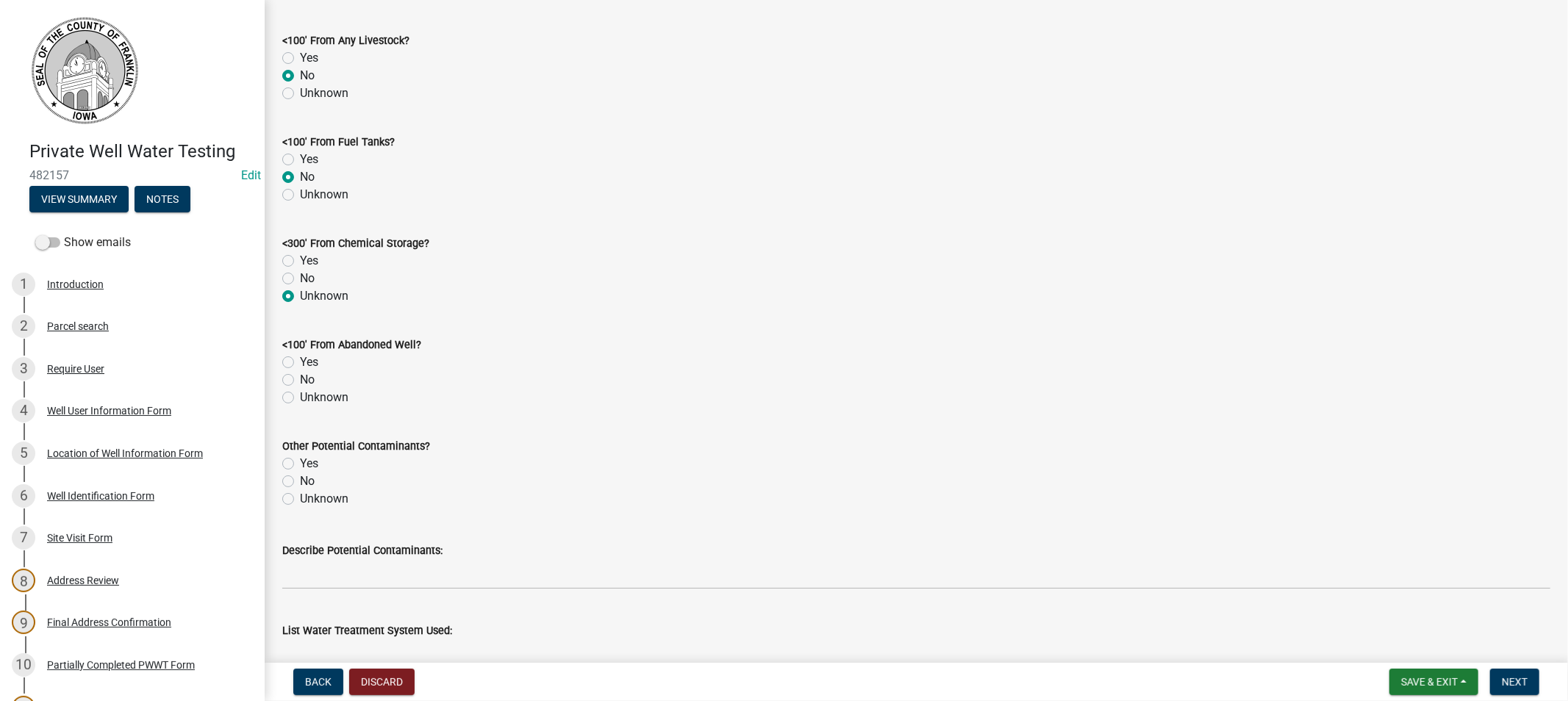
click at [300, 383] on label "No" at bounding box center [307, 379] width 14 height 18
click at [300, 381] on input "No" at bounding box center [304, 375] width 9 height 9
radio input "true"
click at [300, 394] on label "Unknown" at bounding box center [324, 397] width 48 height 18
click at [300, 394] on input "Unknown" at bounding box center [304, 393] width 9 height 9
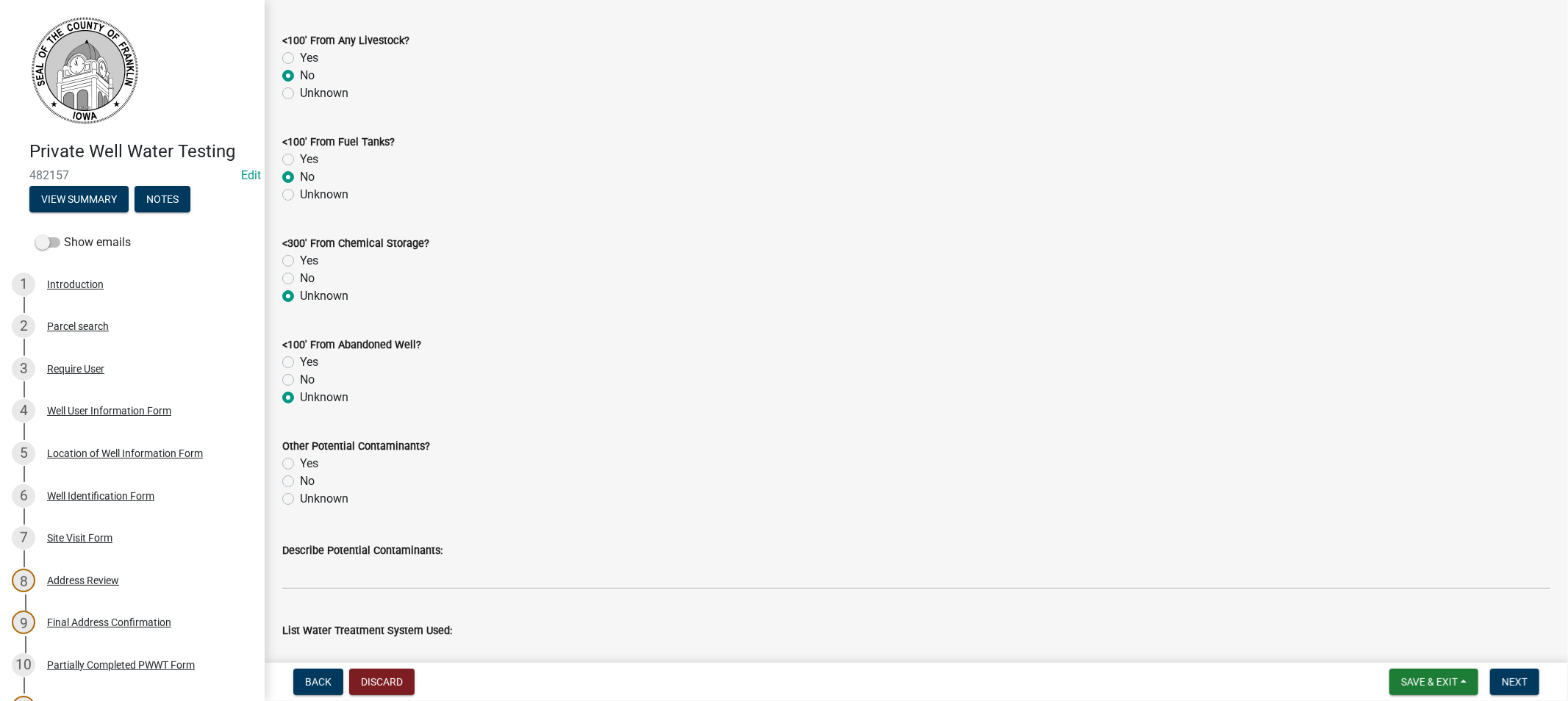
radio input "true"
click at [300, 498] on label "Unknown" at bounding box center [324, 498] width 48 height 18
click at [300, 498] on input "Unknown" at bounding box center [304, 494] width 9 height 9
radio input "true"
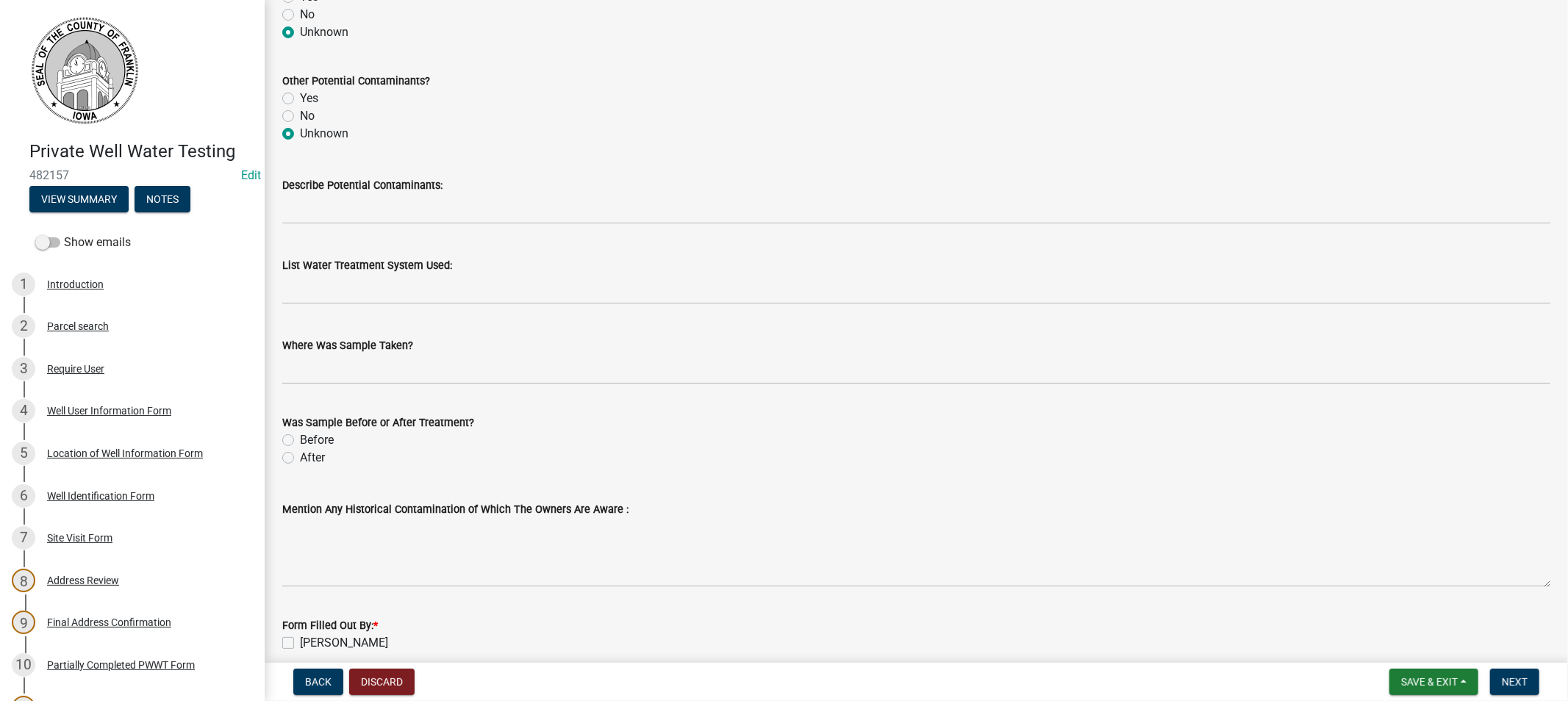
scroll to position [1470, 0]
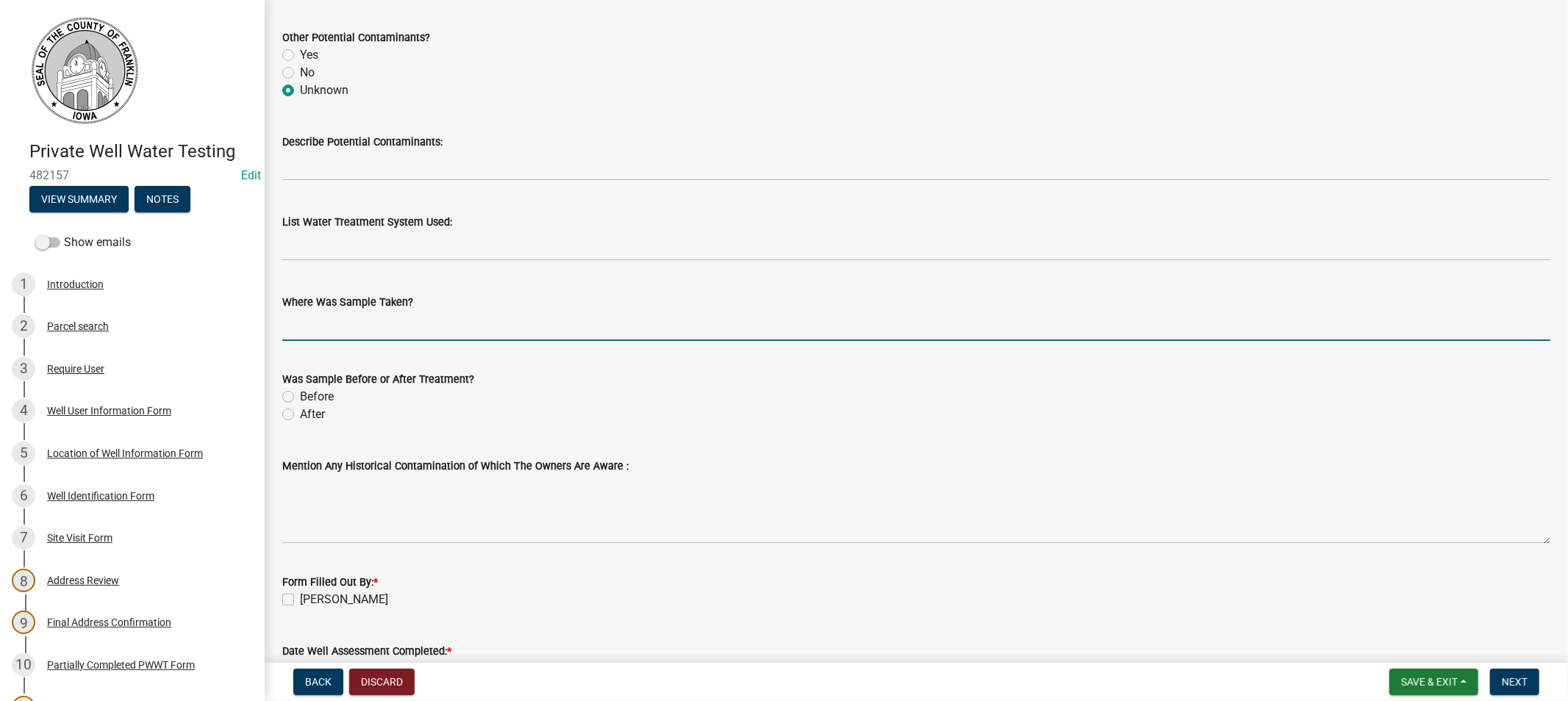
drag, startPoint x: 341, startPoint y: 336, endPoint x: 383, endPoint y: 338, distance: 42.0
click at [348, 336] on input "Where Was Sample Taken?" at bounding box center [916, 326] width 1268 height 30
type input "outside faucet"
click at [294, 395] on div "Before" at bounding box center [916, 396] width 1268 height 18
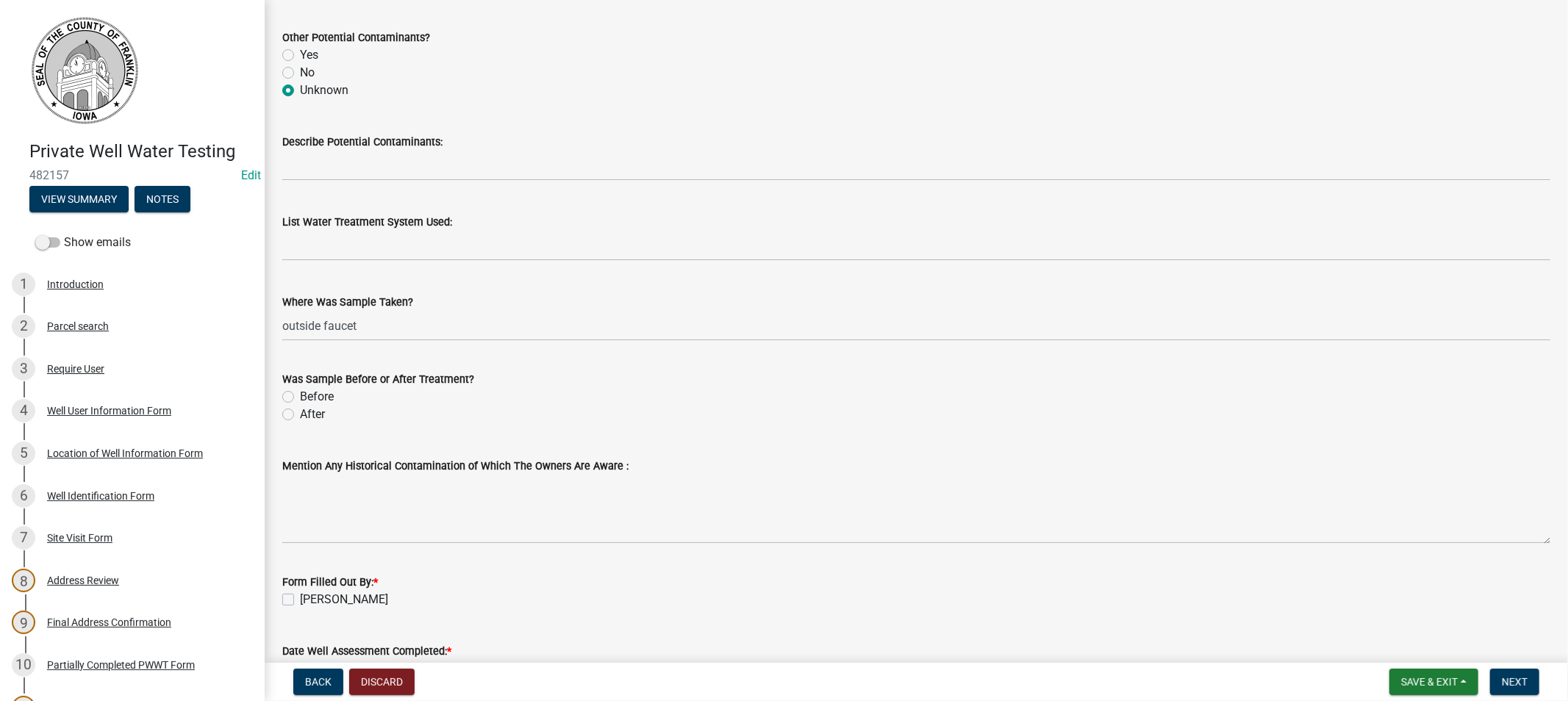
click at [300, 397] on label "Before" at bounding box center [317, 396] width 34 height 18
click at [300, 397] on input "Before" at bounding box center [304, 392] width 9 height 9
radio input "true"
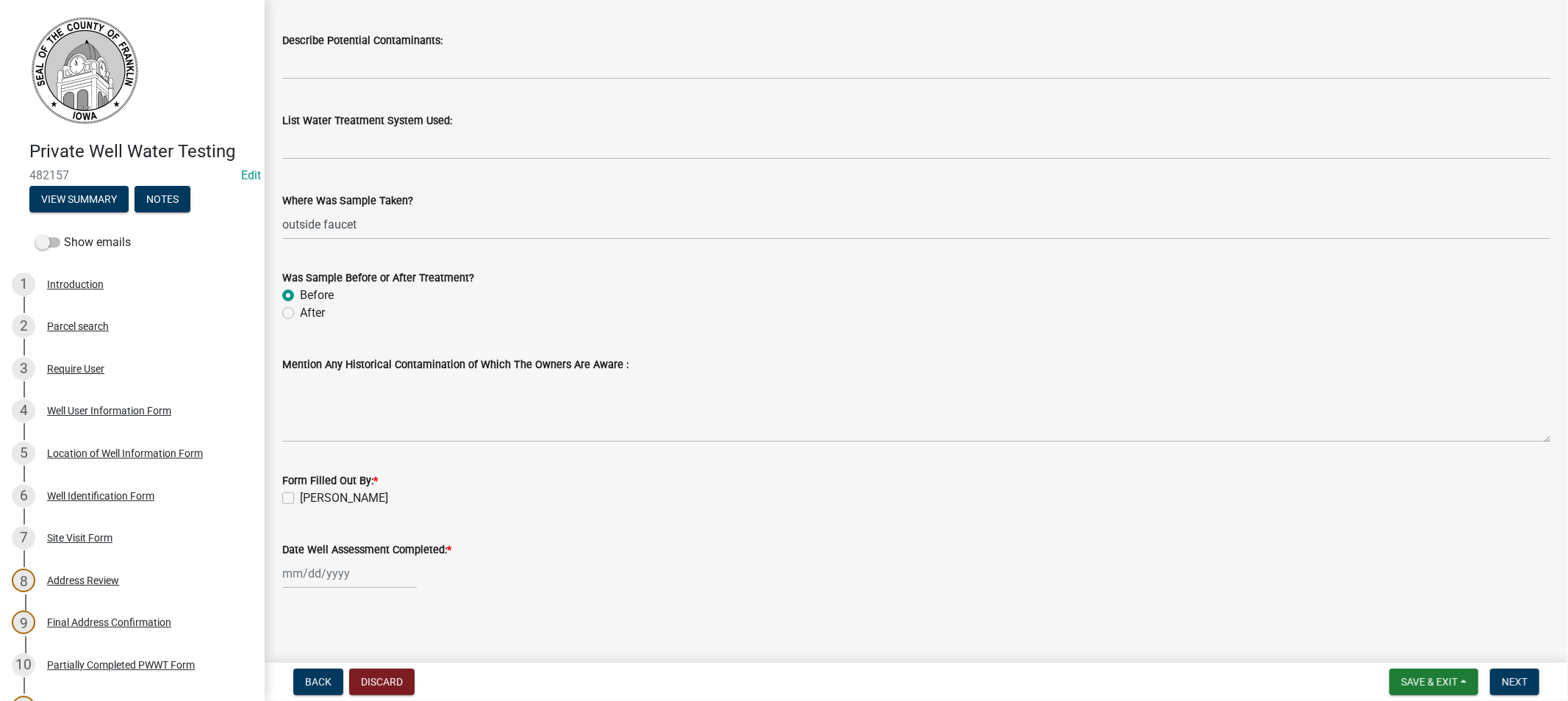
scroll to position [1573, 0]
click at [300, 494] on label "[PERSON_NAME]" at bounding box center [344, 496] width 88 height 18
click at [300, 494] on input "[PERSON_NAME]" at bounding box center [304, 492] width 9 height 9
checkbox input "true"
click at [321, 573] on div at bounding box center [349, 572] width 134 height 30
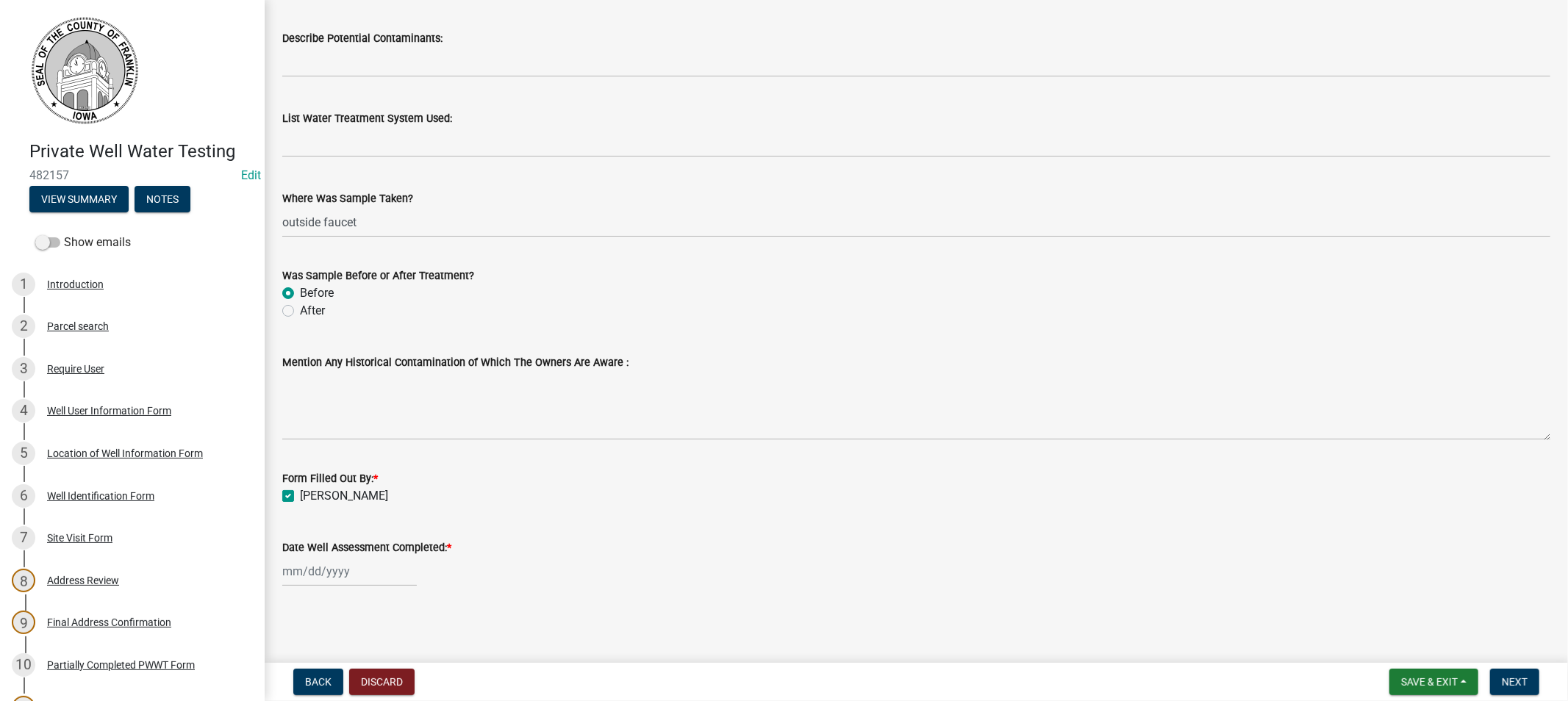
select select "9"
select select "2025"
click at [324, 446] on div "9" at bounding box center [320, 446] width 24 height 24
type input "[DATE]"
click at [1516, 677] on button "Next" at bounding box center [1515, 682] width 49 height 26
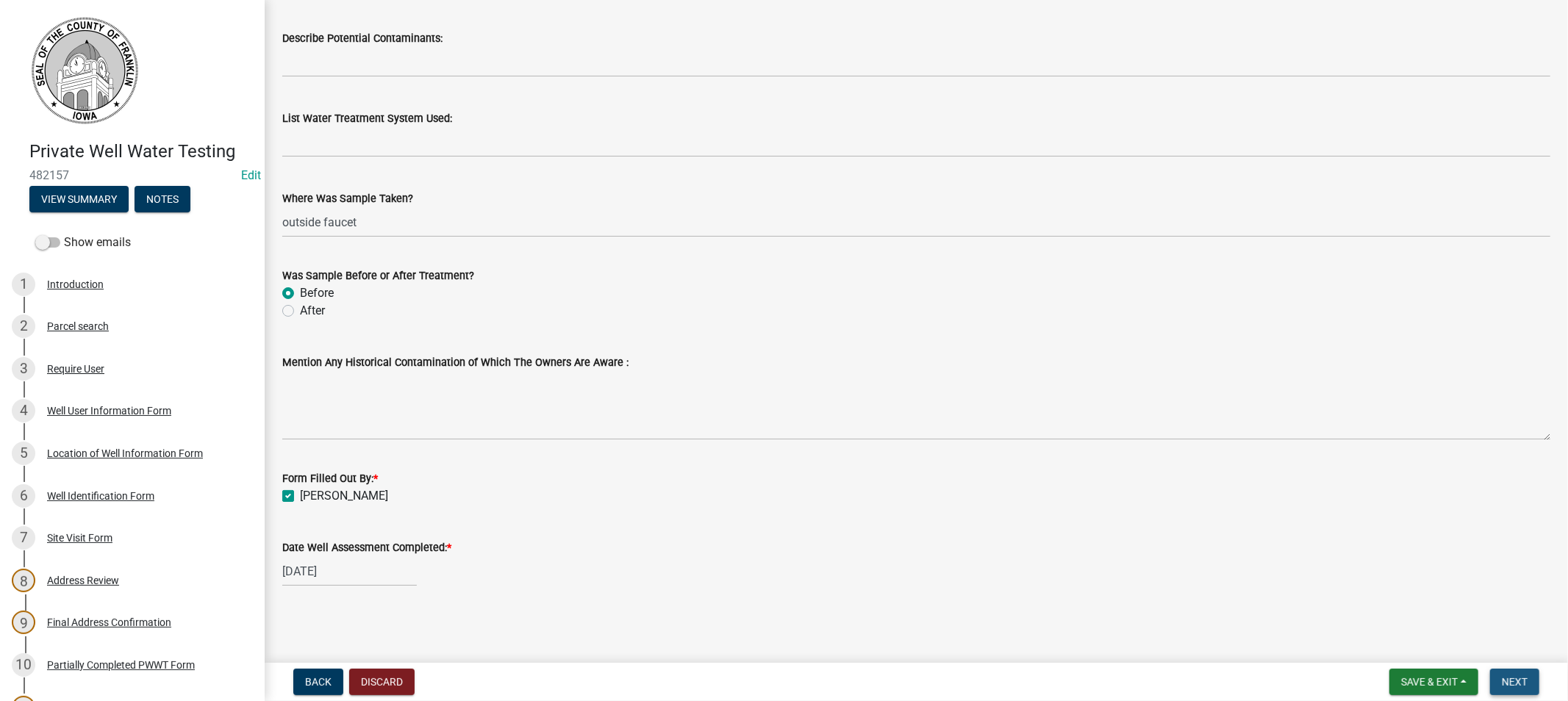
scroll to position [0, 0]
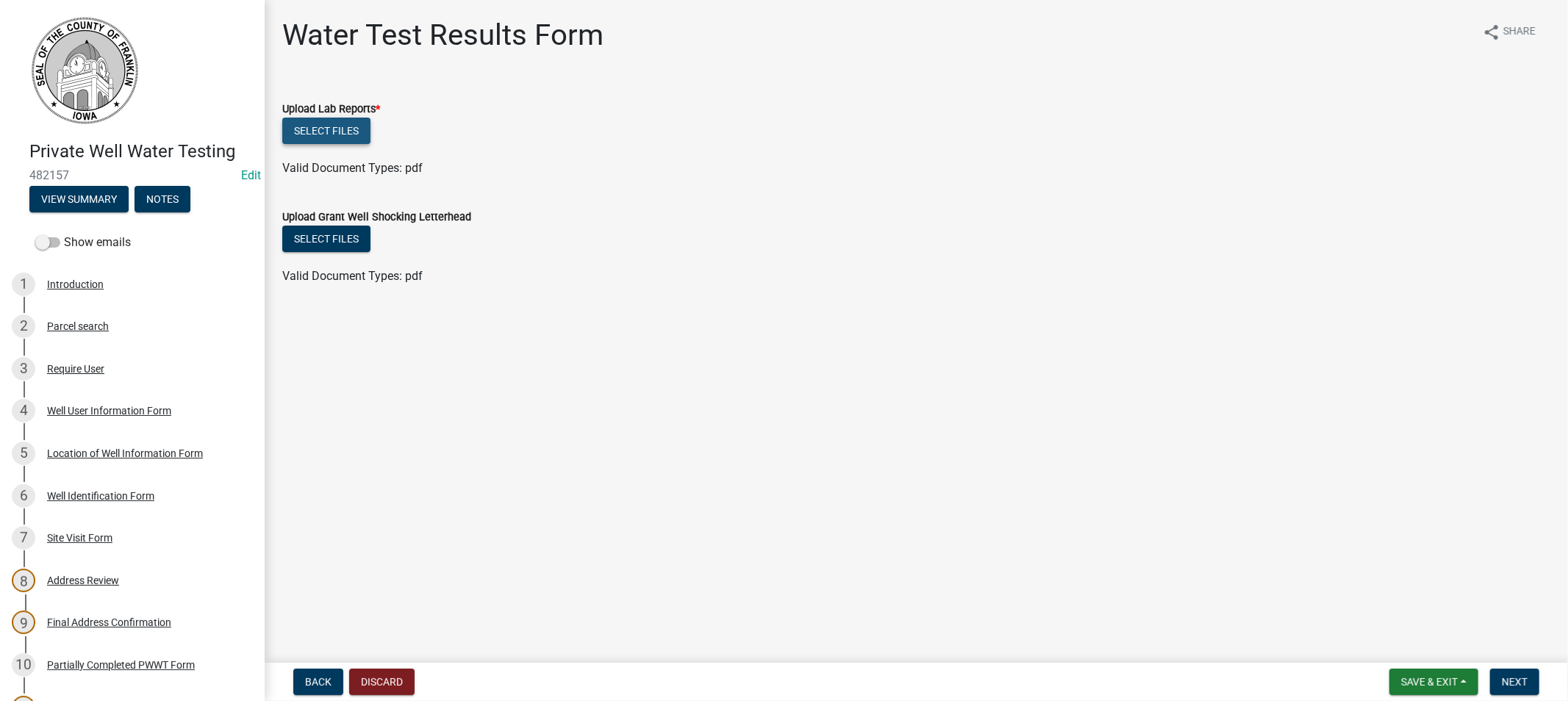
click at [335, 133] on button "Select files" at bounding box center [326, 130] width 88 height 26
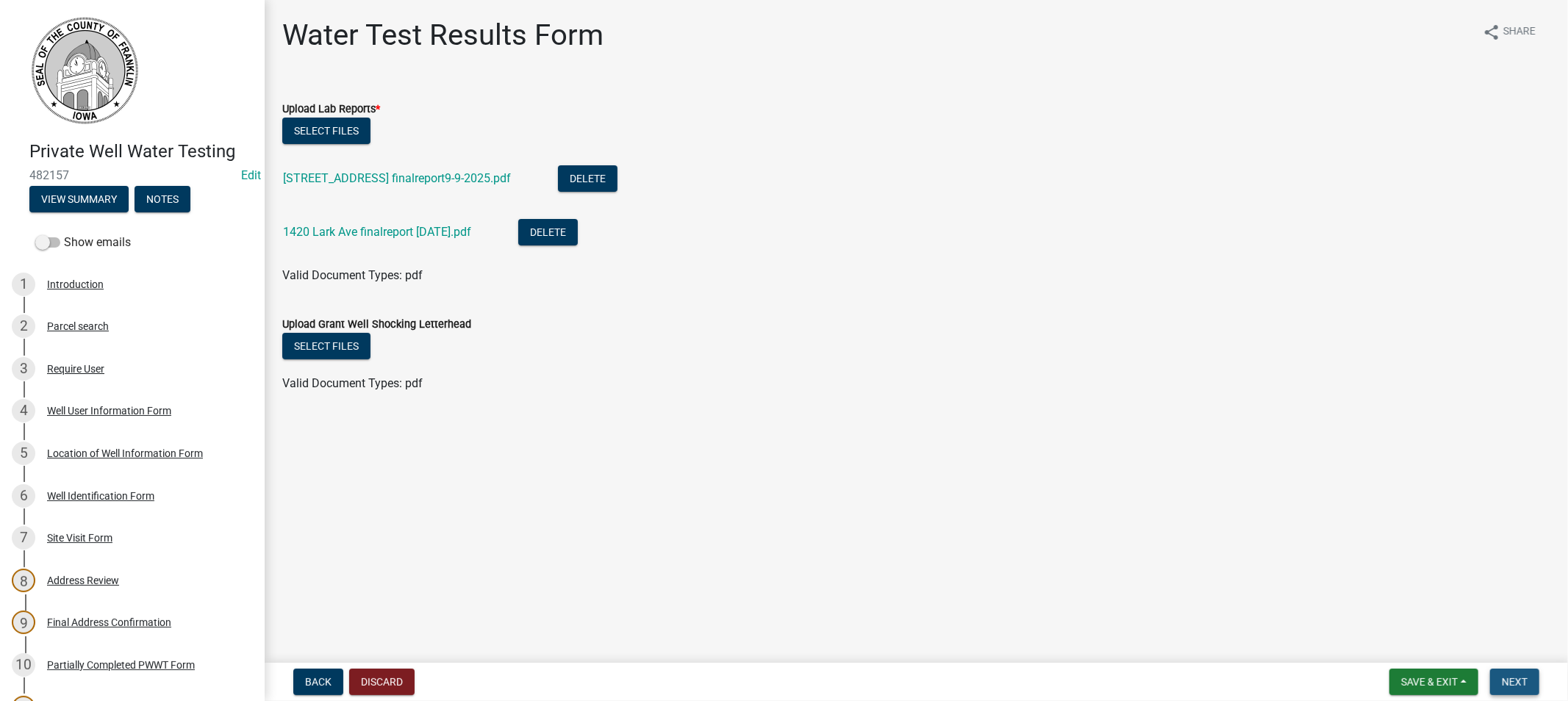
click at [1509, 683] on span "Next" at bounding box center [1515, 682] width 25 height 12
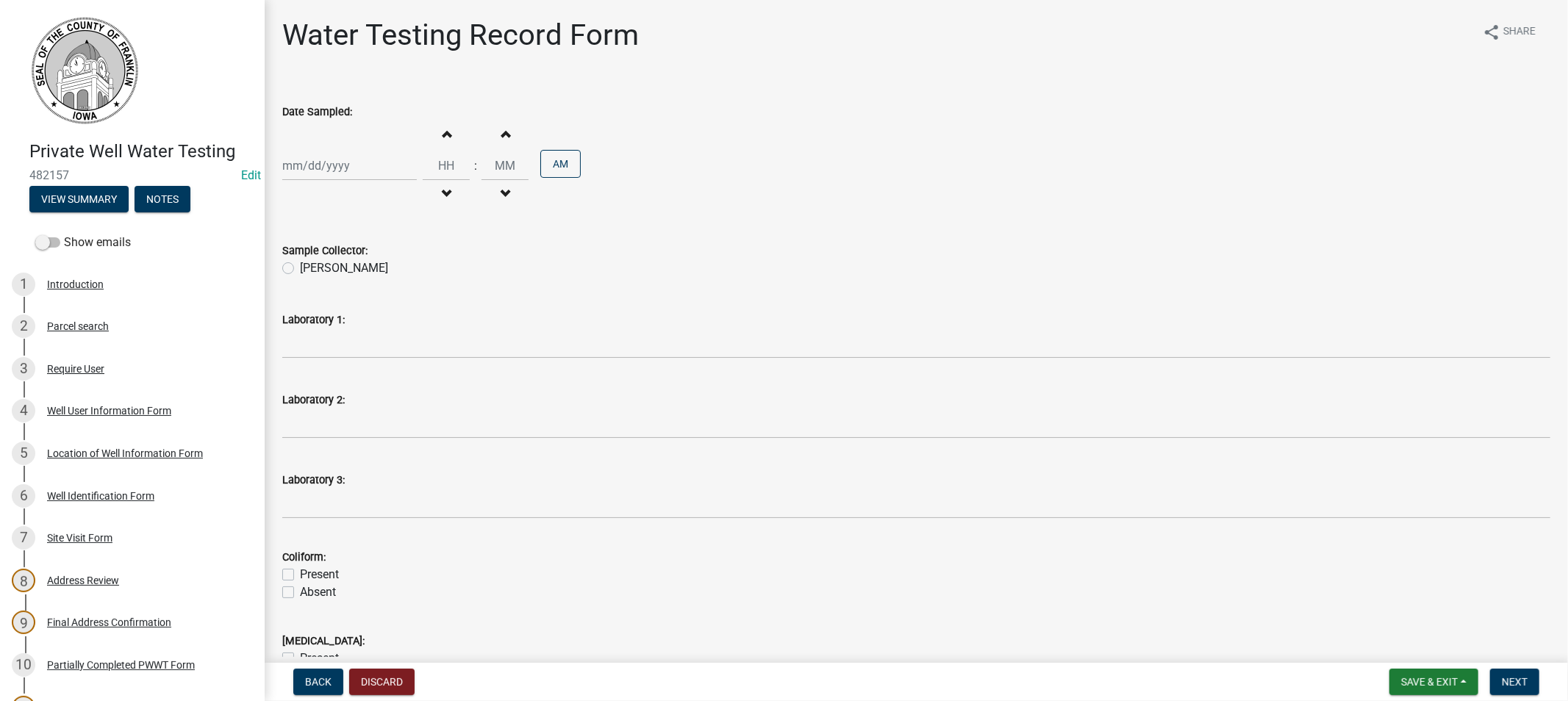
select select "9"
select select "2025"
drag, startPoint x: 313, startPoint y: 166, endPoint x: 326, endPoint y: 166, distance: 13.0
click at [313, 166] on div "[PERSON_NAME] Feb Mar Apr [PERSON_NAME][DATE] Oct Nov [DATE] 1526 1527 1528 152…" at bounding box center [349, 166] width 134 height 30
click at [535, 247] on div "Sample Collector:" at bounding box center [916, 250] width 1268 height 18
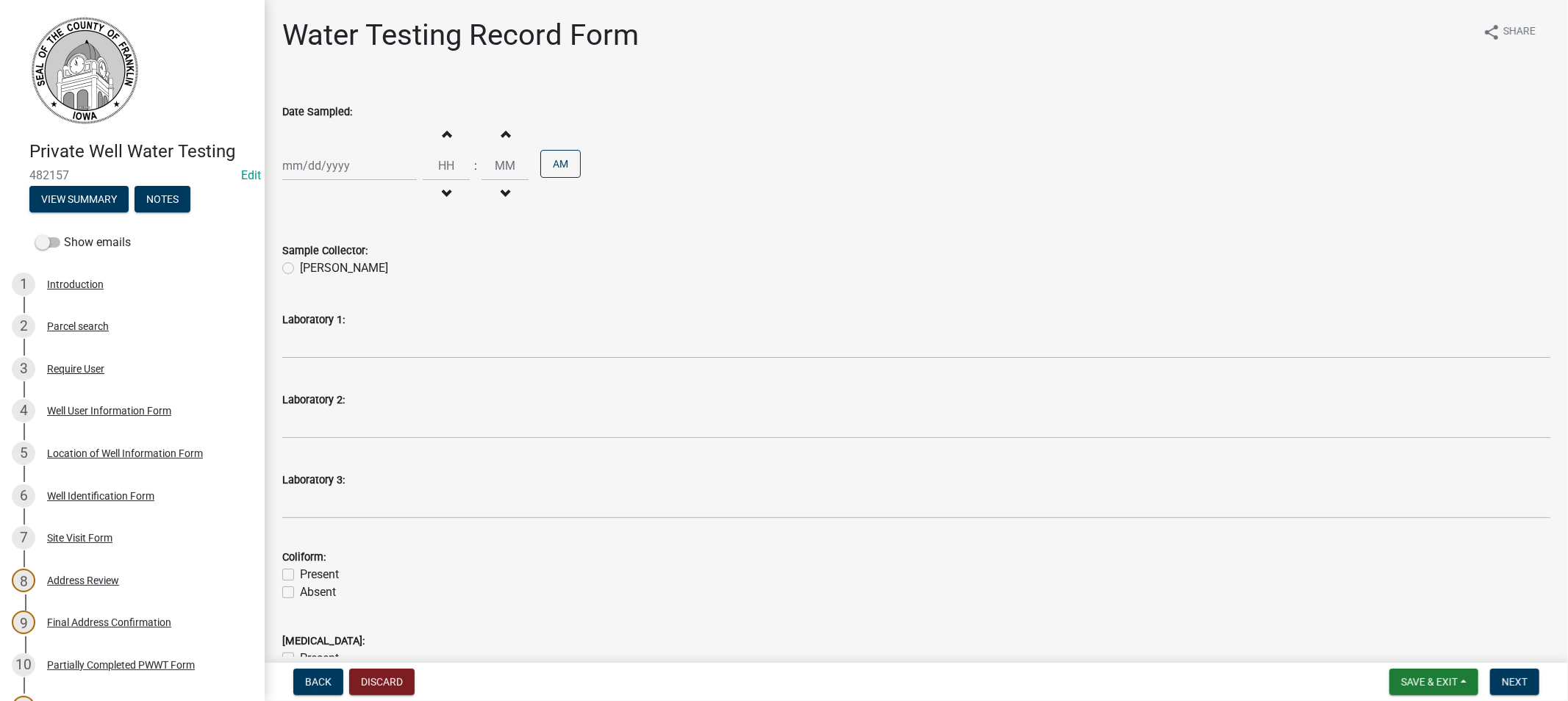
click at [672, 135] on div "Increment hours Decrement hours : Increment minutes Decrement minutes AM" at bounding box center [916, 166] width 1268 height 90
select select "9"
select select "2025"
click at [336, 166] on div "[PERSON_NAME] Feb Mar Apr [PERSON_NAME][DATE] Oct Nov [DATE] 1526 1527 1528 152…" at bounding box center [349, 166] width 134 height 30
click at [497, 217] on wm-data-entity-input "Date Sampled: [PERSON_NAME] Apr May Jun [DATE] Aug Sep Oct Nov [DATE] 1526 1527…" at bounding box center [916, 153] width 1268 height 142
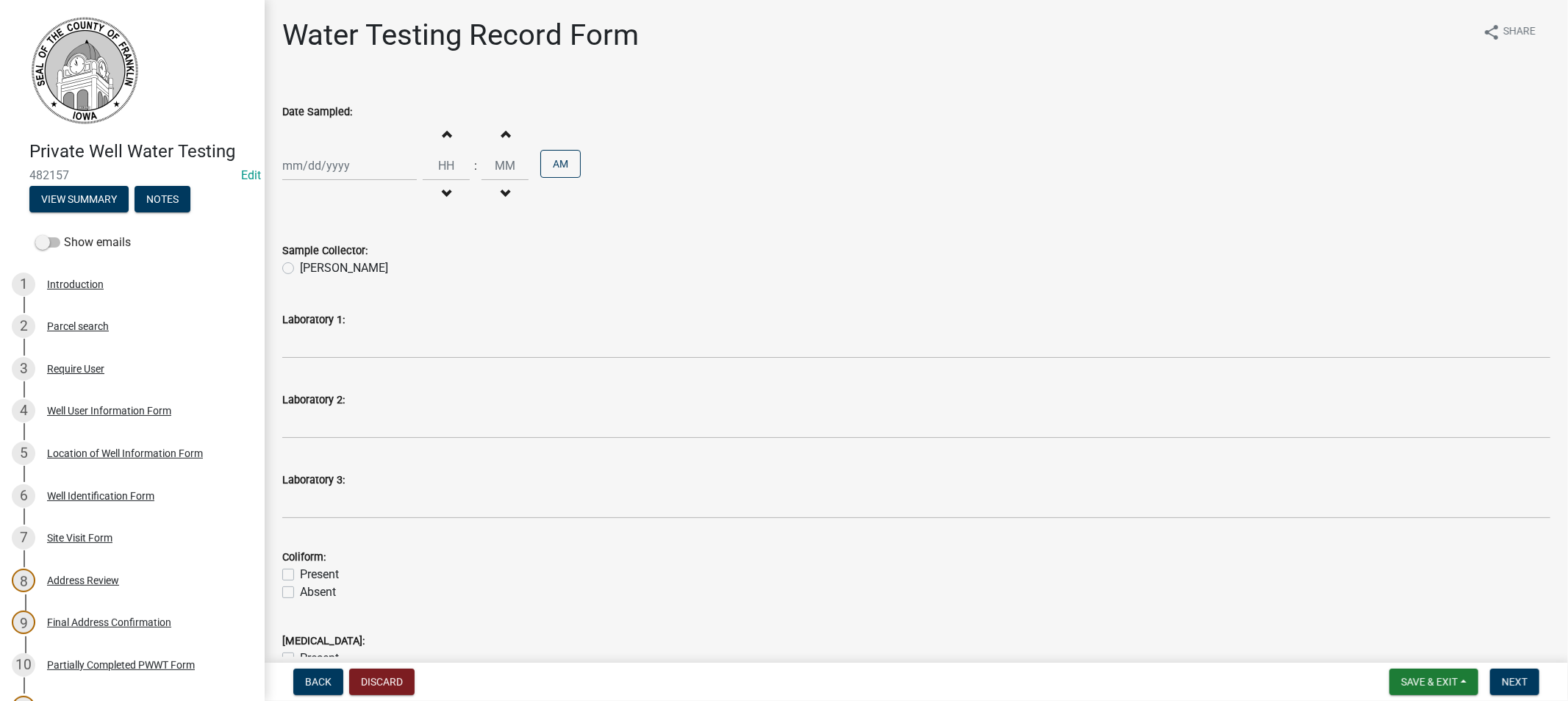
select select "9"
select select "2025"
click at [350, 166] on input "Date Sampled:" at bounding box center [349, 166] width 134 height 30
click at [322, 263] on div "9" at bounding box center [320, 268] width 24 height 24
type input "[DATE]"
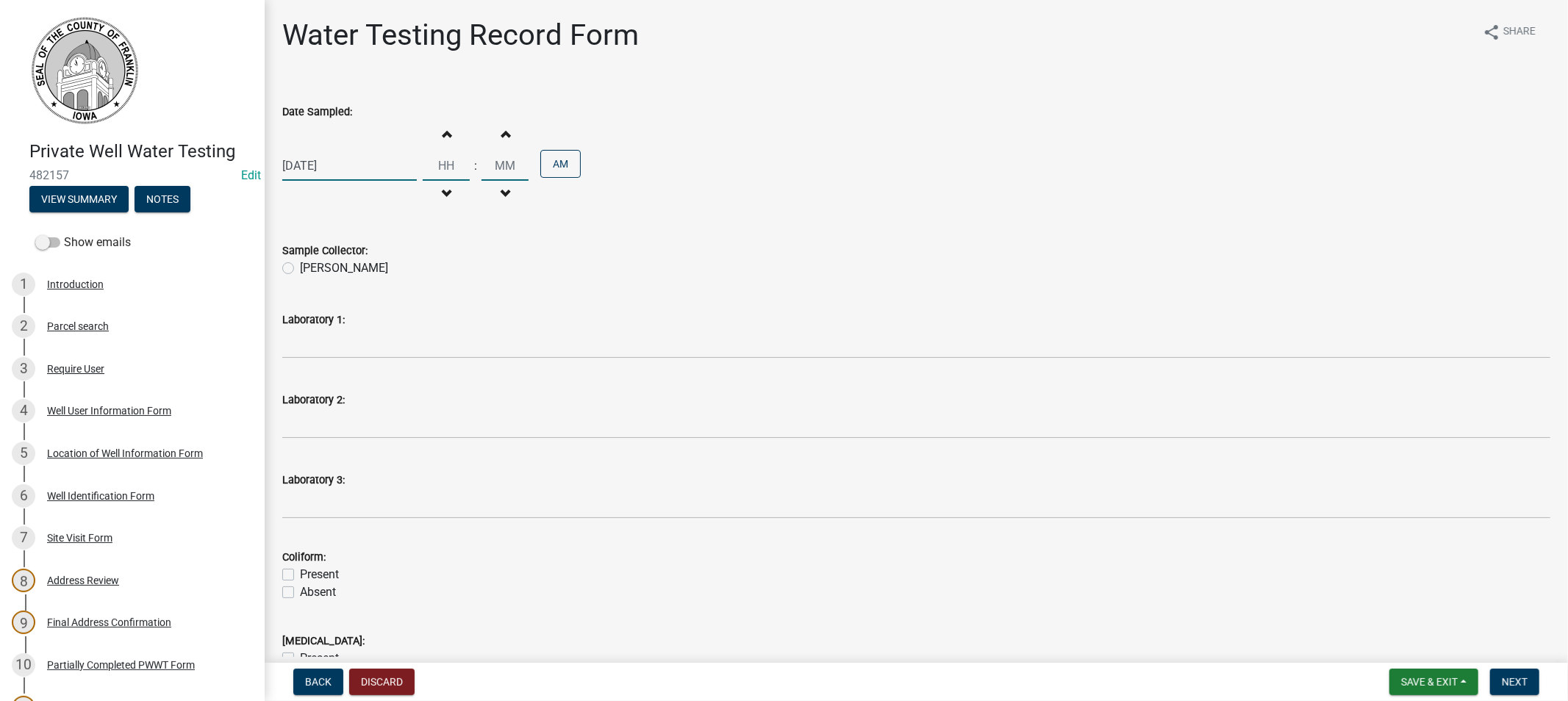
click at [444, 164] on input "Hours" at bounding box center [446, 166] width 47 height 30
type input "10"
type input "00"
click at [300, 270] on label "[PERSON_NAME]" at bounding box center [344, 268] width 88 height 18
click at [300, 269] on input "[PERSON_NAME]" at bounding box center [304, 264] width 9 height 9
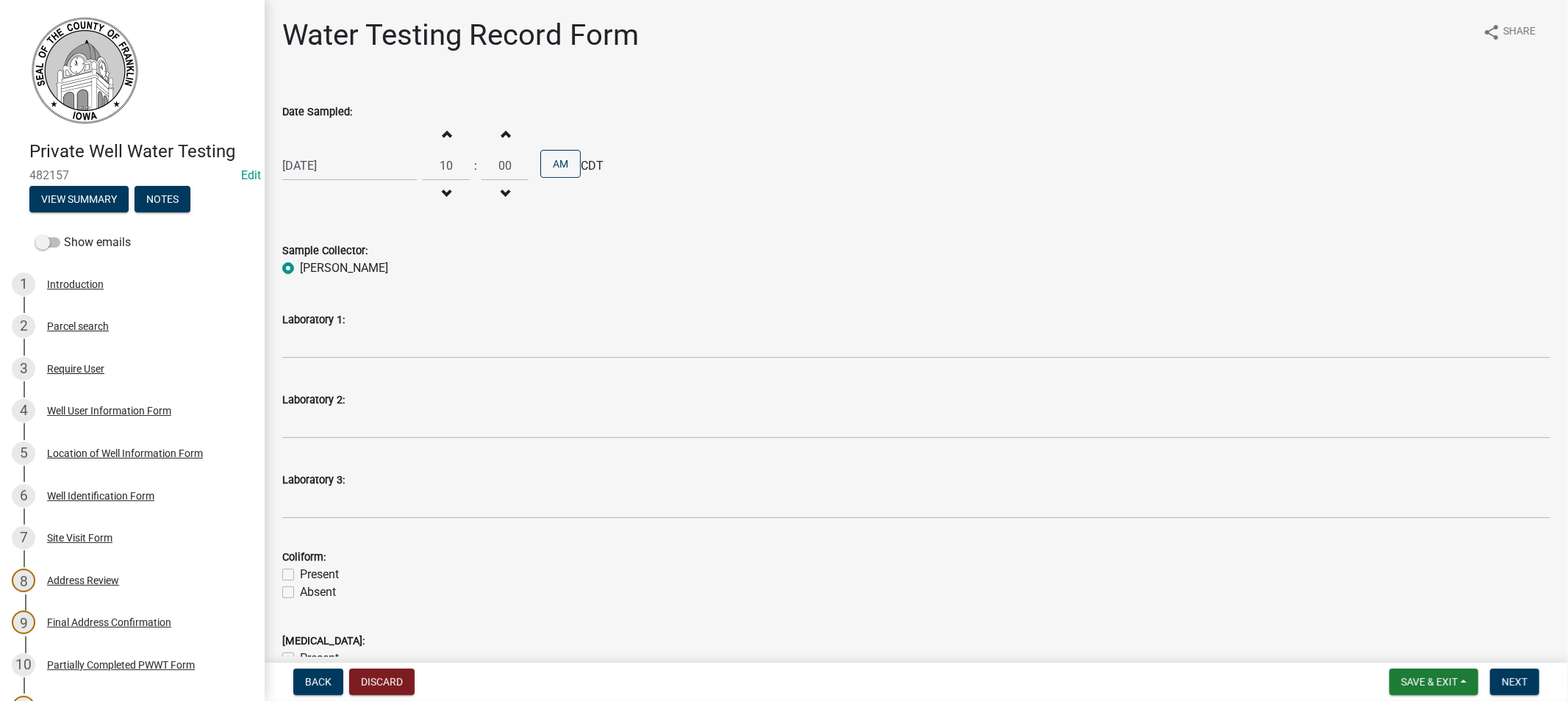
radio input "true"
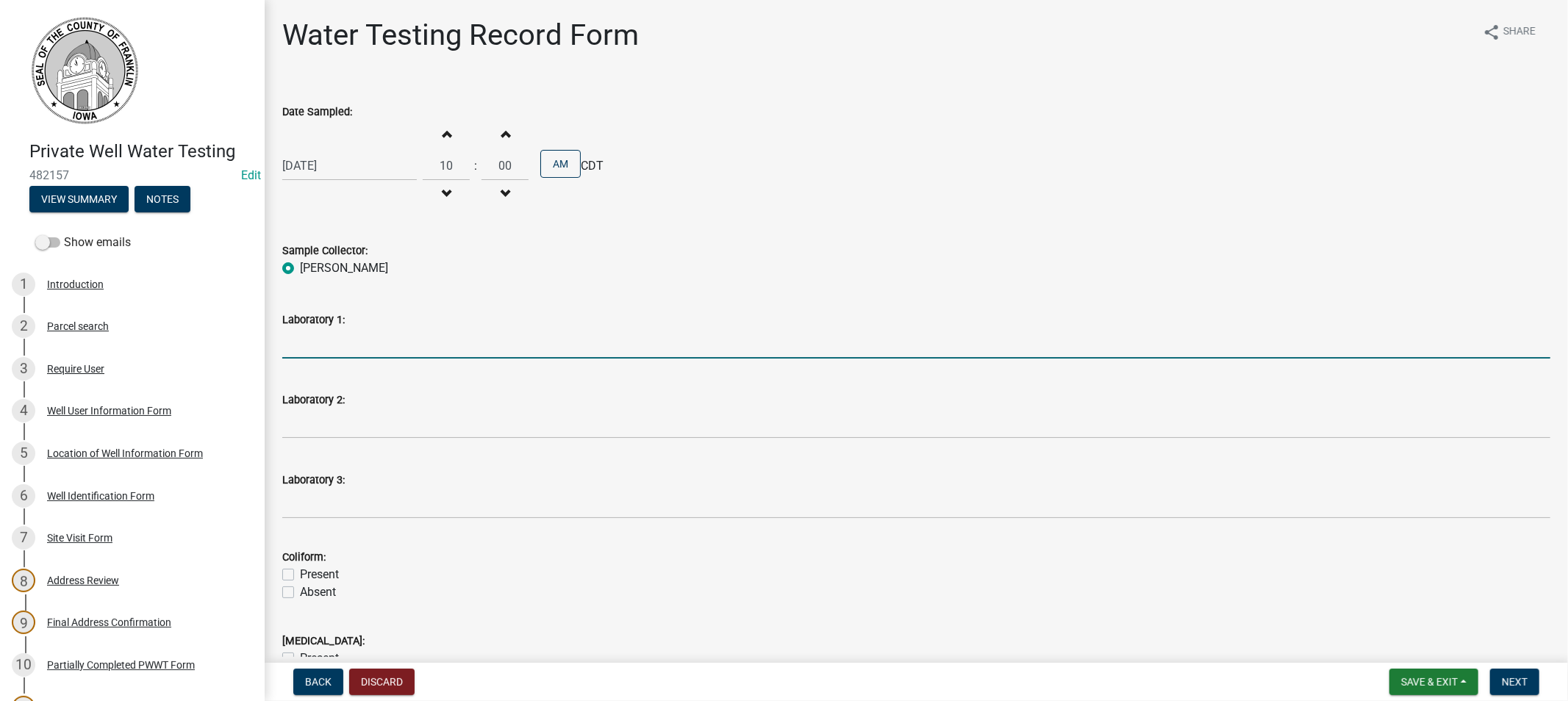
click at [375, 341] on input "Laboratory 1:" at bounding box center [916, 344] width 1268 height 30
type input "State Hygenic Lab. Ankeny"
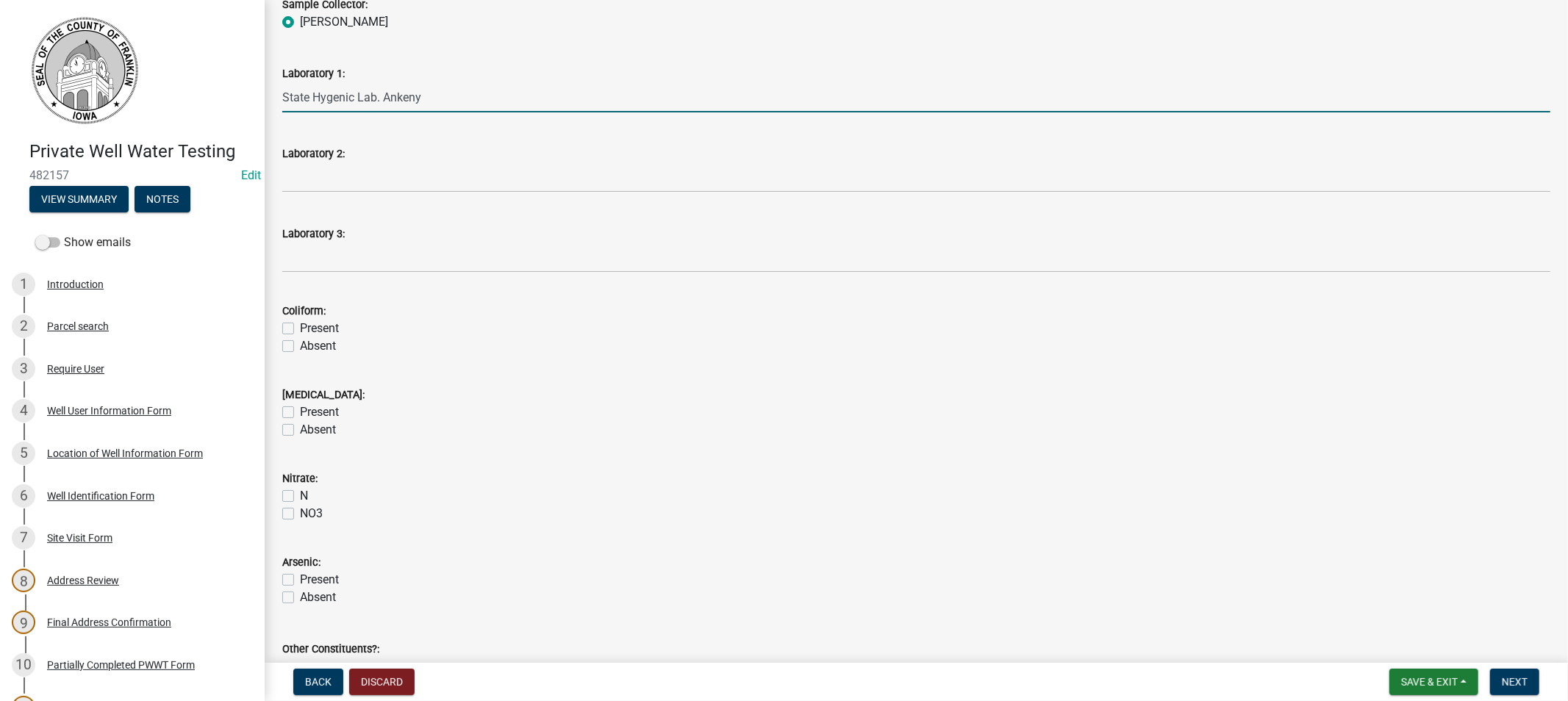
scroll to position [326, 0]
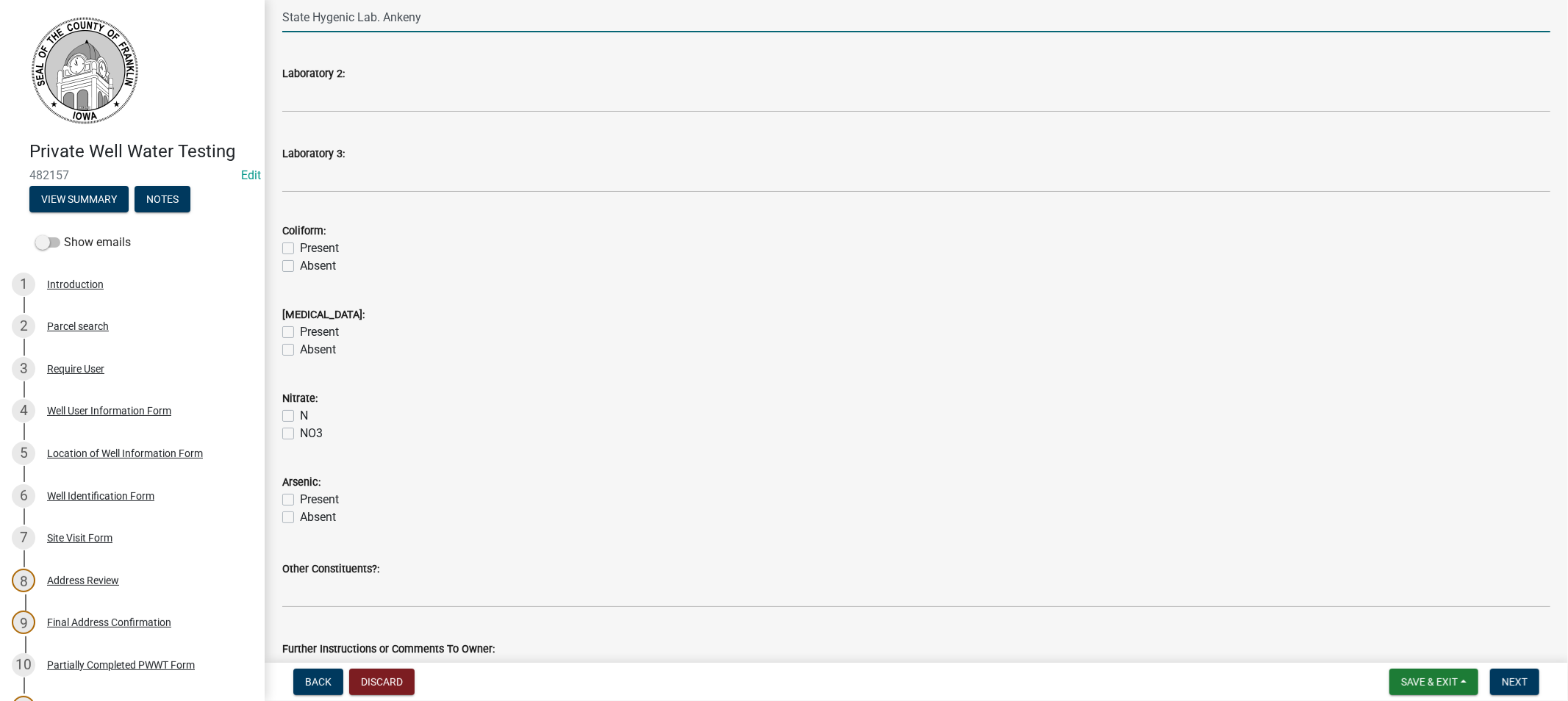
click at [300, 266] on label "Absent" at bounding box center [318, 266] width 36 height 18
click at [300, 266] on input "Absent" at bounding box center [304, 262] width 9 height 9
checkbox input "true"
checkbox input "false"
checkbox input "true"
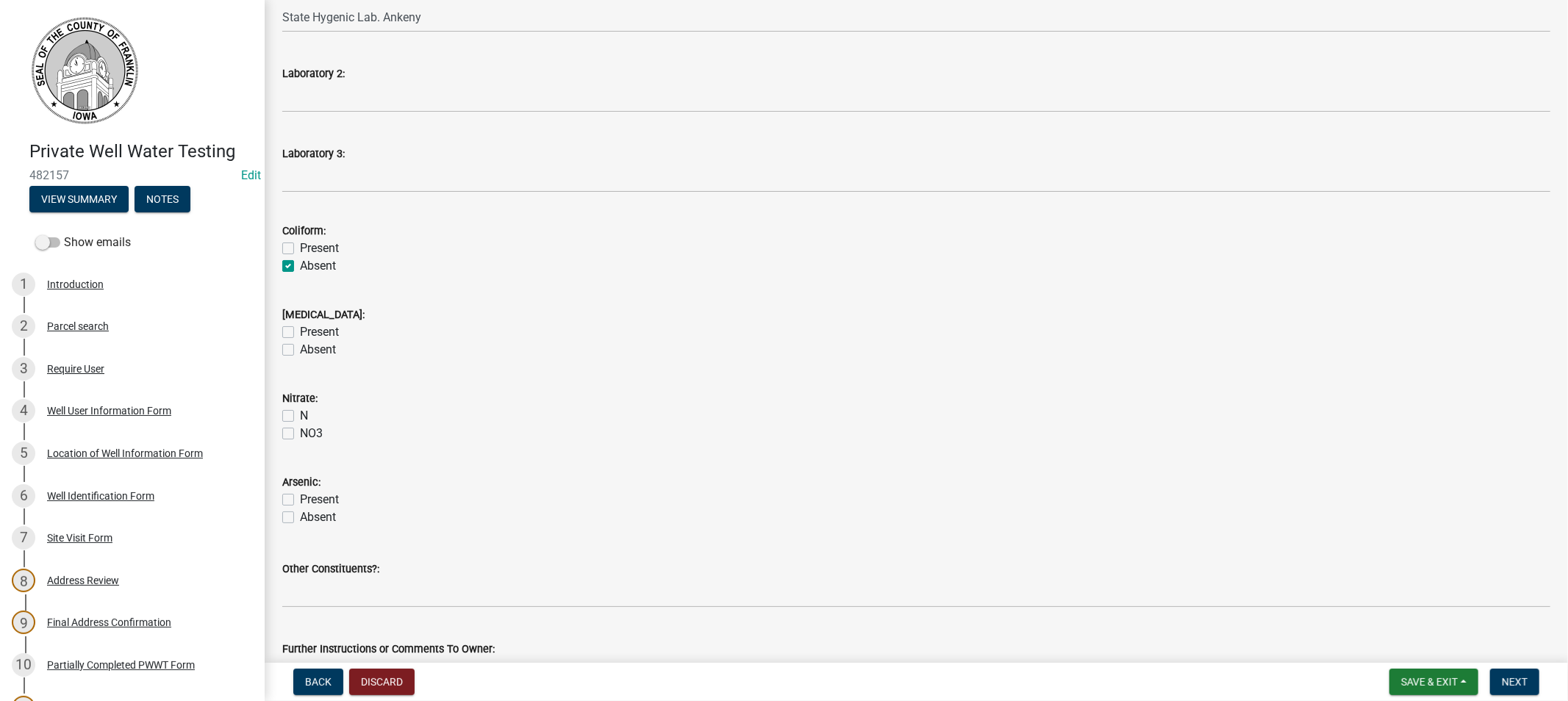
click at [300, 348] on label "Absent" at bounding box center [318, 350] width 36 height 18
click at [300, 348] on input "Absent" at bounding box center [304, 345] width 9 height 9
checkbox input "true"
checkbox input "false"
checkbox input "true"
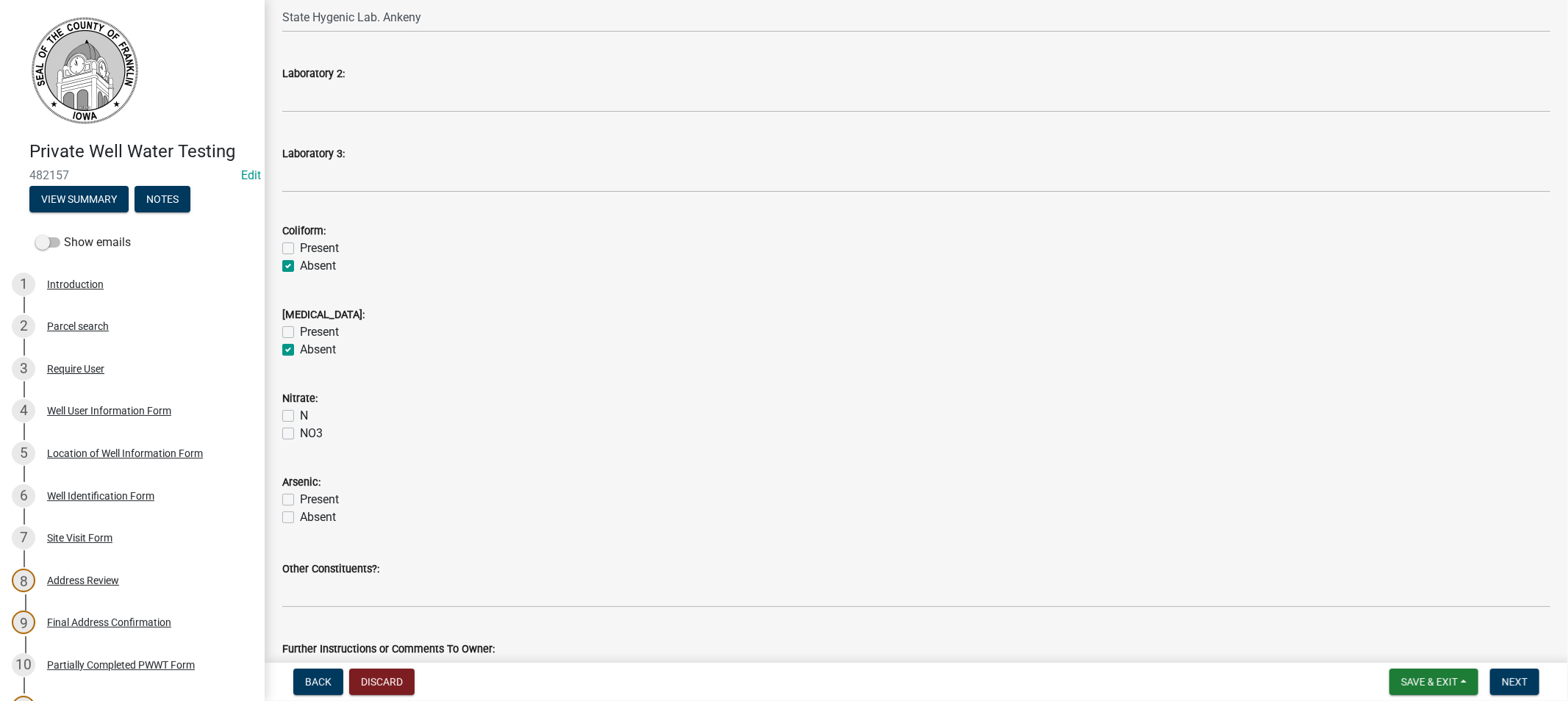
click at [300, 414] on label "N" at bounding box center [304, 416] width 8 height 18
click at [300, 414] on input "N" at bounding box center [304, 411] width 9 height 9
checkbox input "true"
checkbox input "false"
click at [300, 501] on label "Present" at bounding box center [319, 499] width 39 height 18
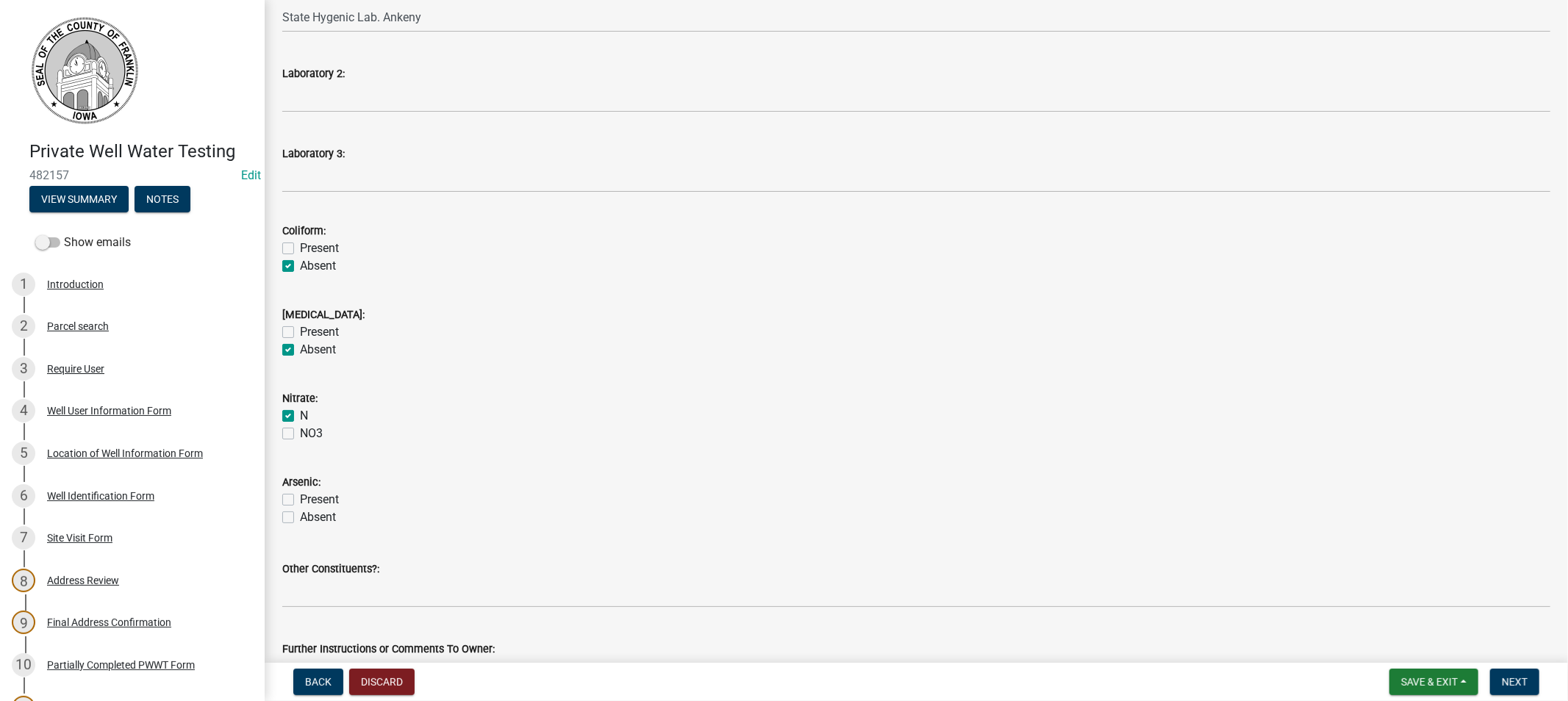
click at [300, 501] on input "Present" at bounding box center [304, 495] width 9 height 9
checkbox input "true"
checkbox input "false"
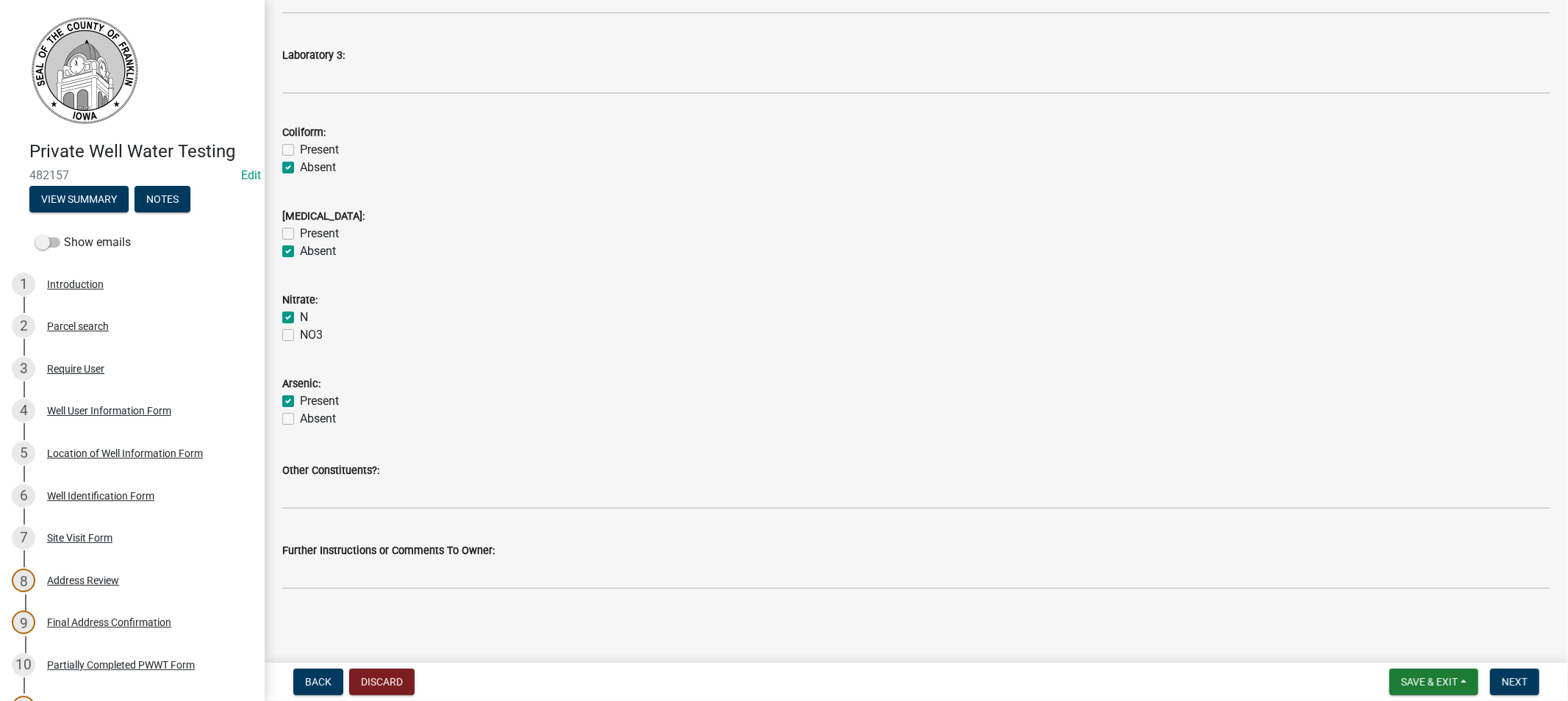
scroll to position [427, 0]
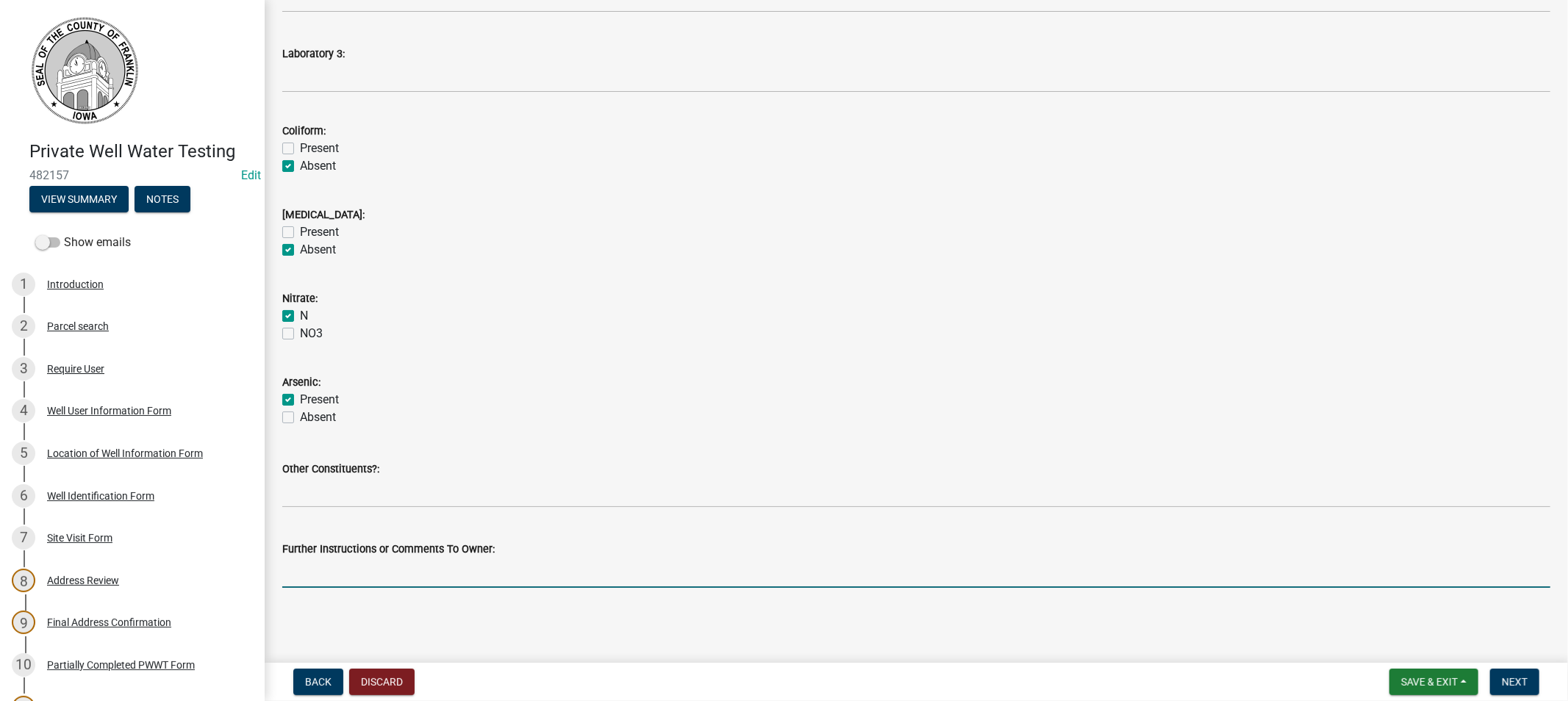
click at [335, 568] on input "Further Instructions or Comments To Owner:" at bounding box center [916, 573] width 1268 height 30
click at [399, 569] on input "your Arsenic level .006 is under the EPA limit of .010" at bounding box center [916, 573] width 1268 height 30
type input "your Arsenic level .008 is under the EPA limit of .010"
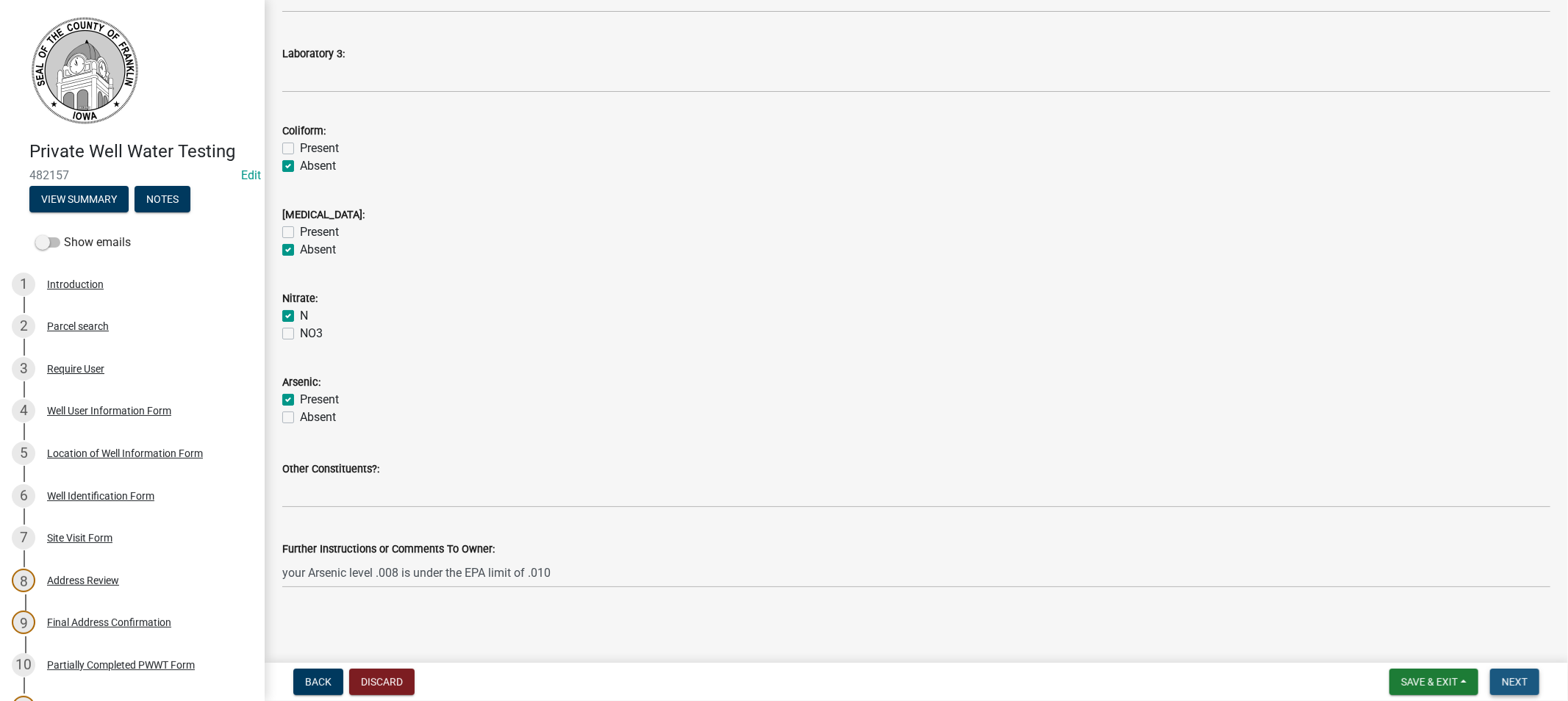
click at [1515, 677] on span "Next" at bounding box center [1515, 682] width 25 height 12
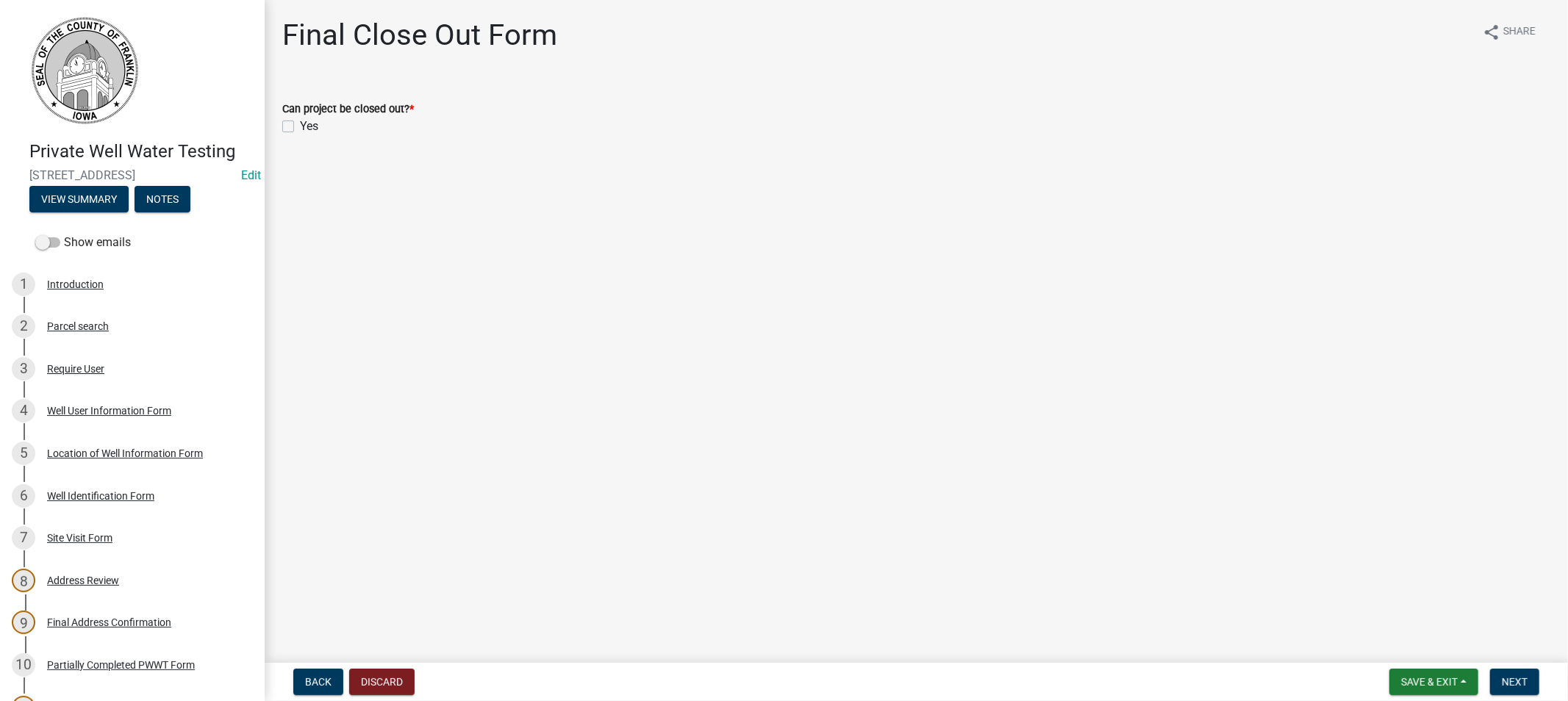
click at [300, 125] on label "Yes" at bounding box center [309, 126] width 19 height 18
click at [300, 125] on input "Yes" at bounding box center [304, 122] width 9 height 9
checkbox input "true"
click at [1527, 680] on button "Next" at bounding box center [1515, 682] width 49 height 26
